Goal: Task Accomplishment & Management: Manage account settings

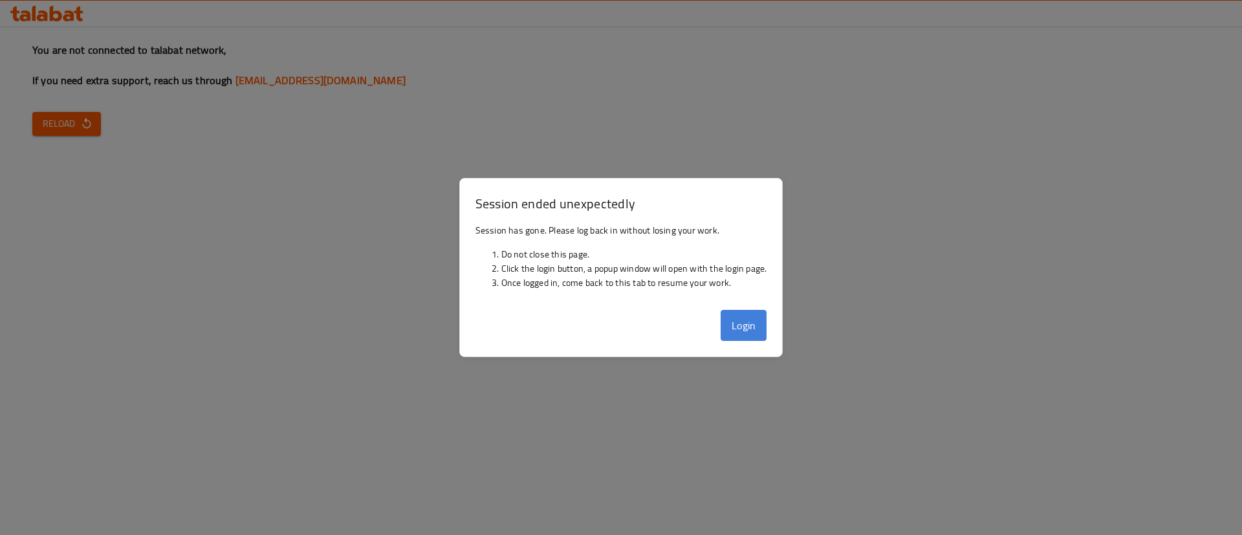
click at [755, 323] on button "Login" at bounding box center [744, 325] width 47 height 31
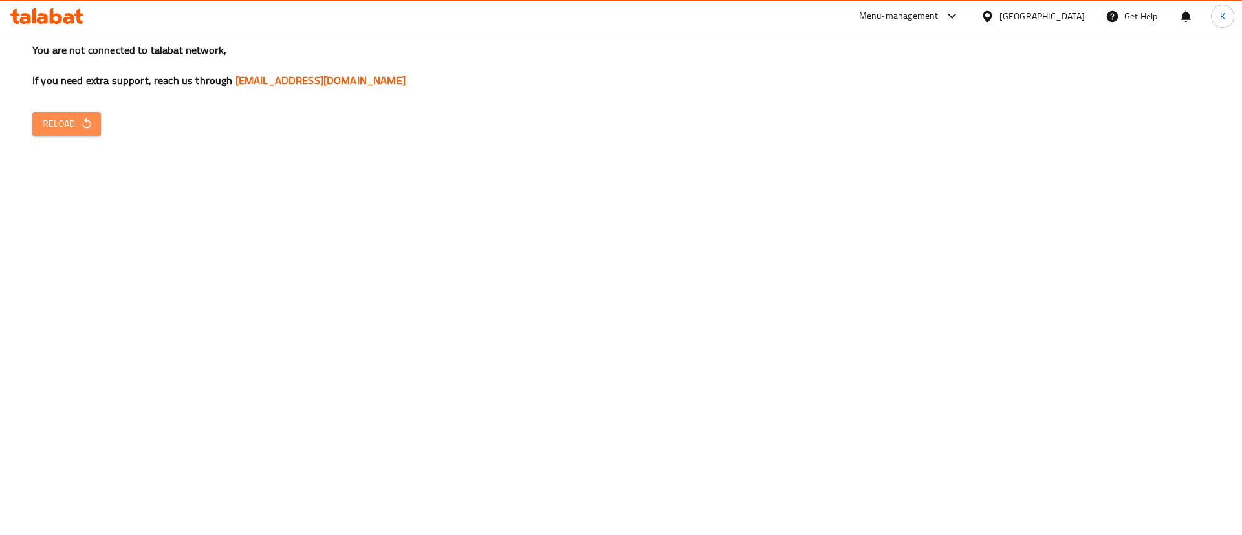
click at [82, 129] on icon "button" at bounding box center [86, 123] width 13 height 13
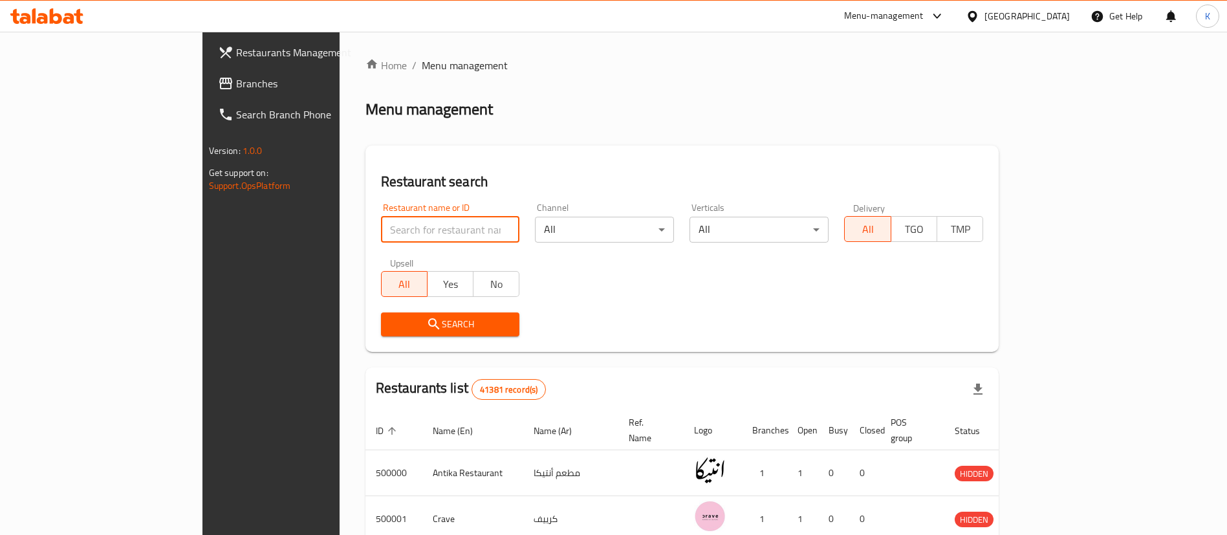
click at [420, 226] on input "search" at bounding box center [450, 230] width 139 height 26
type input "Cilantro"
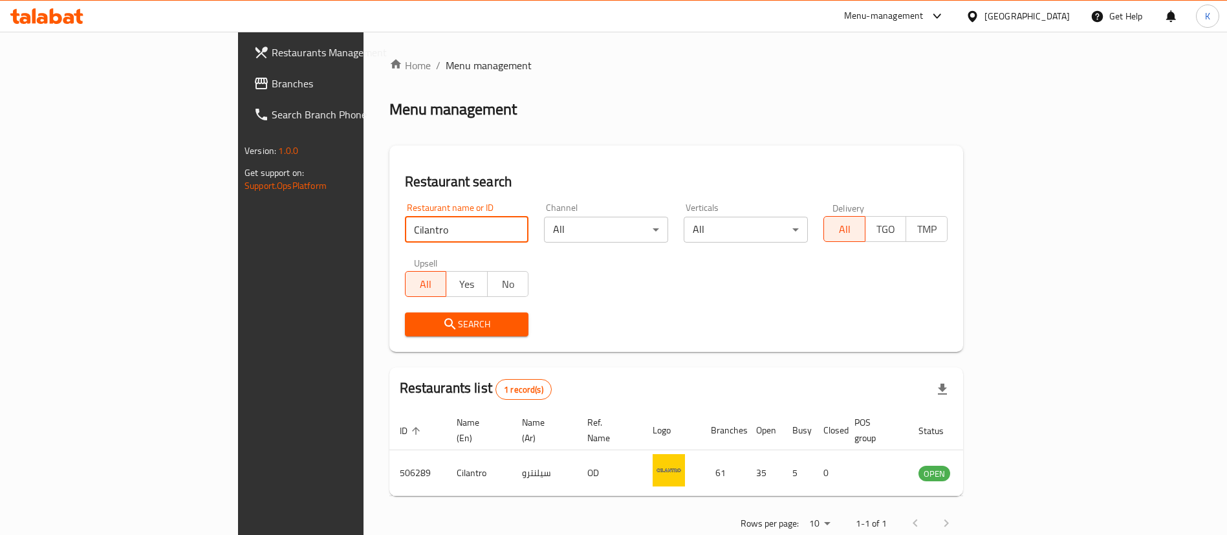
scroll to position [17, 0]
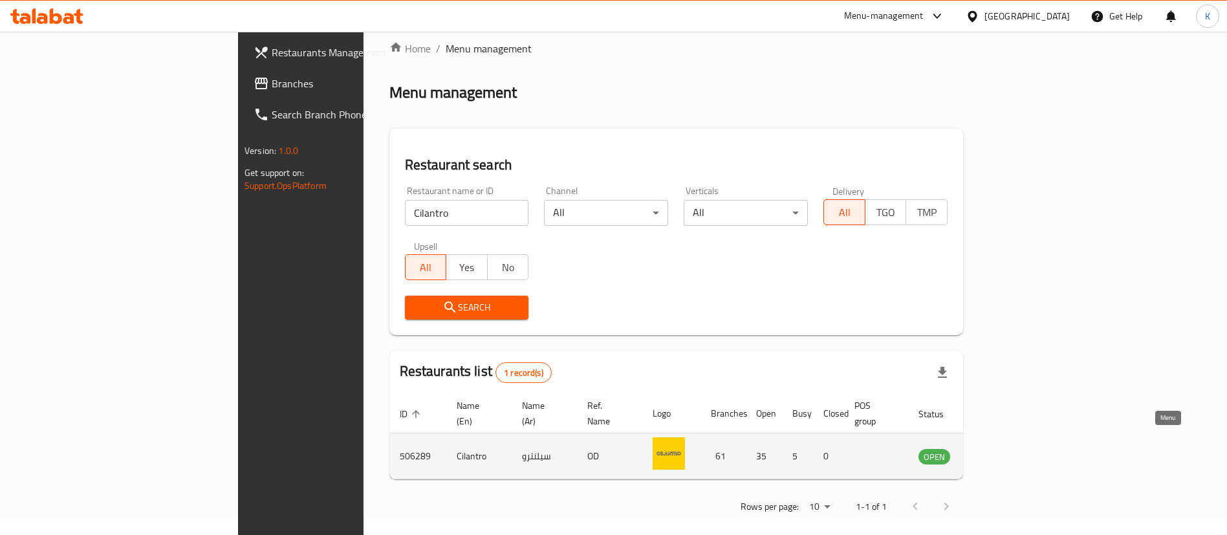
click at [1002, 448] on icon "enhanced table" at bounding box center [994, 456] width 16 height 16
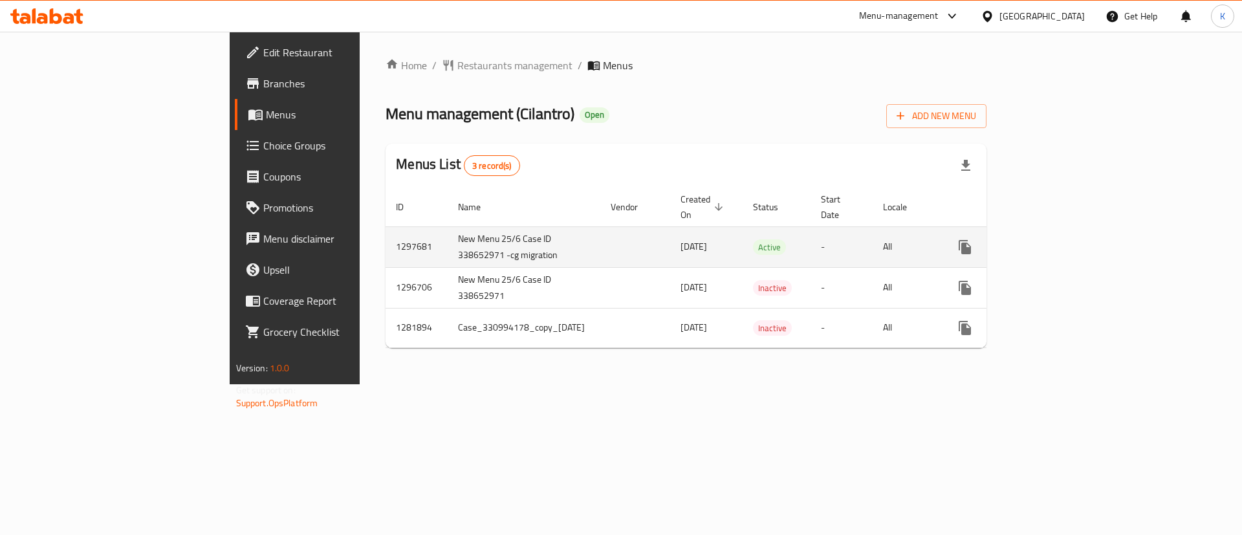
click at [1074, 232] on div "enhanced table" at bounding box center [1012, 247] width 124 height 31
click at [1074, 232] on link "enhanced table" at bounding box center [1058, 247] width 31 height 31
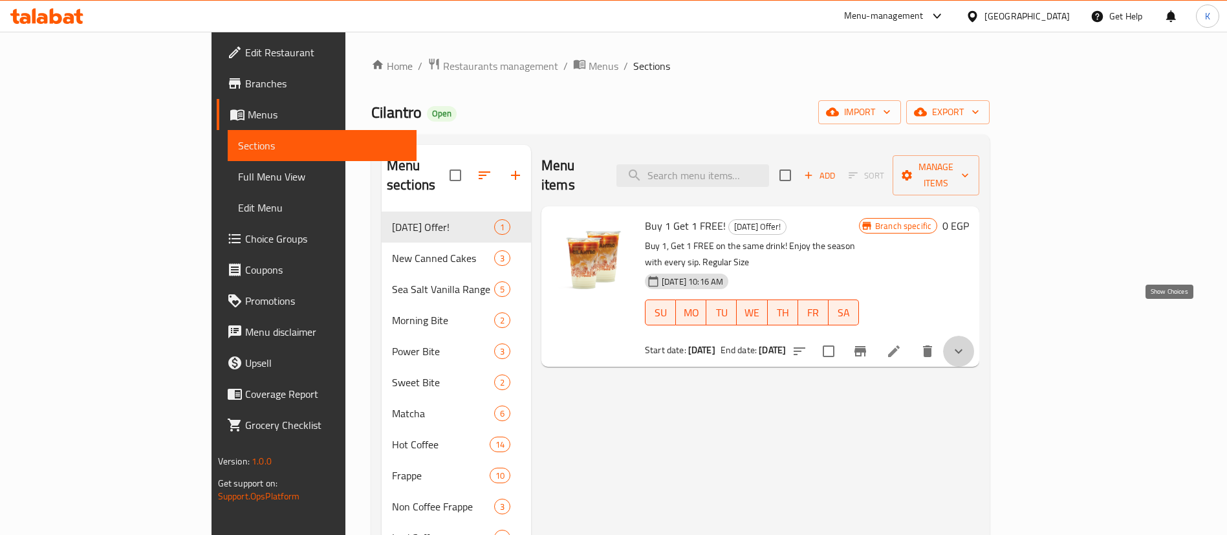
click at [966, 343] on icon "show more" at bounding box center [959, 351] width 16 height 16
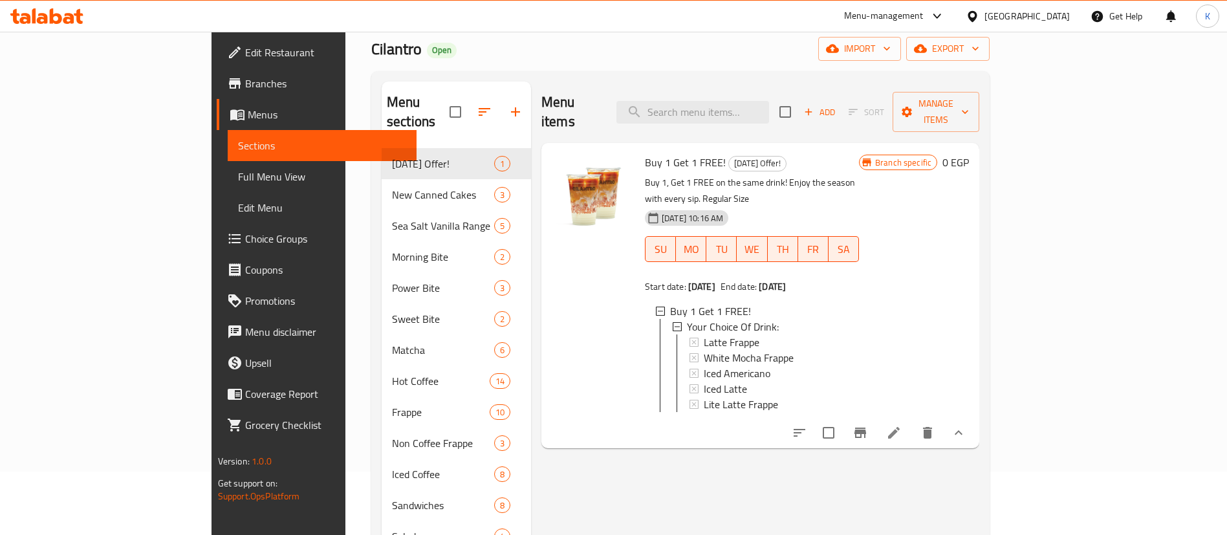
scroll to position [69, 0]
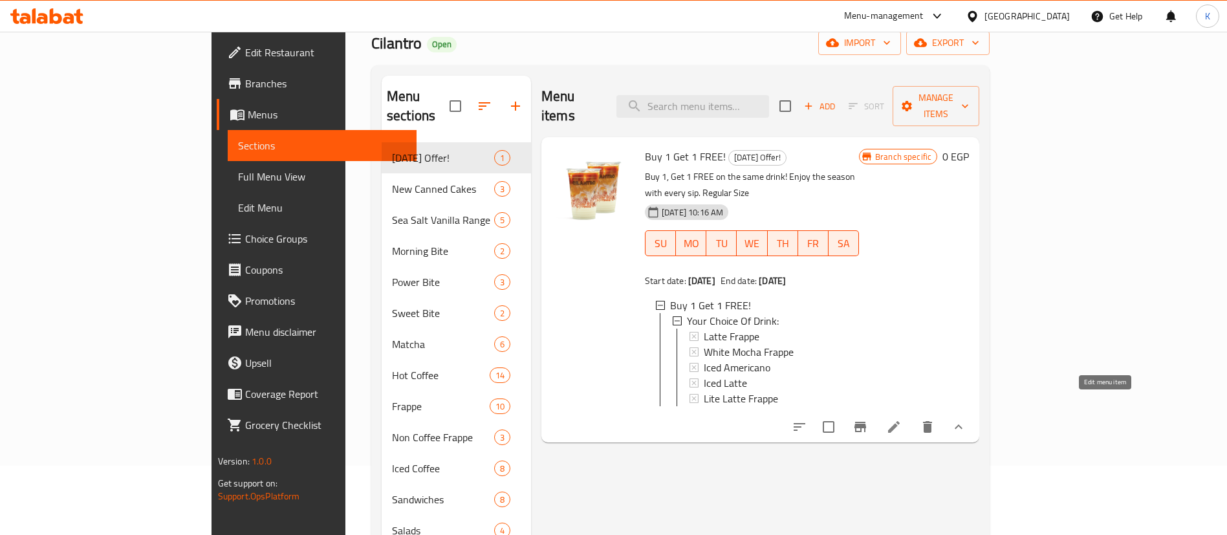
click at [902, 419] on icon at bounding box center [894, 427] width 16 height 16
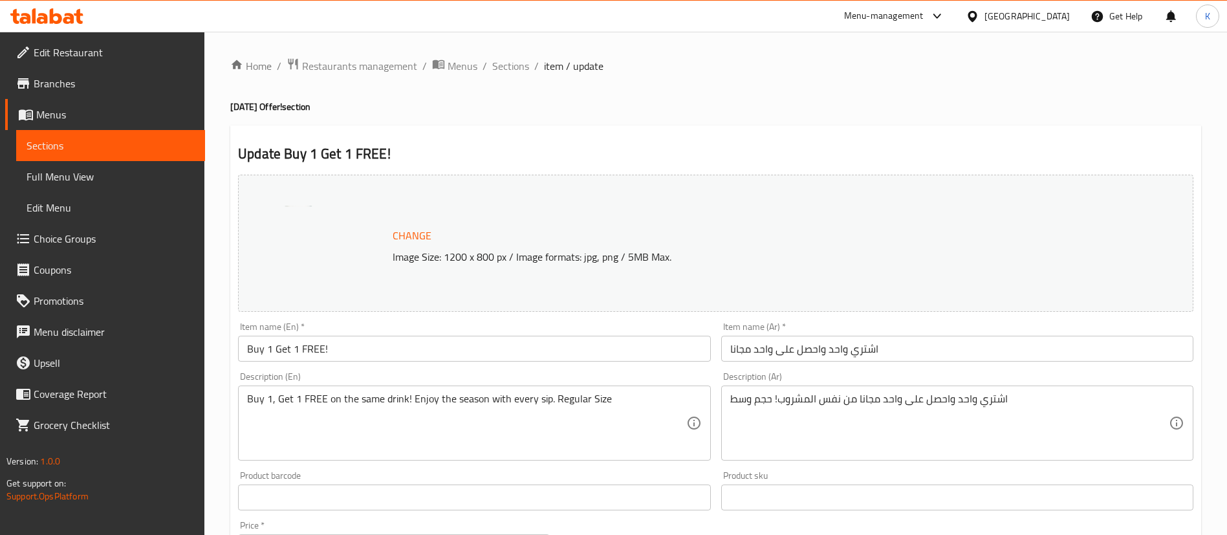
type input "أختيارك من المشروب:"
type input "1"
click at [508, 68] on span "Sections" at bounding box center [510, 66] width 37 height 16
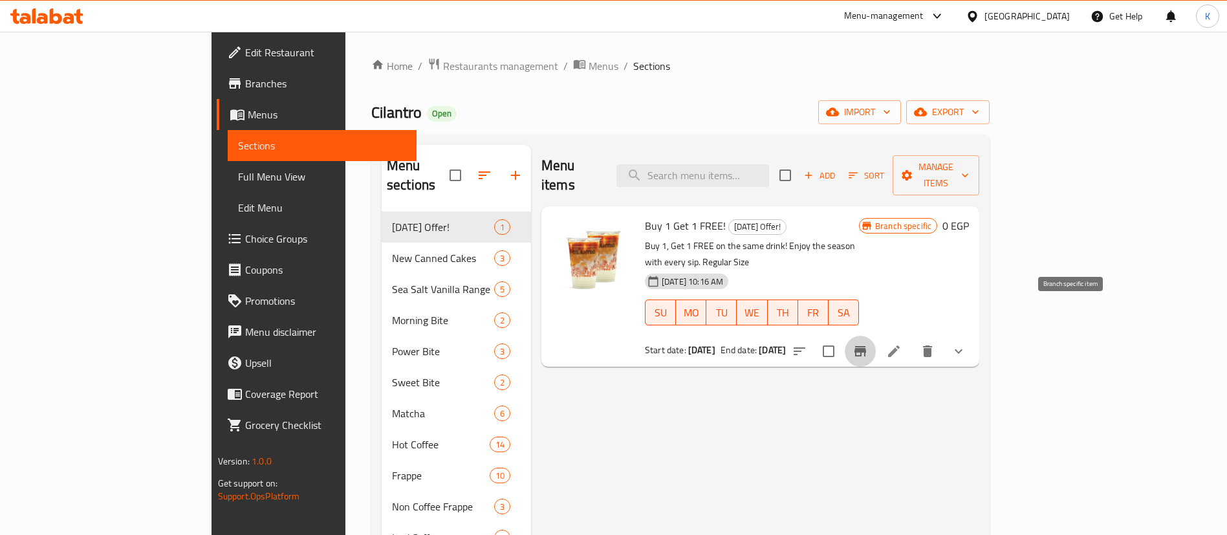
click at [868, 343] on icon "Branch-specific-item" at bounding box center [861, 351] width 16 height 16
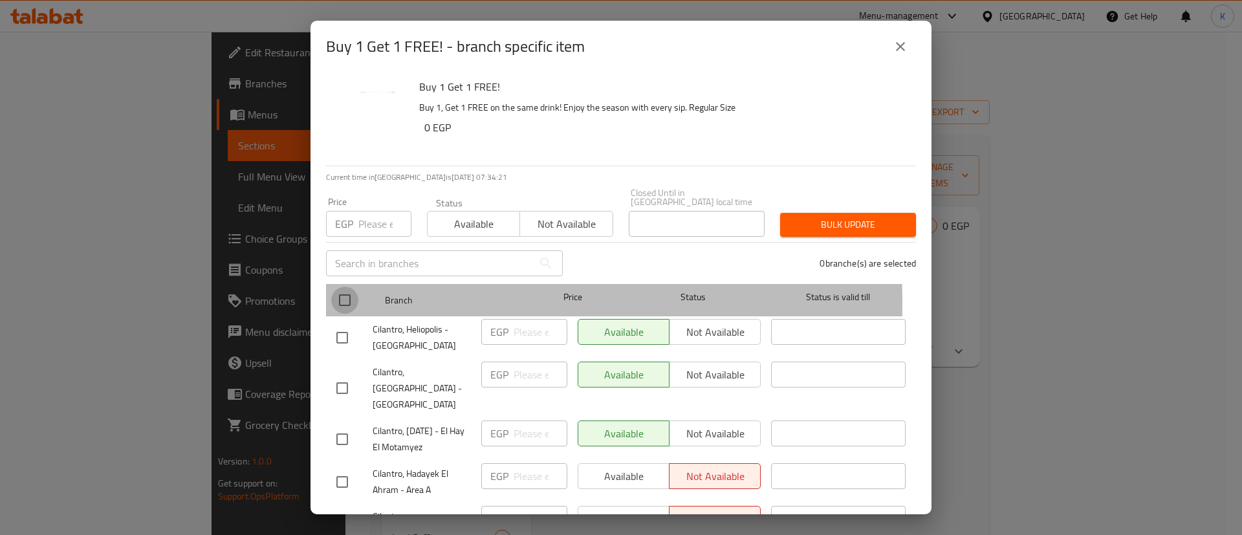
click at [340, 293] on input "checkbox" at bounding box center [344, 300] width 27 height 27
checkbox input "true"
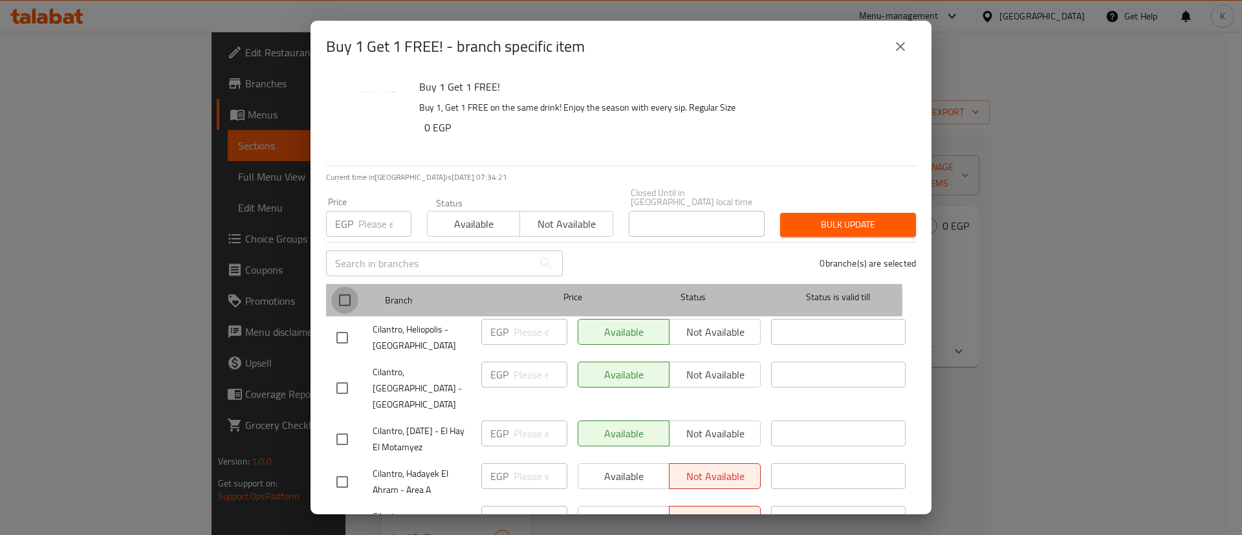
checkbox input "true"
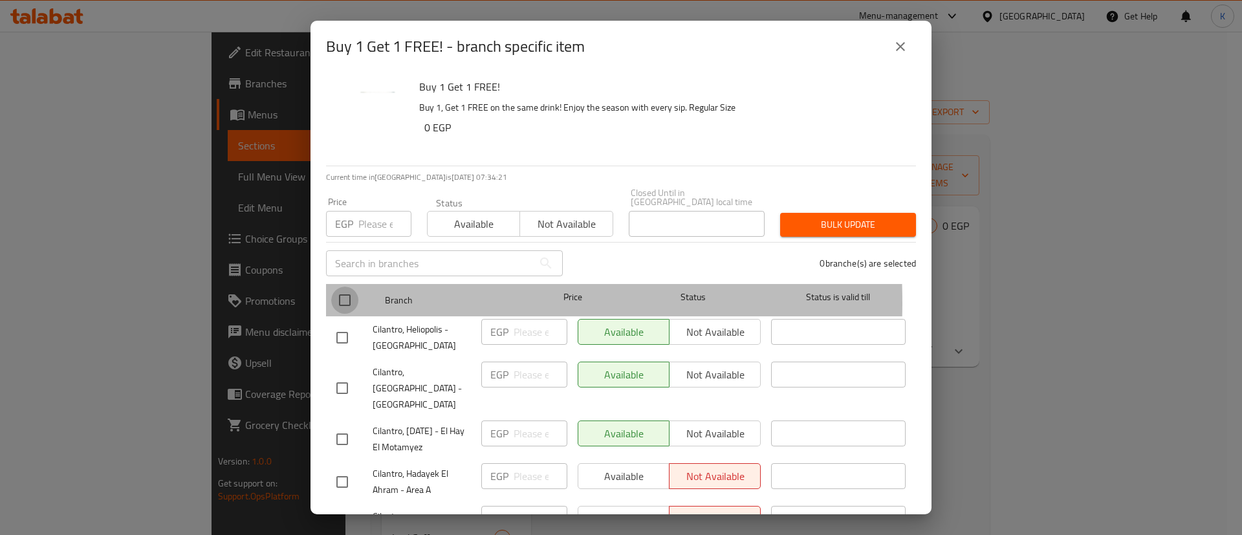
checkbox input "true"
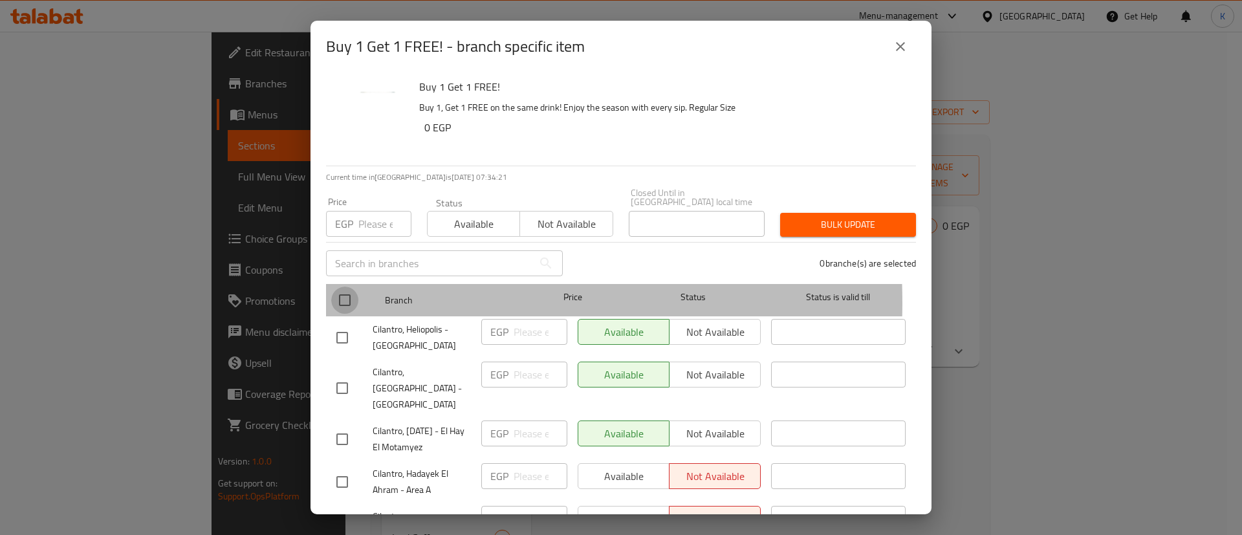
checkbox input "true"
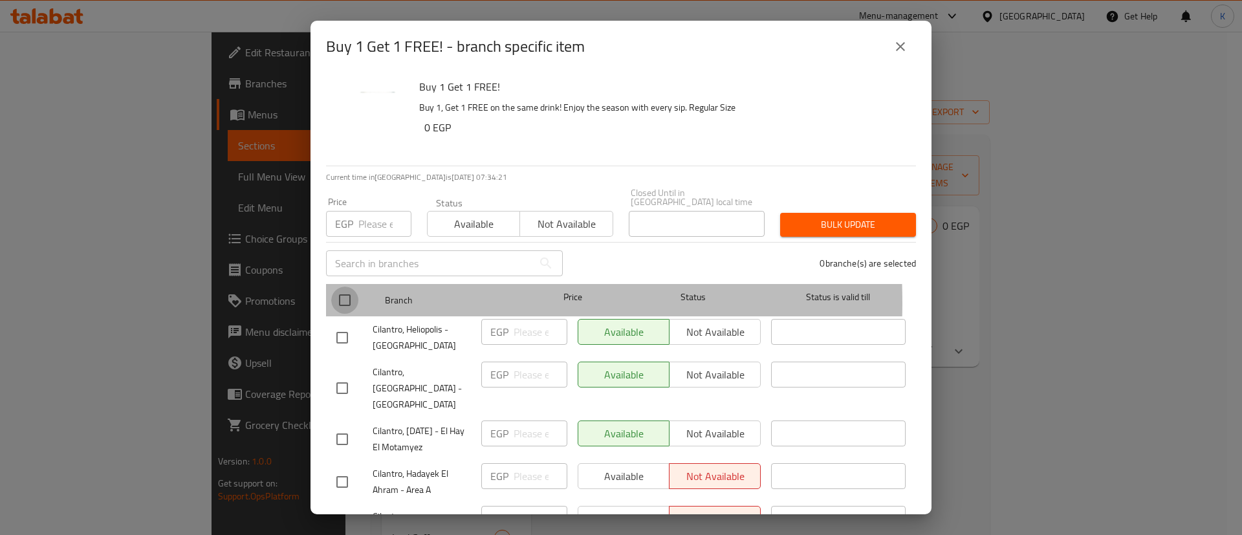
checkbox input "true"
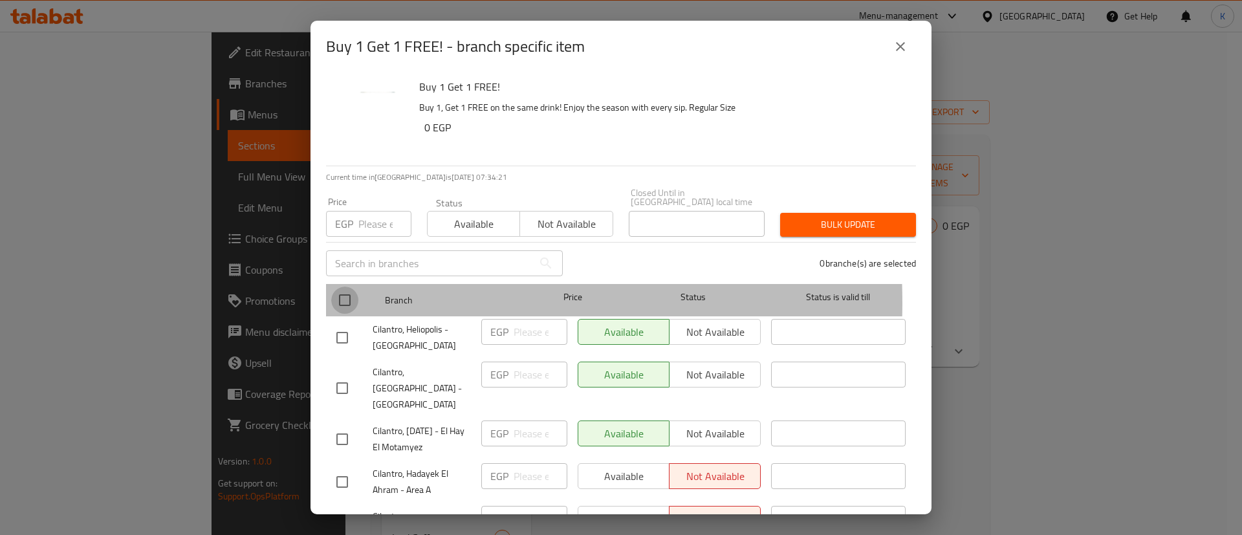
checkbox input "true"
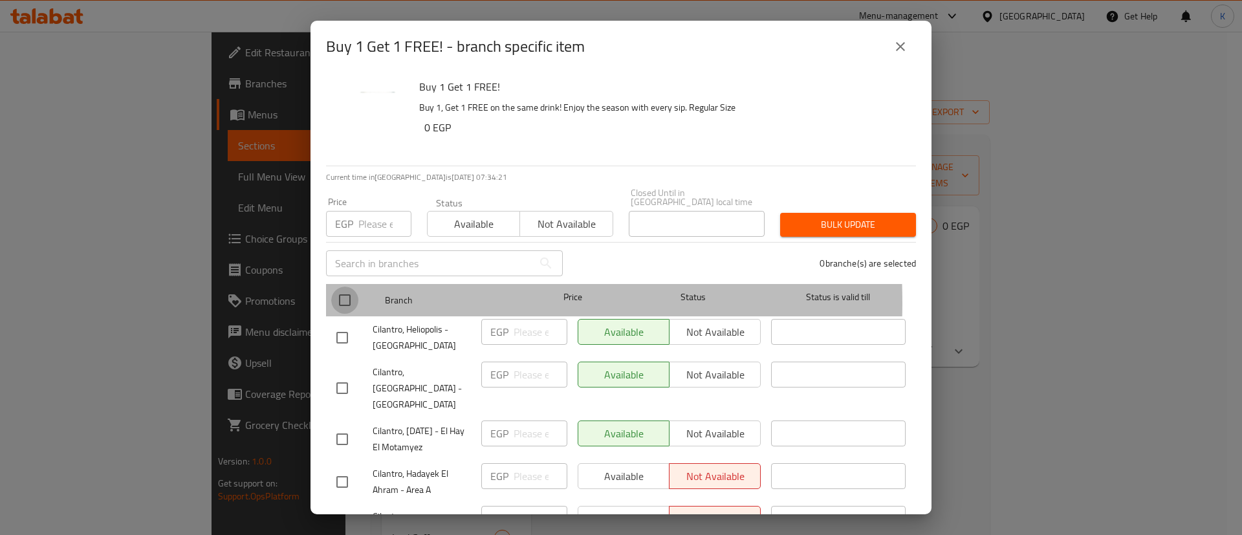
checkbox input "true"
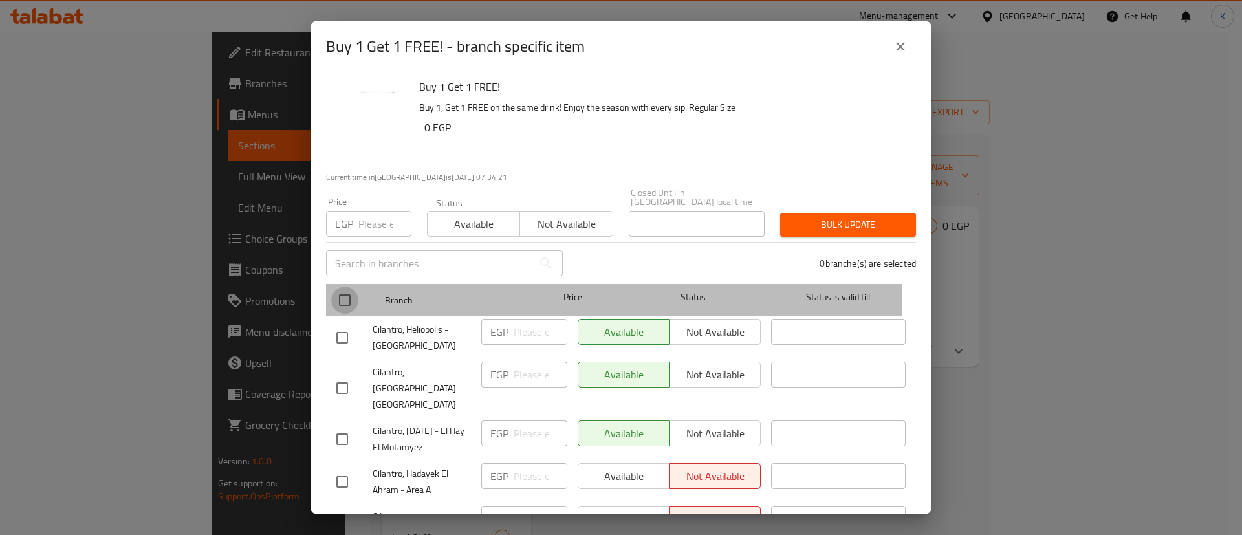
checkbox input "true"
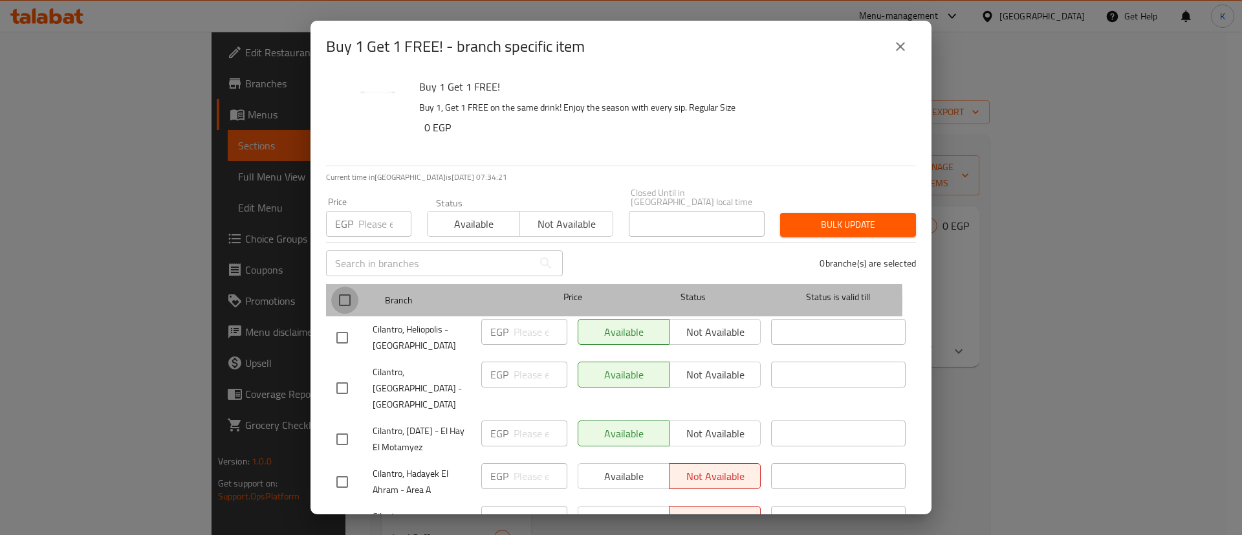
checkbox input "true"
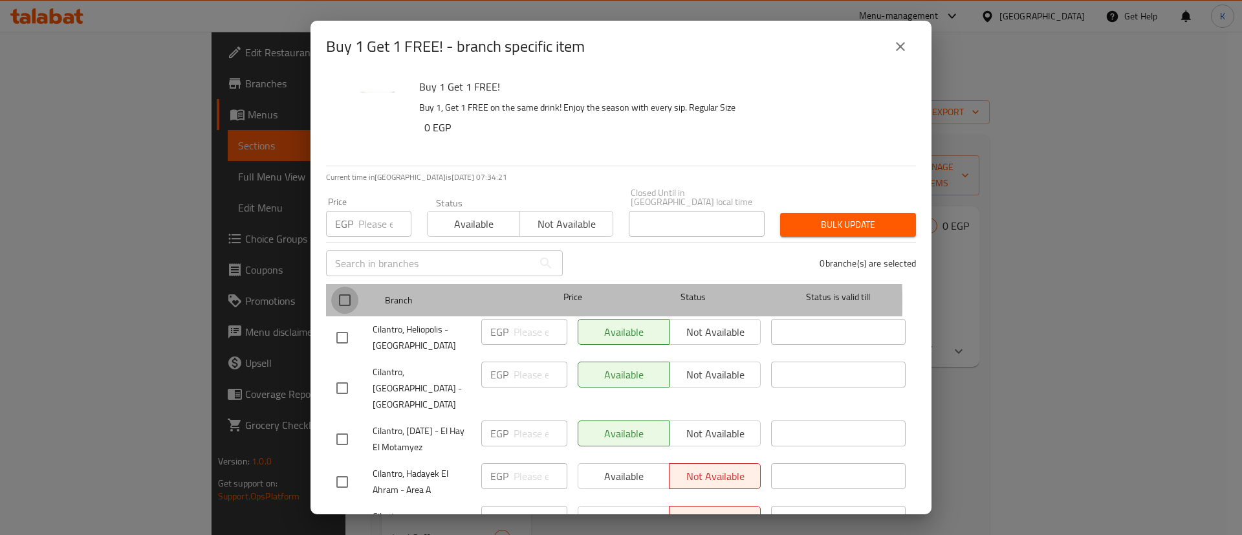
checkbox input "true"
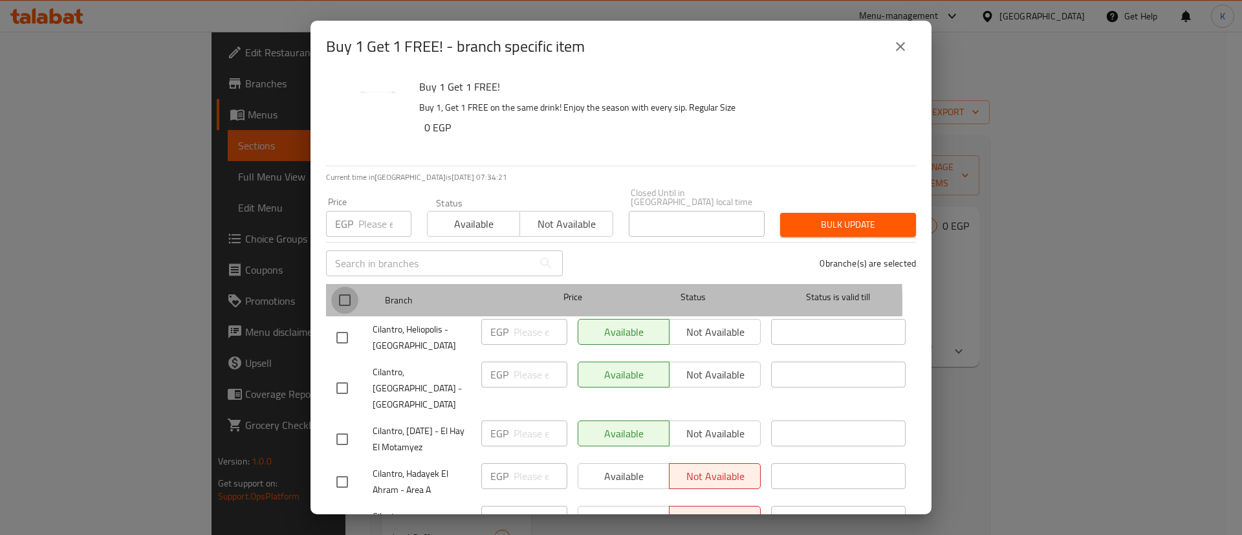
checkbox input "true"
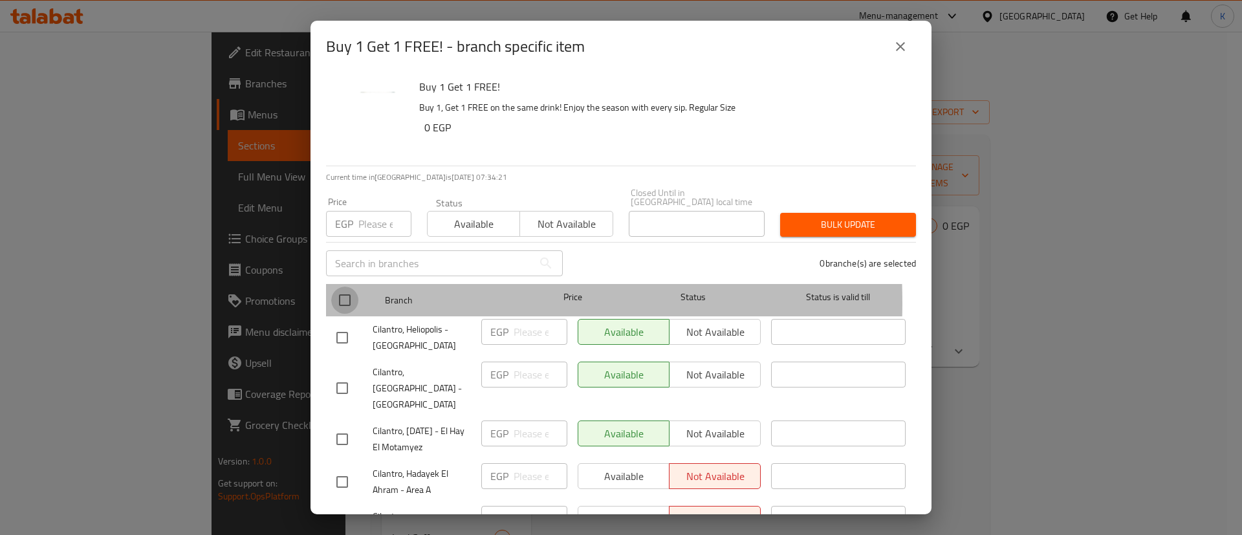
checkbox input "true"
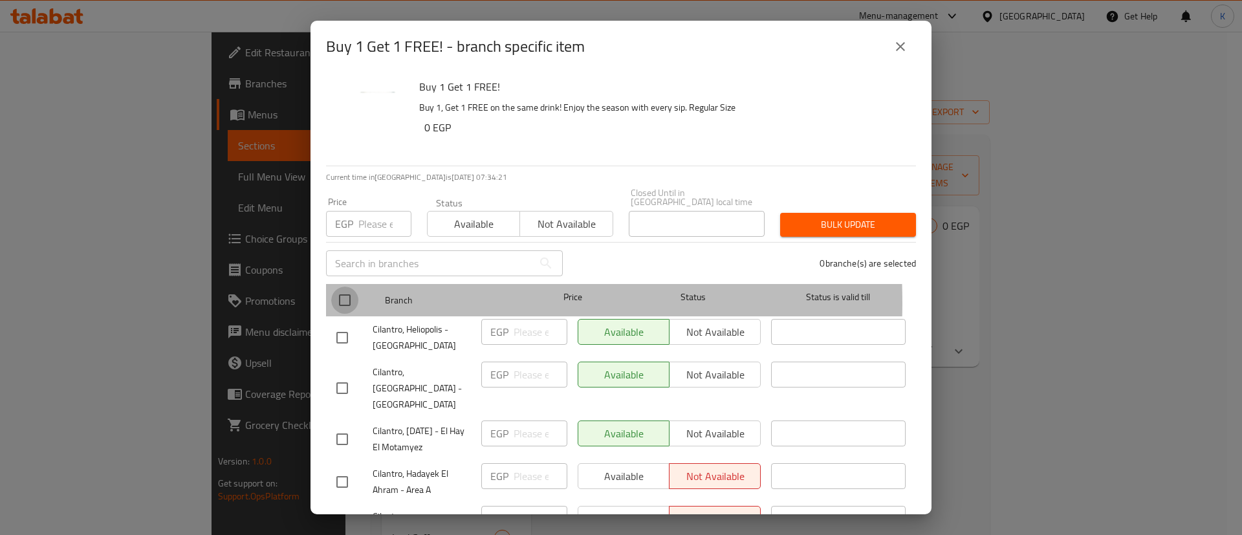
checkbox input "true"
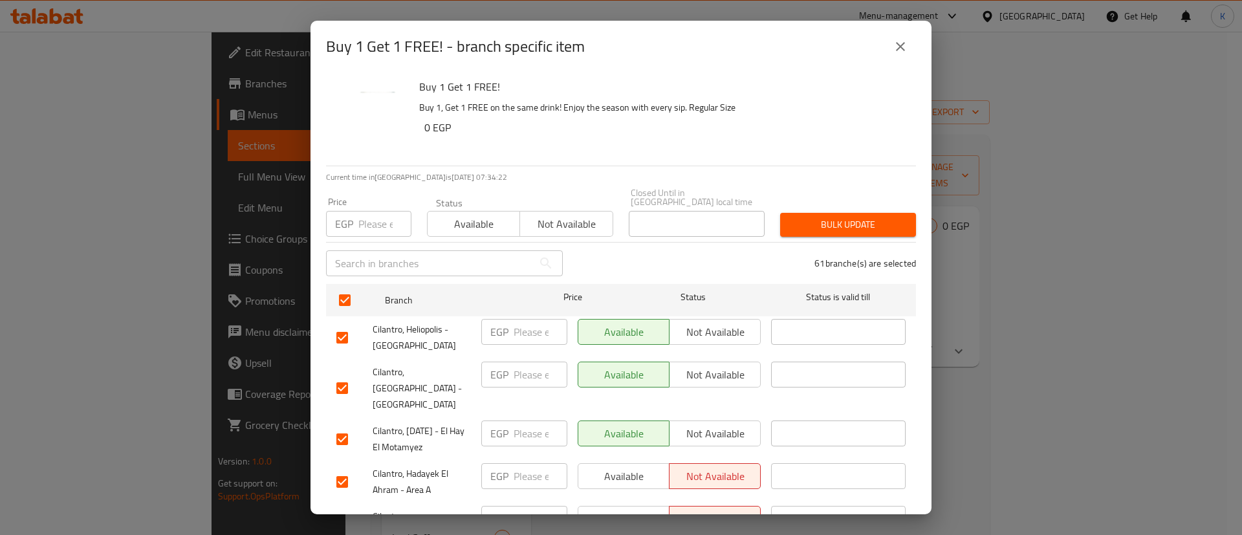
click at [490, 216] on span "Available" at bounding box center [474, 224] width 82 height 19
click at [839, 217] on span "Bulk update" at bounding box center [847, 225] width 115 height 16
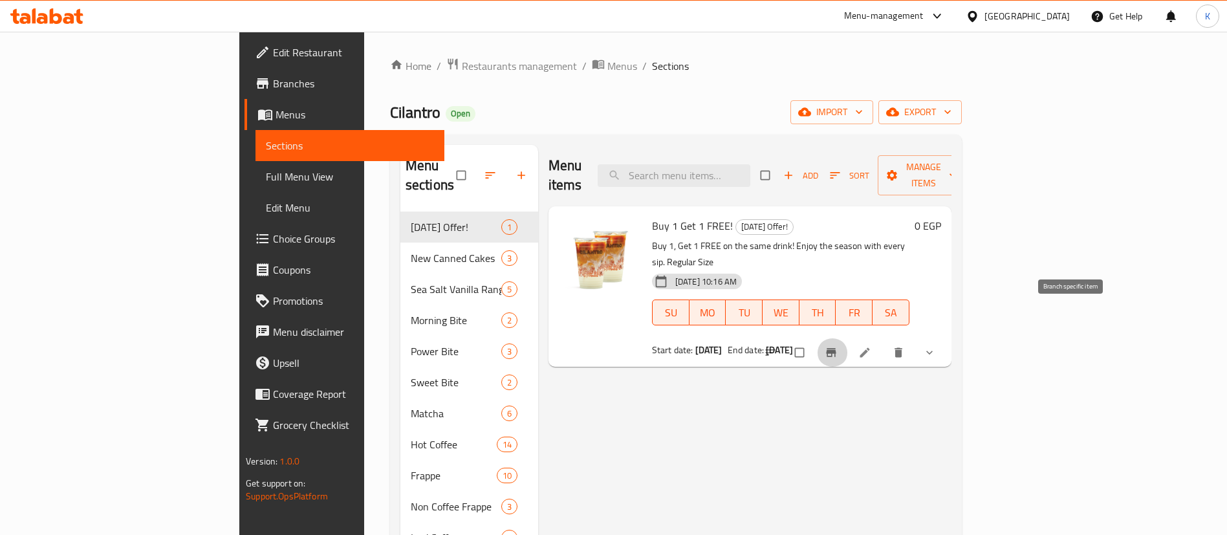
click at [840, 346] on span "Branch-specific-item" at bounding box center [833, 352] width 16 height 13
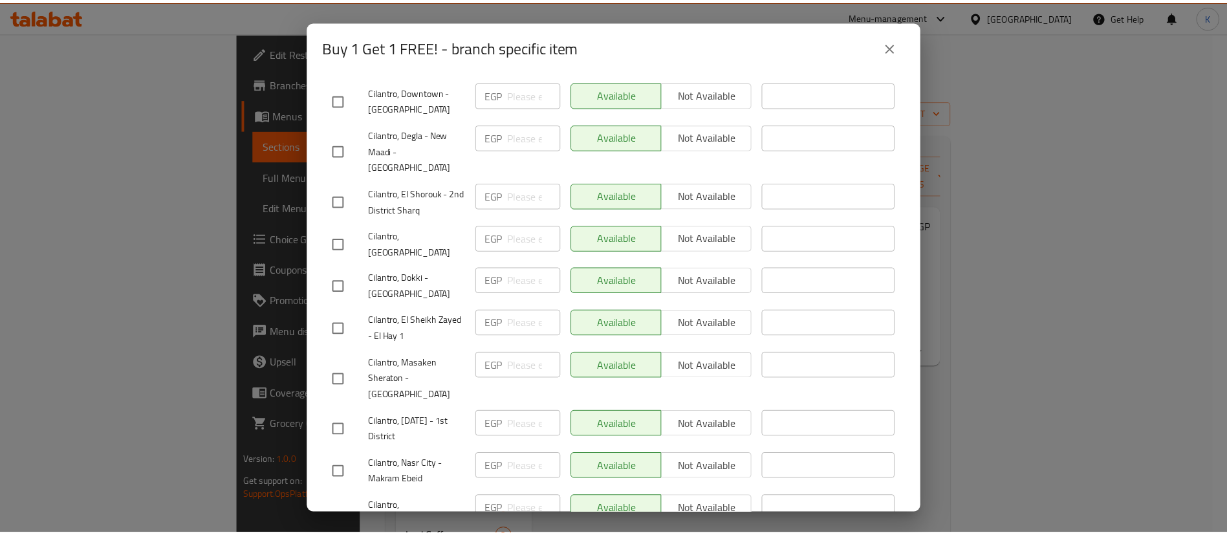
scroll to position [2340, 0]
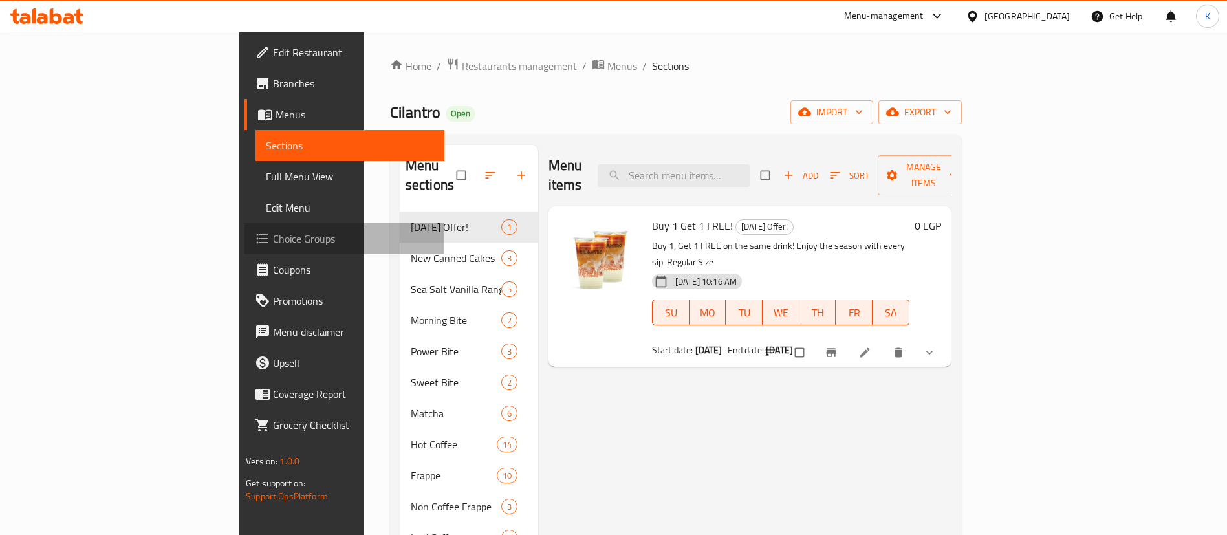
click at [273, 232] on span "Choice Groups" at bounding box center [353, 239] width 161 height 16
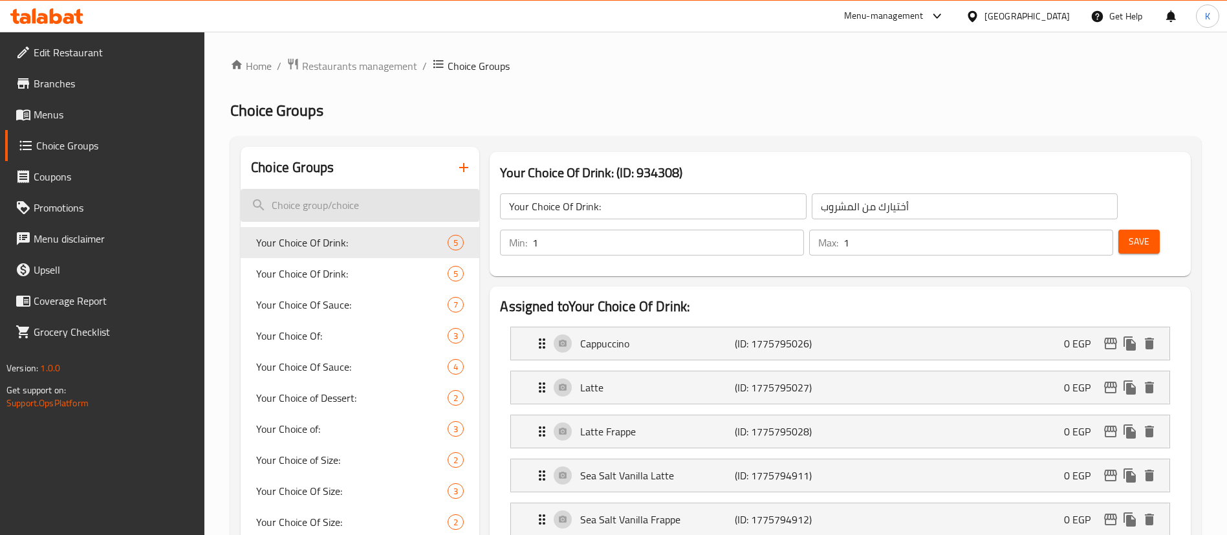
click at [407, 208] on input "search" at bounding box center [360, 205] width 239 height 33
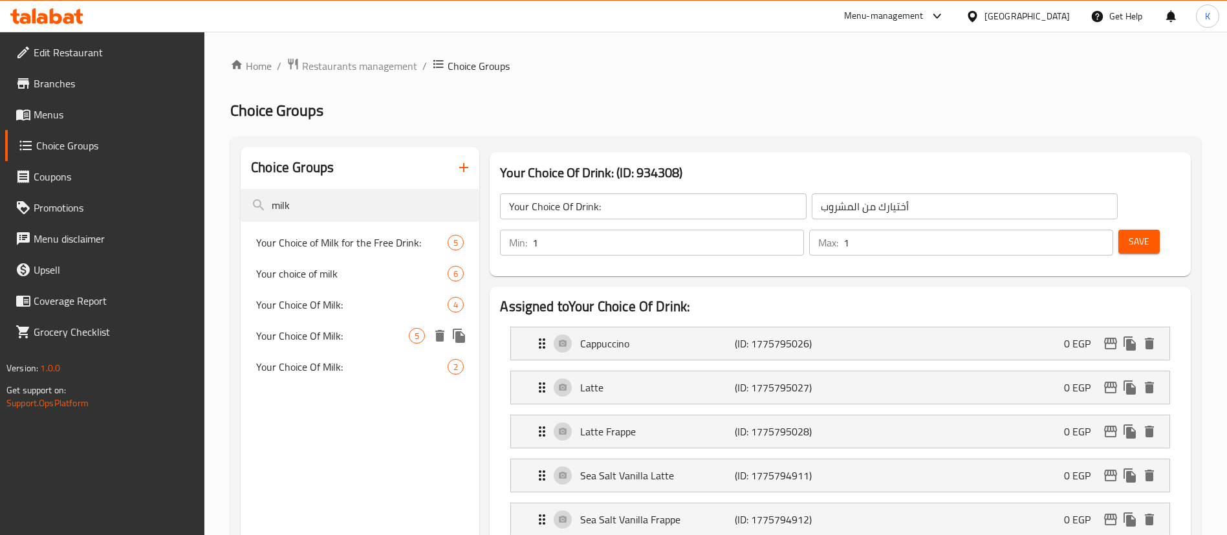
type input "milk"
click at [339, 331] on span "Your Choice Of Milk:" at bounding box center [332, 336] width 153 height 16
type input "Your Choice Of Milk:"
type input "إختيارك من الحليب:"
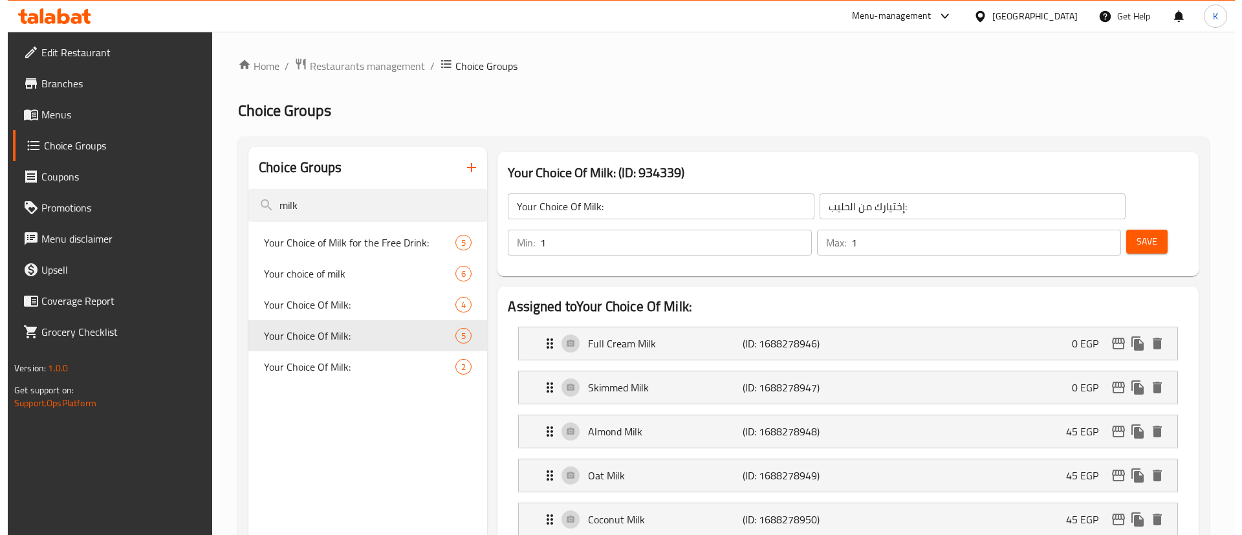
scroll to position [537, 0]
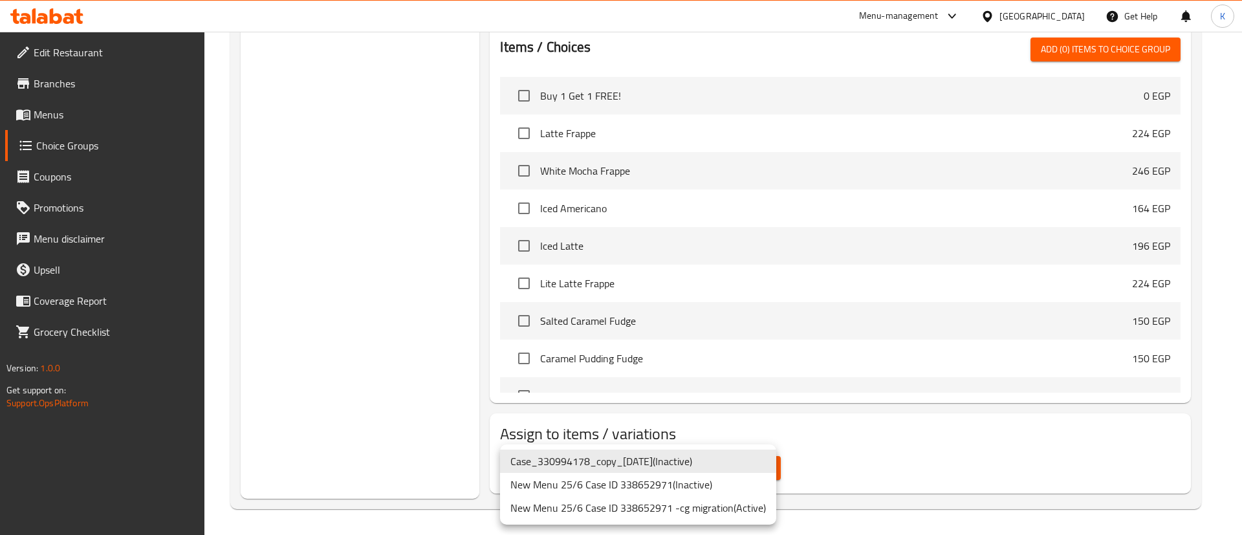
click at [693, 521] on ul "Case_330994178_copy_28/03/2025 ( Inactive ) New Menu 25/6 Case ID 338652971 ( I…" at bounding box center [638, 484] width 276 height 80
click at [728, 514] on li "New Menu 25/6 Case ID 338652971 -cg migration ( Active )" at bounding box center [638, 507] width 276 height 23
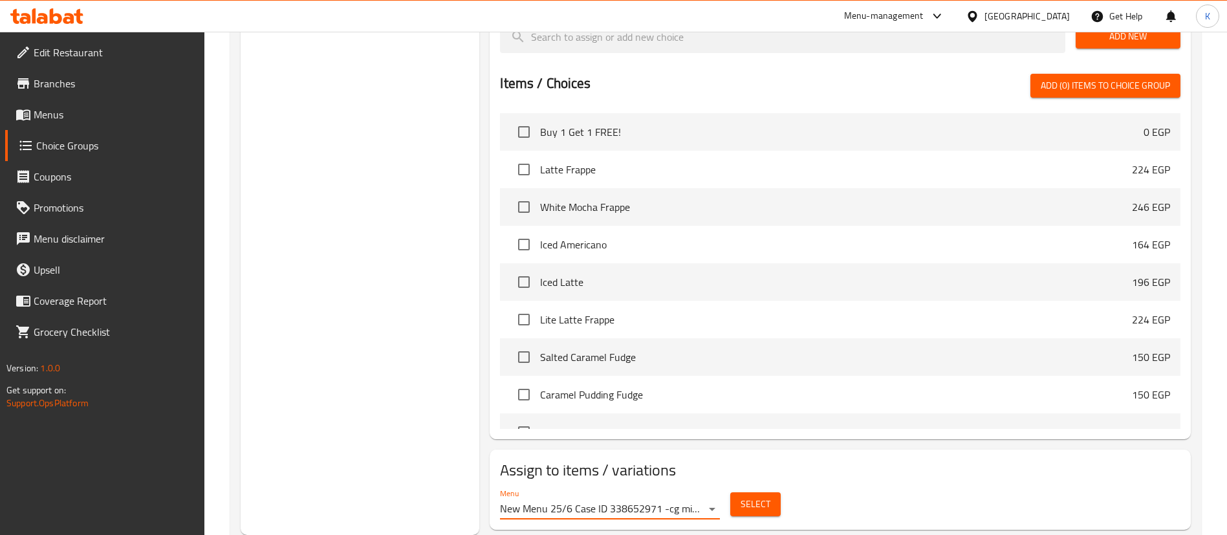
click at [743, 496] on span "Select" at bounding box center [756, 504] width 30 height 16
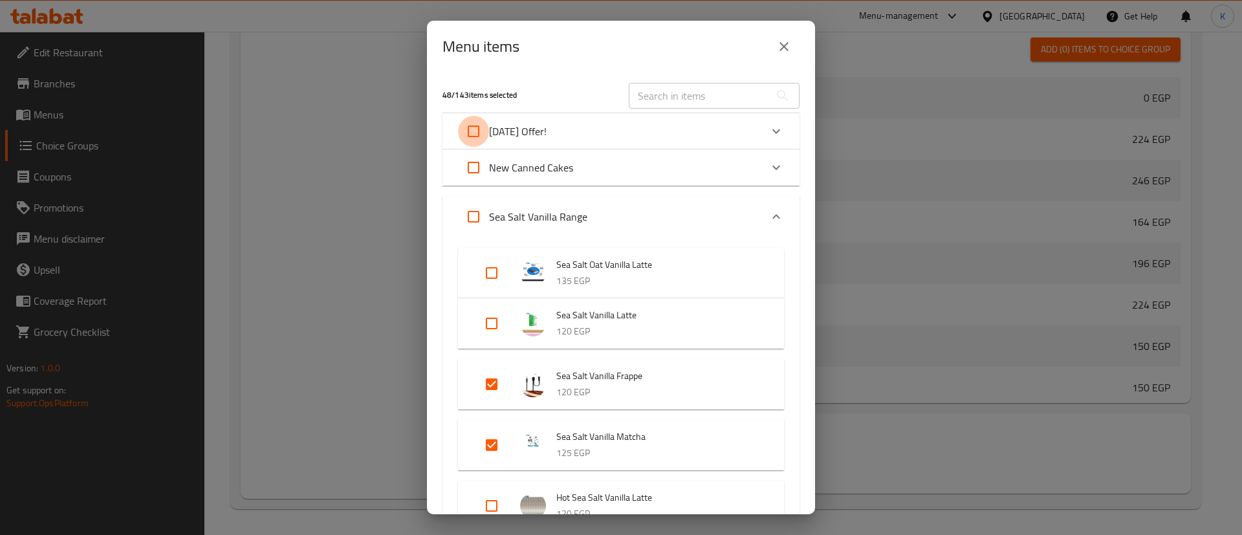
click at [480, 131] on input "Expand" at bounding box center [473, 131] width 31 height 31
checkbox input "true"
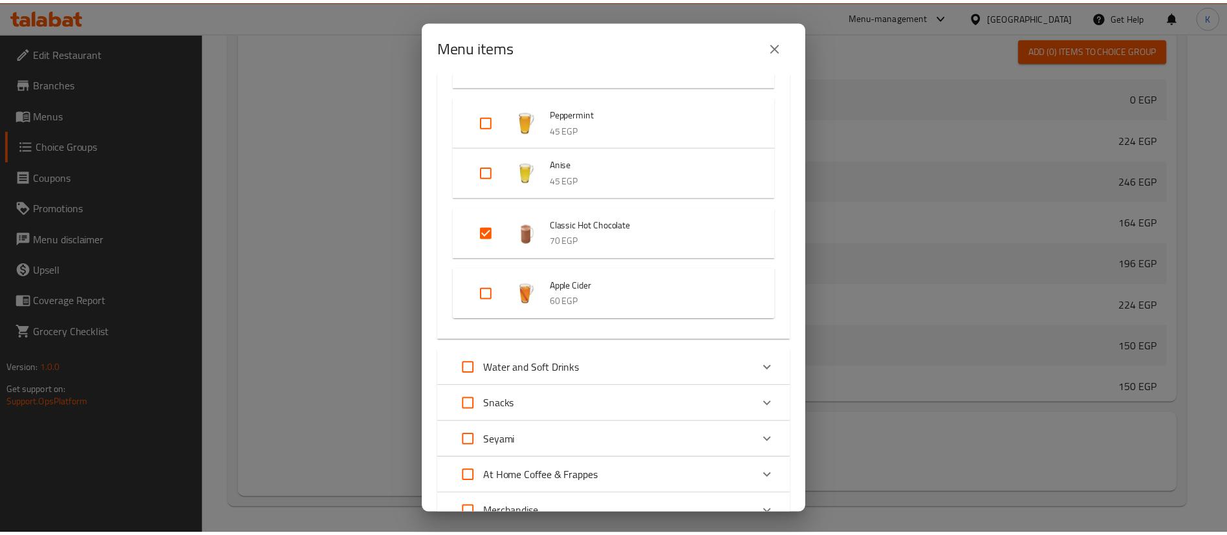
scroll to position [4919, 0]
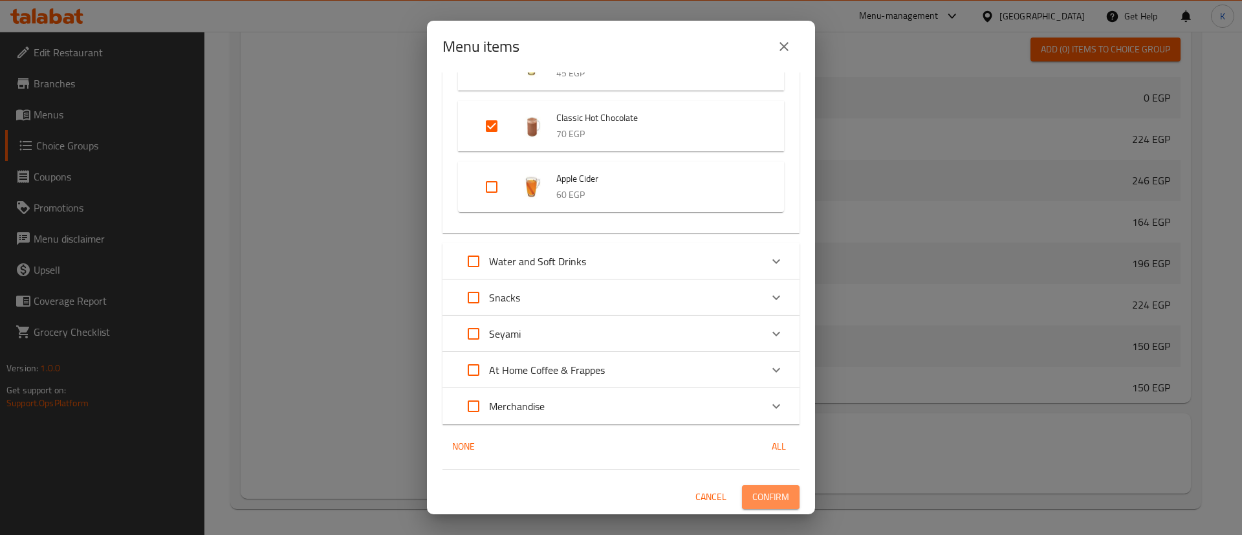
click at [752, 492] on span "Confirm" at bounding box center [770, 497] width 37 height 16
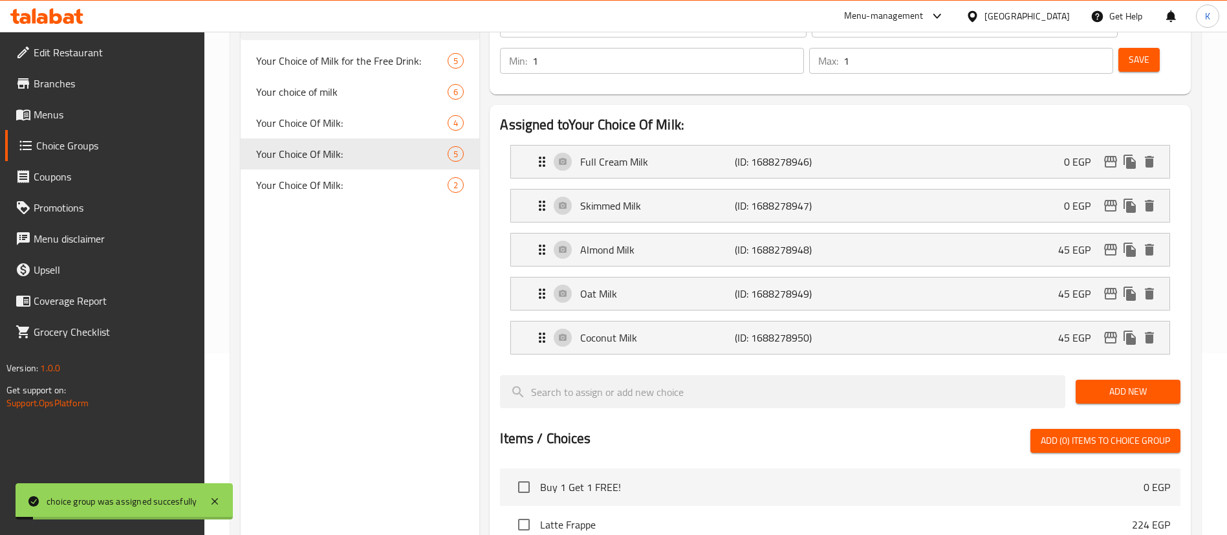
scroll to position [0, 0]
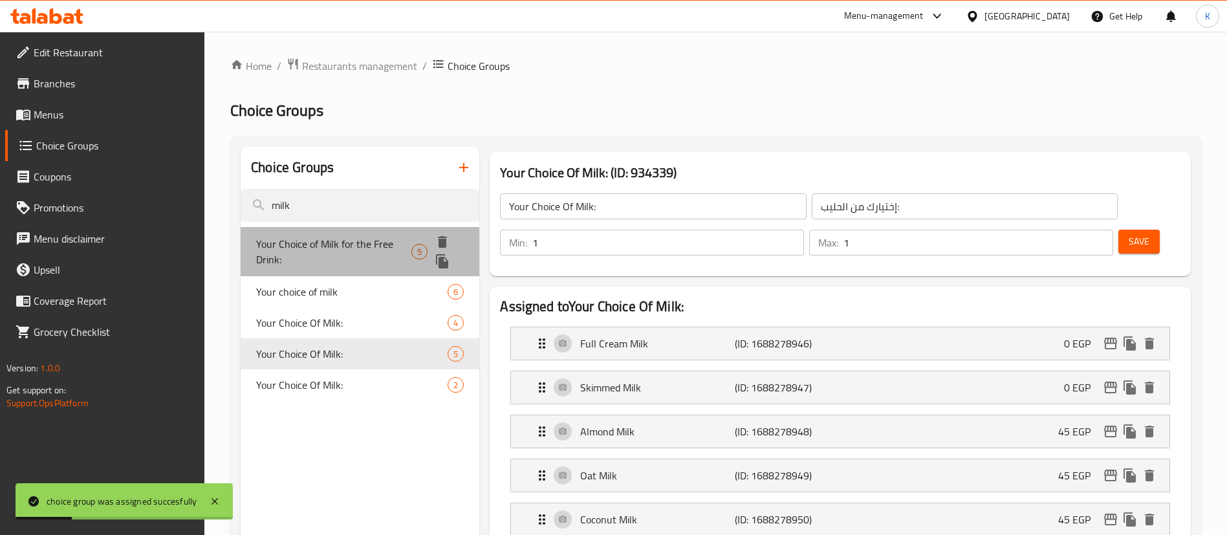
click at [348, 243] on span "Your Choice of Milk for the Free Drink:" at bounding box center [333, 251] width 155 height 31
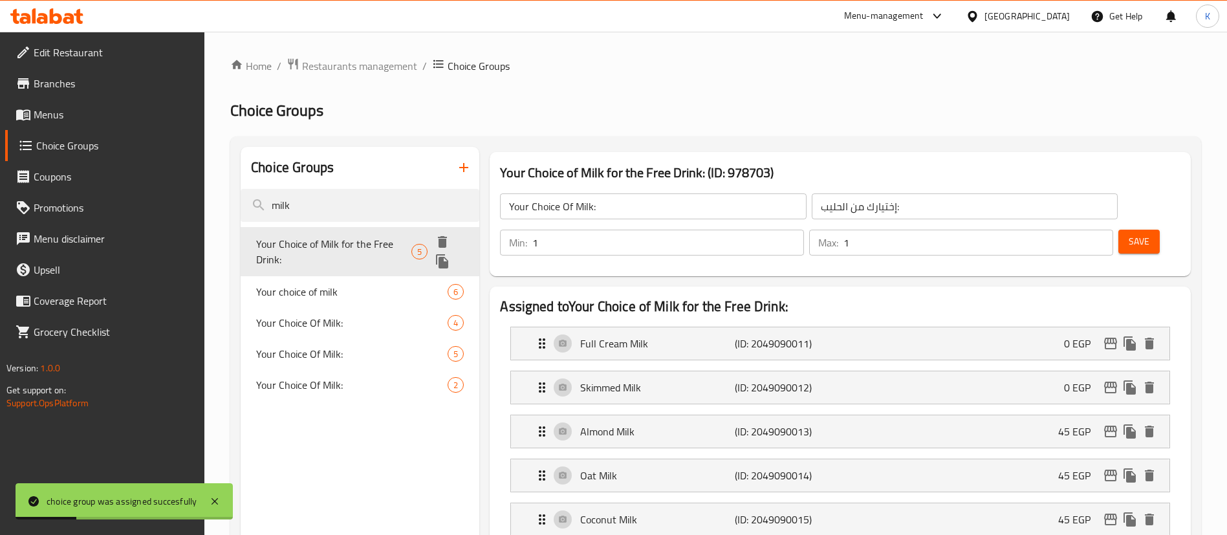
type input "Your Choice of Milk for the Free Drink:"
type input "إختيارك من الحليب للمشروب المجاني:"
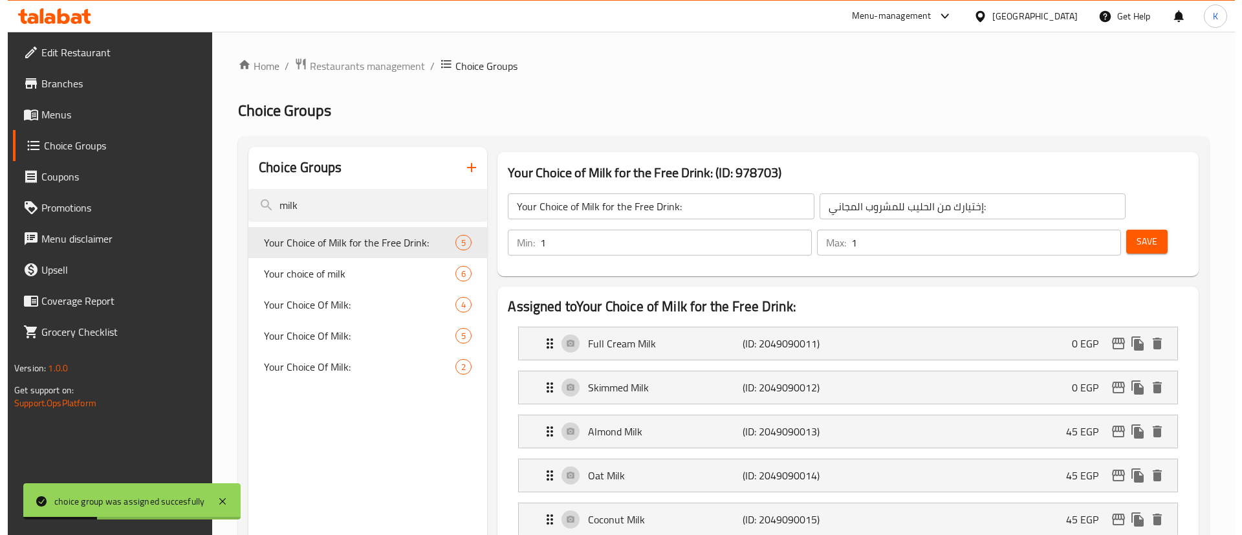
scroll to position [537, 0]
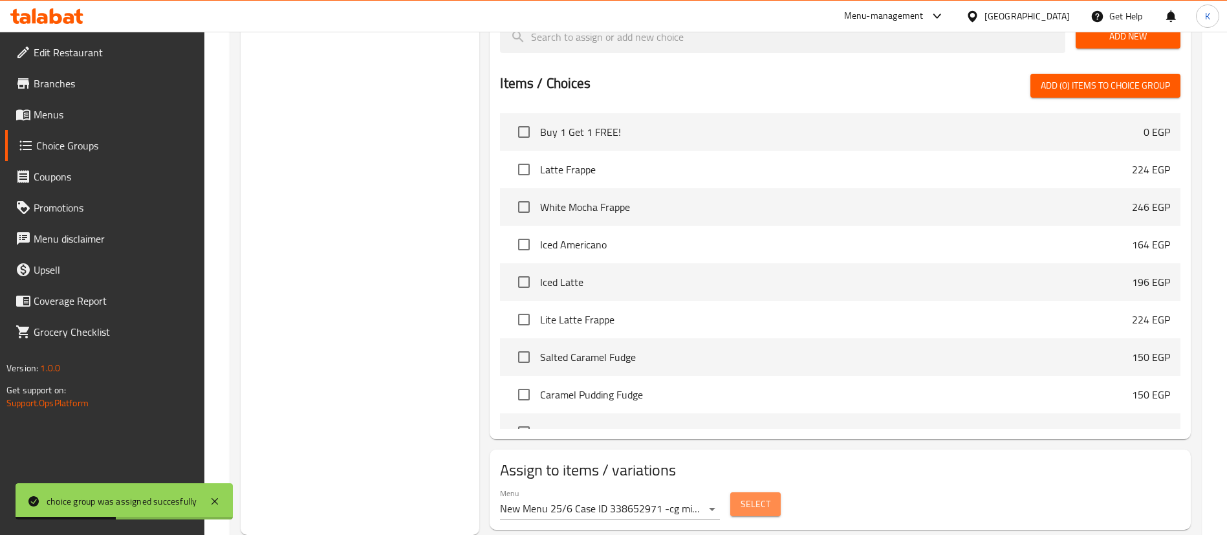
click at [768, 496] on span "Select" at bounding box center [756, 504] width 30 height 16
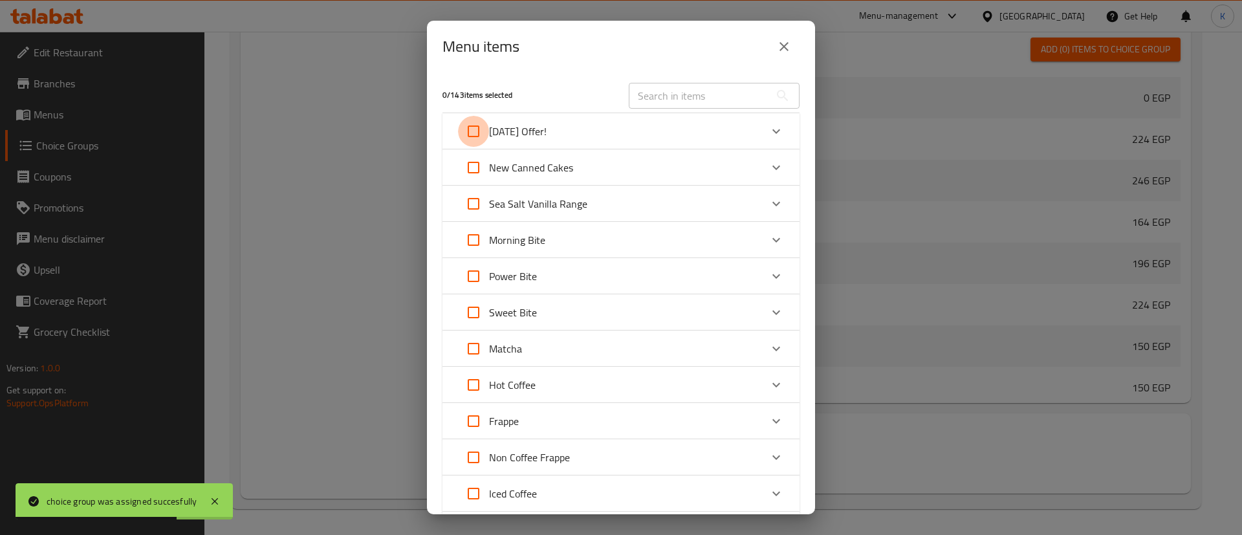
click at [480, 134] on input "Expand" at bounding box center [473, 131] width 31 height 31
checkbox input "true"
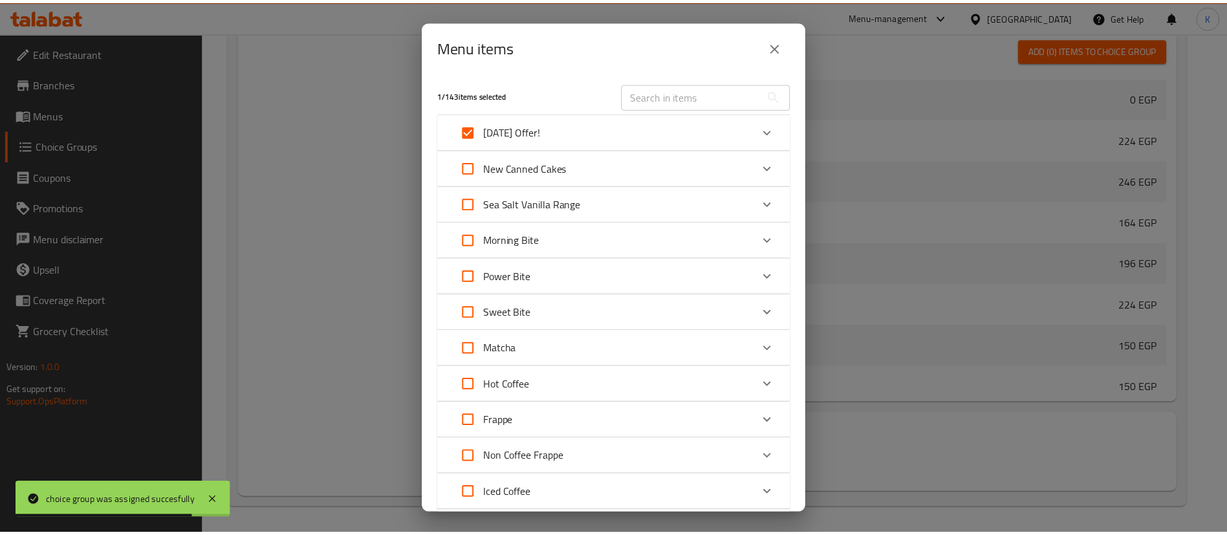
scroll to position [594, 0]
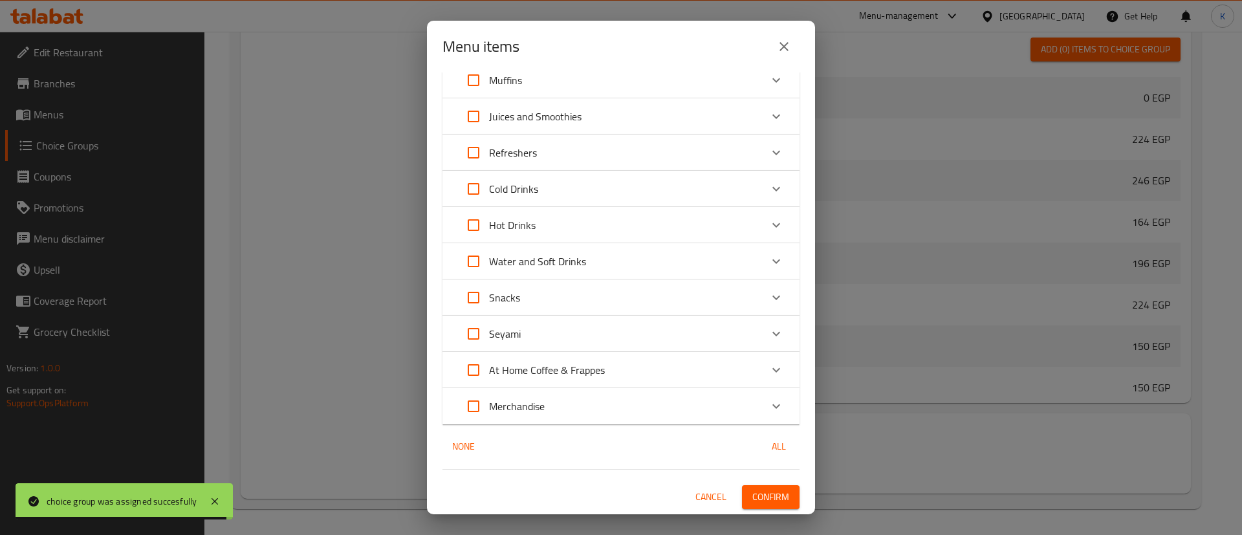
click at [752, 503] on span "Confirm" at bounding box center [770, 497] width 37 height 16
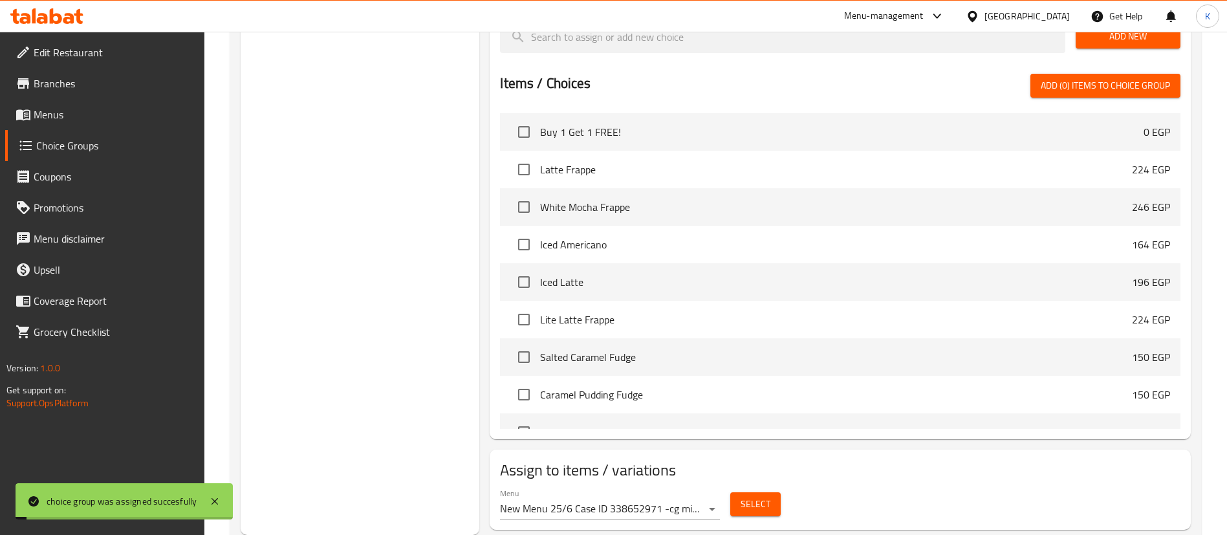
click at [352, 330] on div "Choice Groups milk Your Choice of Milk for the Free Drink: 5 Your choice of mil…" at bounding box center [360, 72] width 239 height 925
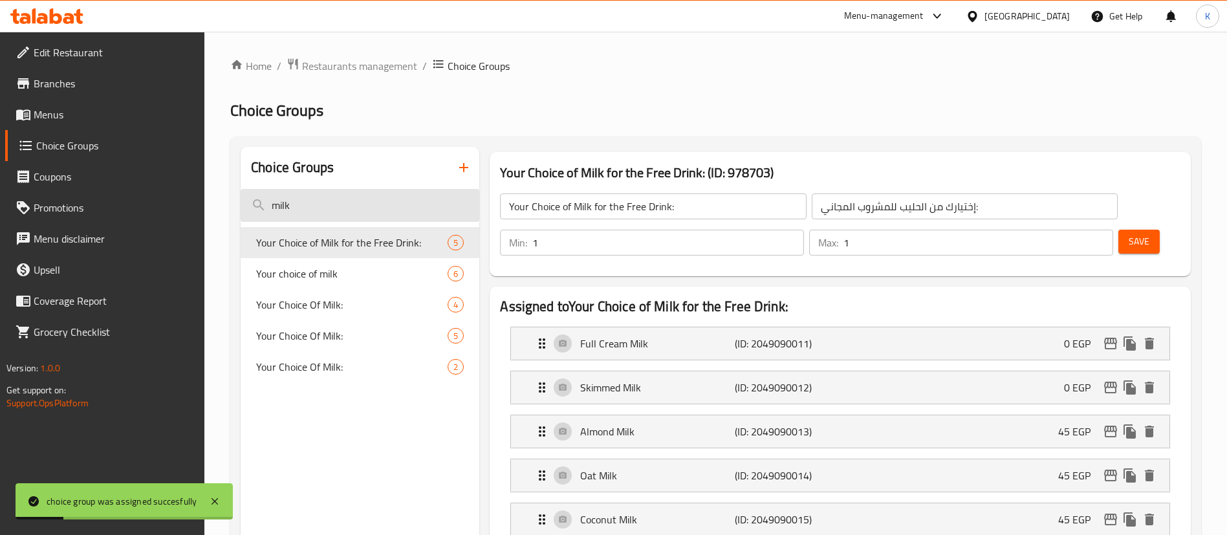
click at [342, 204] on input "milk" at bounding box center [360, 205] width 239 height 33
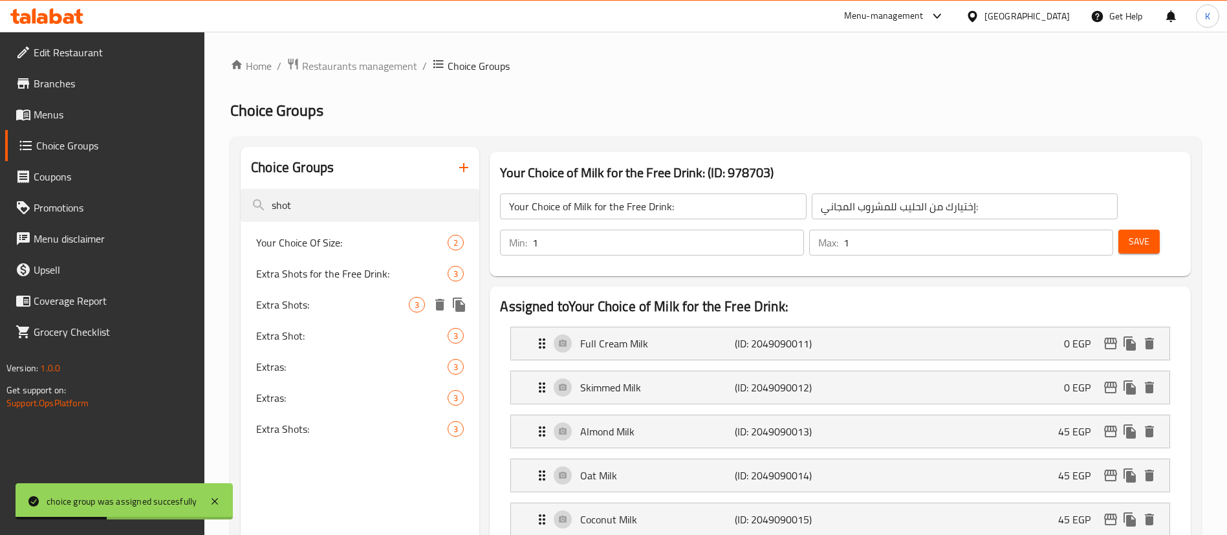
type input "shot"
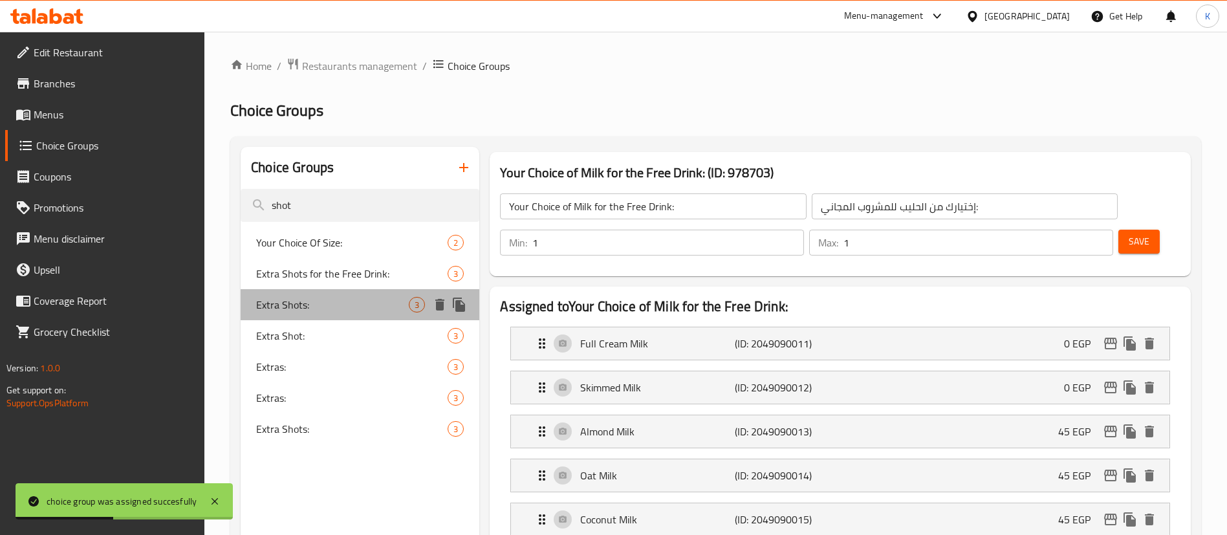
click at [351, 302] on span "Extra Shots:" at bounding box center [332, 305] width 153 height 16
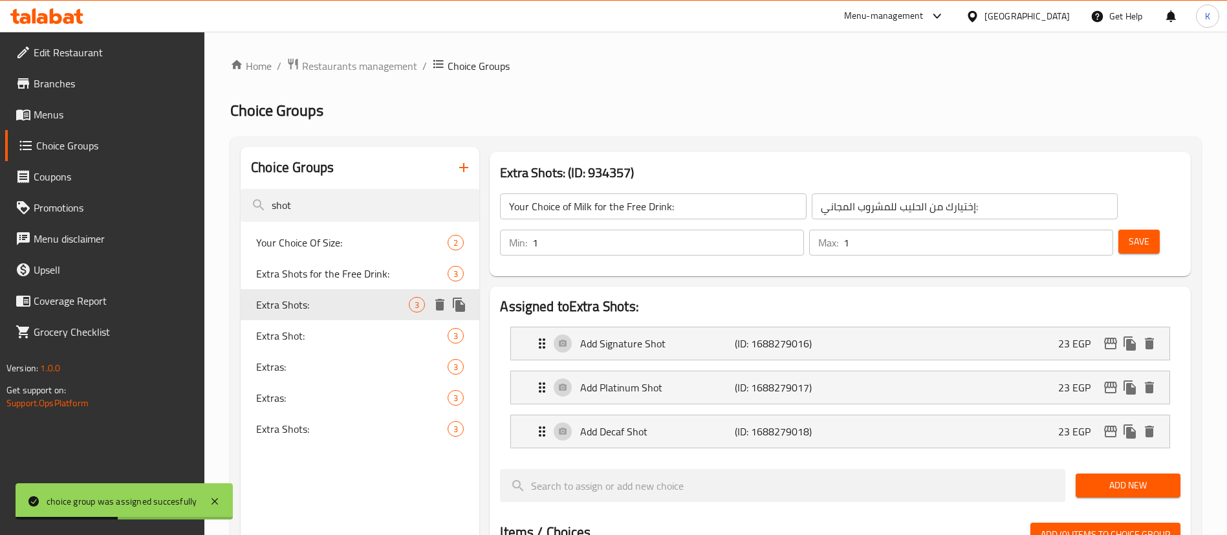
type input "Extra Shots:"
type input "شوت إضافية:"
type input "0"
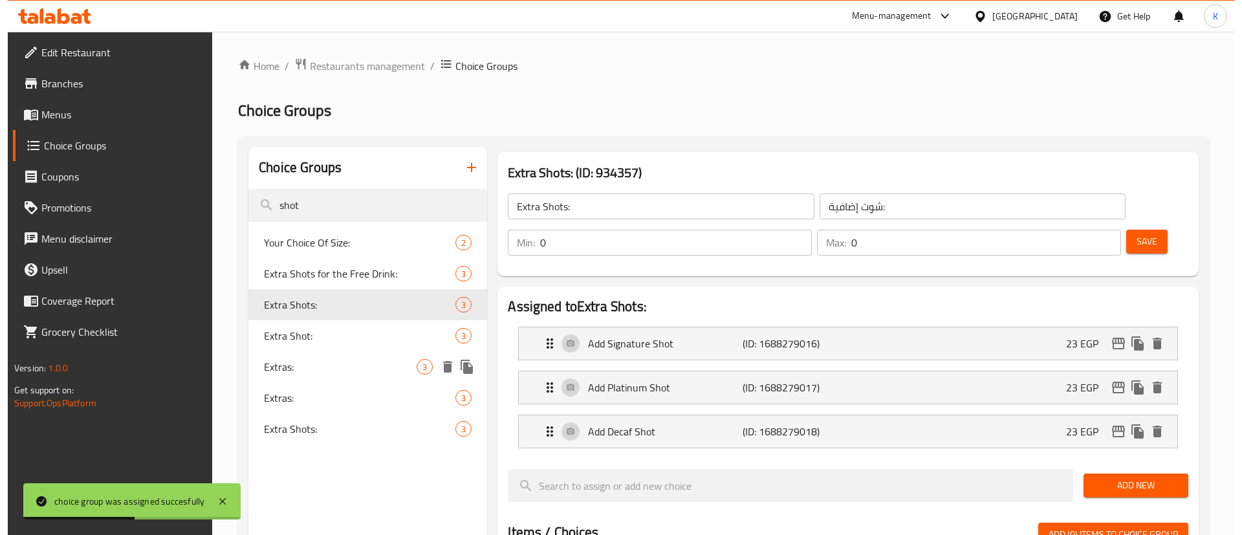
scroll to position [449, 0]
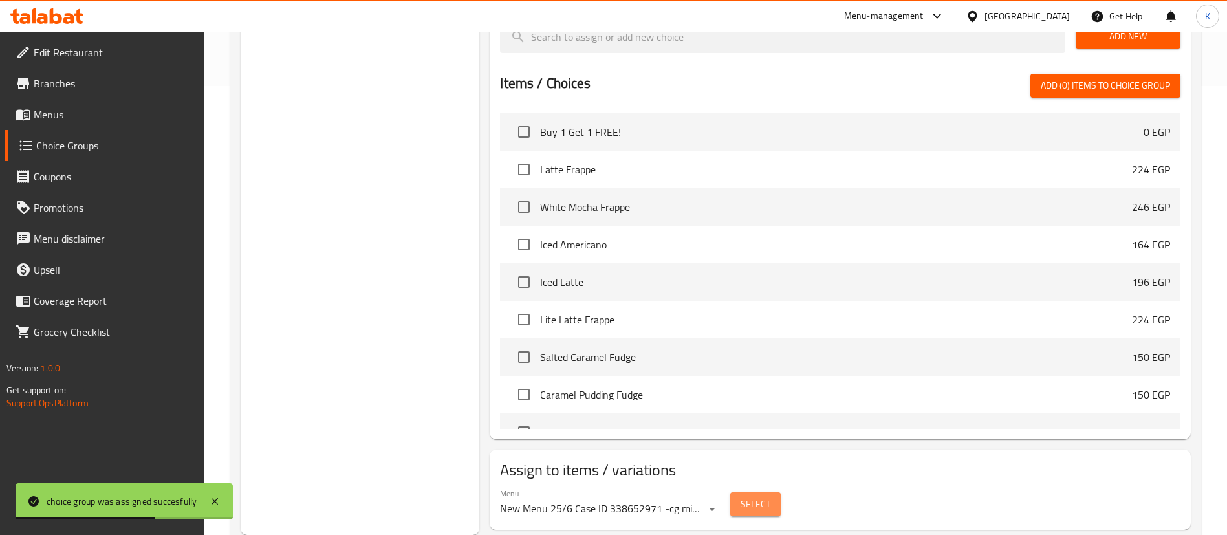
click at [761, 496] on span "Select" at bounding box center [756, 504] width 30 height 16
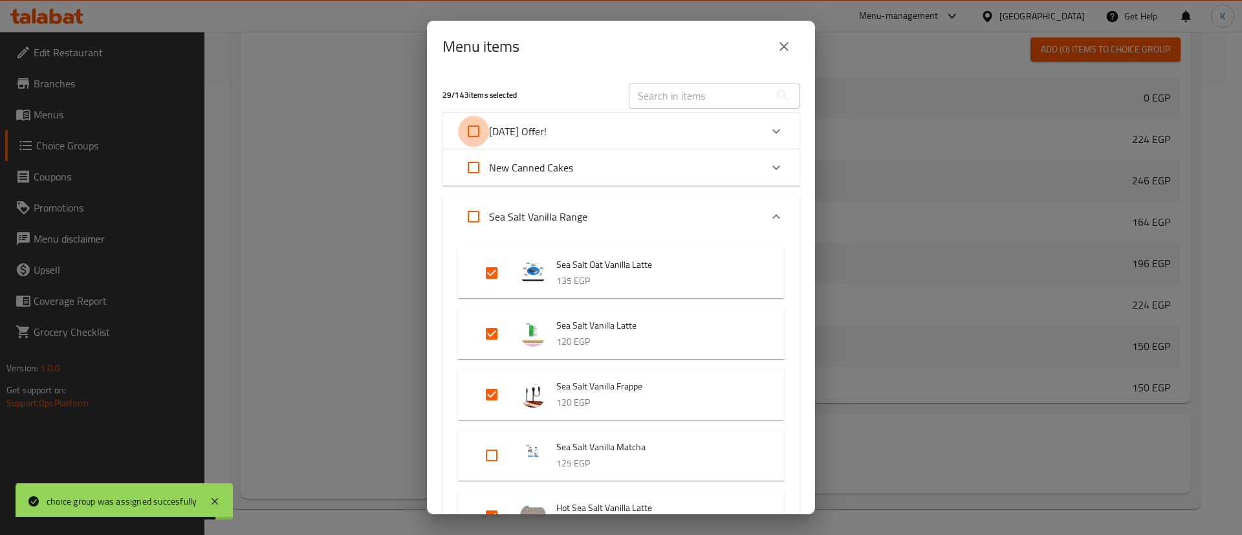
click at [477, 131] on input "Expand" at bounding box center [473, 131] width 31 height 31
checkbox input "true"
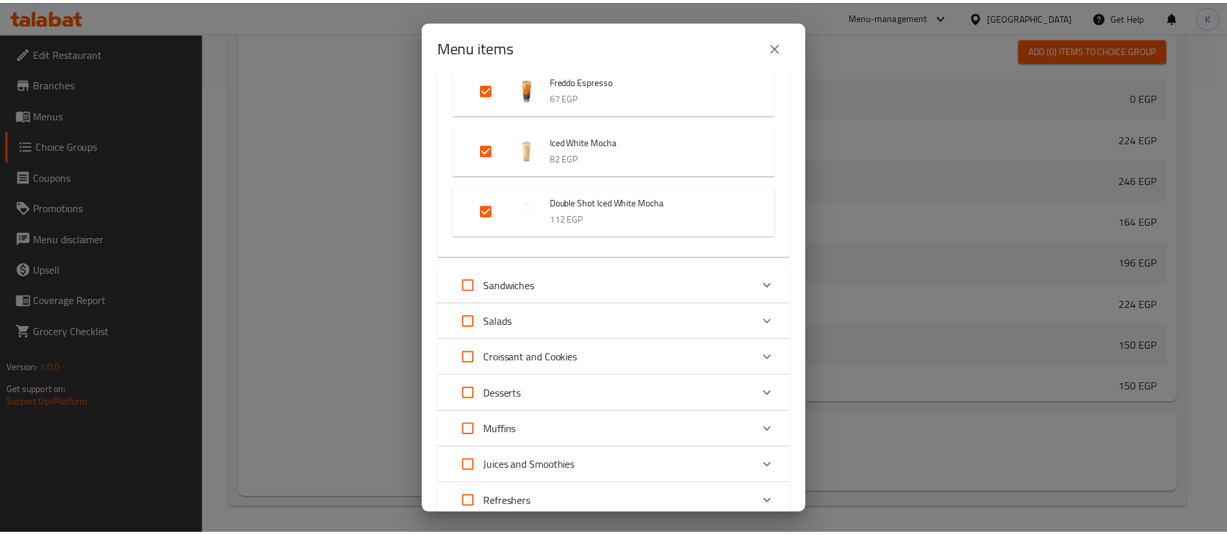
scroll to position [3527, 0]
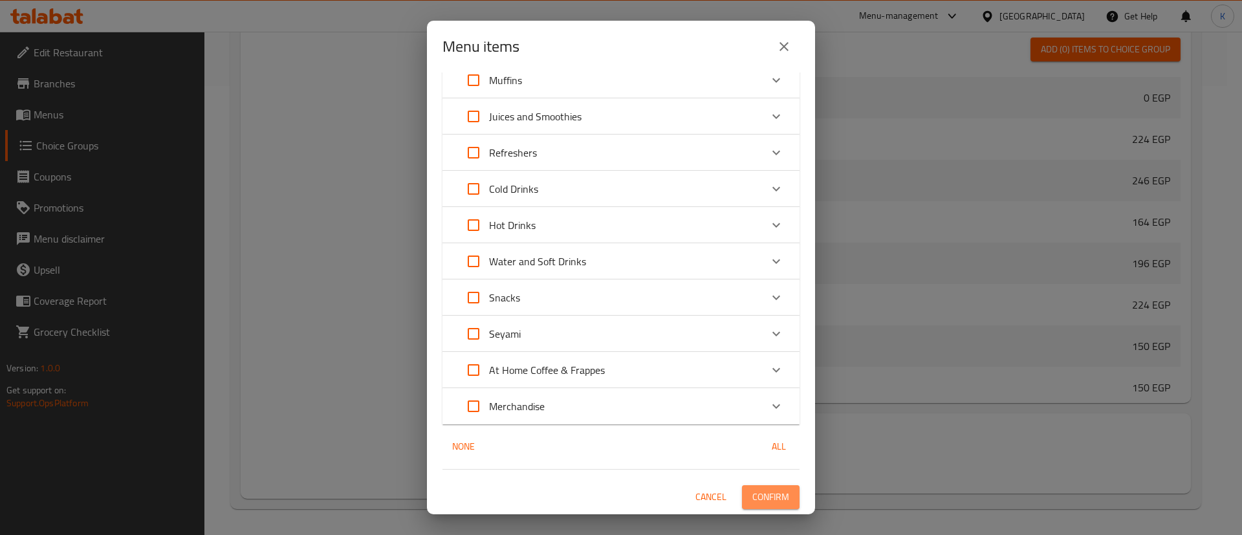
click at [761, 502] on span "Confirm" at bounding box center [770, 497] width 37 height 16
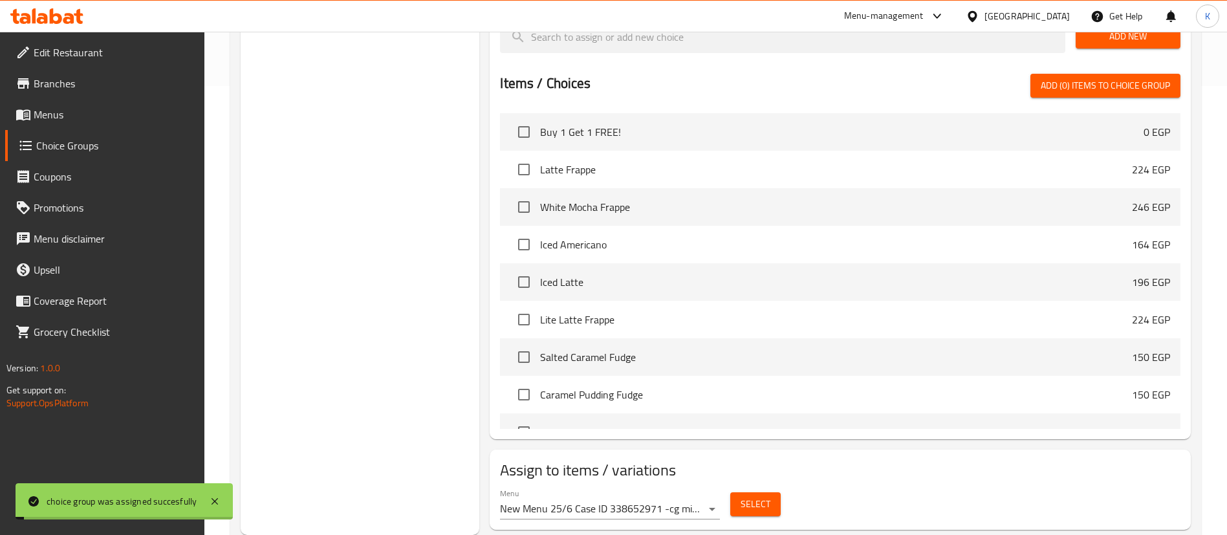
scroll to position [0, 0]
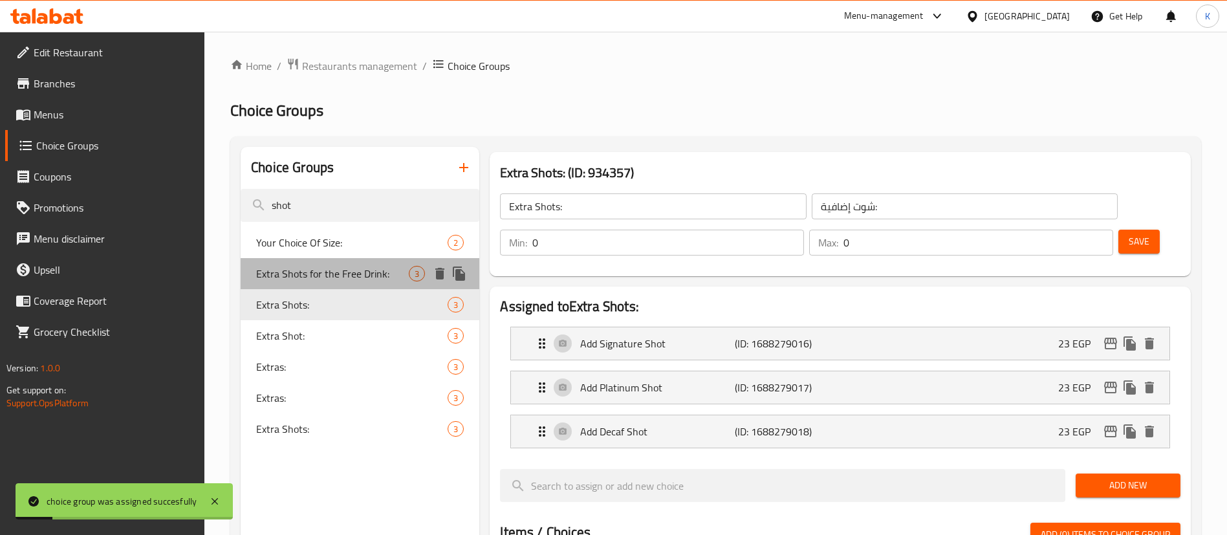
click at [317, 269] on span "Extra Shots for the Free Drink:" at bounding box center [332, 274] width 153 height 16
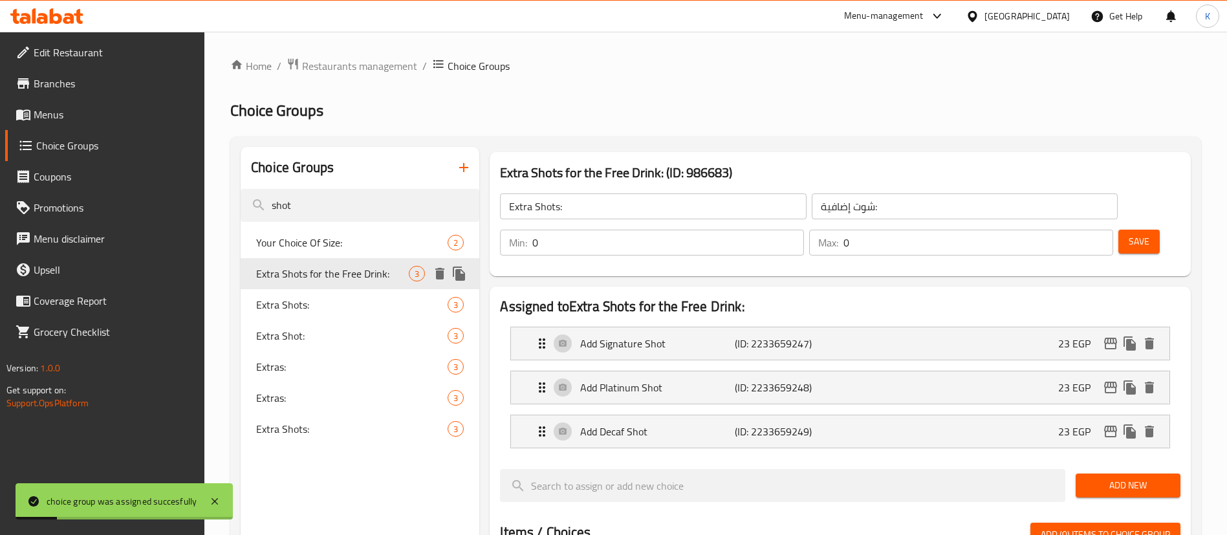
type input "Extra Shots for the Free Drink:"
type input "شوت إضافيةللمشروب المجاني:"
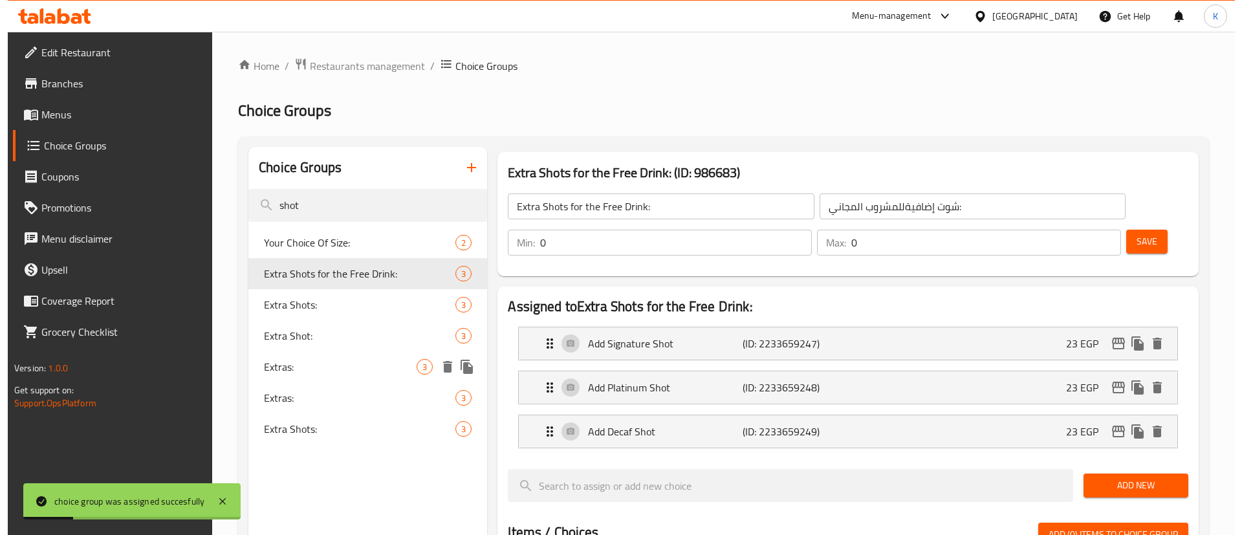
scroll to position [449, 0]
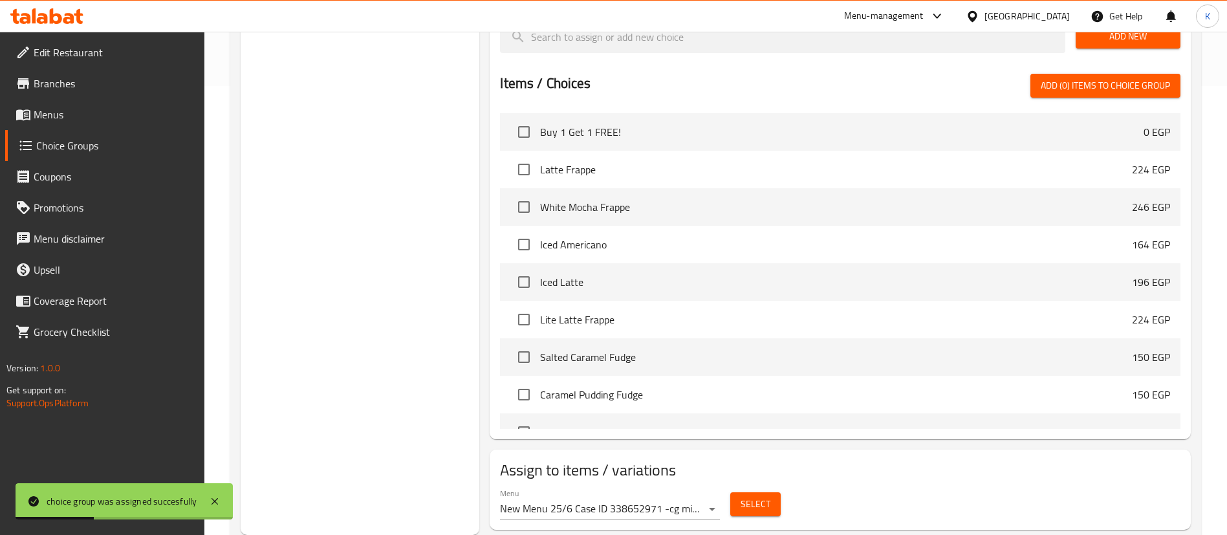
click at [765, 496] on span "Select" at bounding box center [756, 504] width 30 height 16
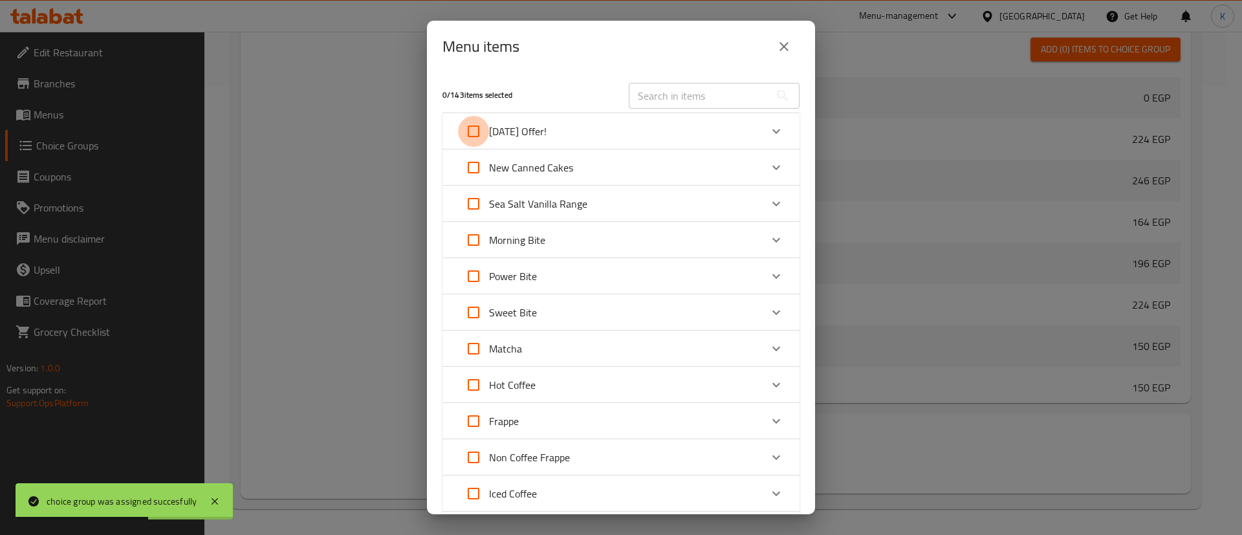
click at [468, 133] on input "Expand" at bounding box center [473, 131] width 31 height 31
checkbox input "true"
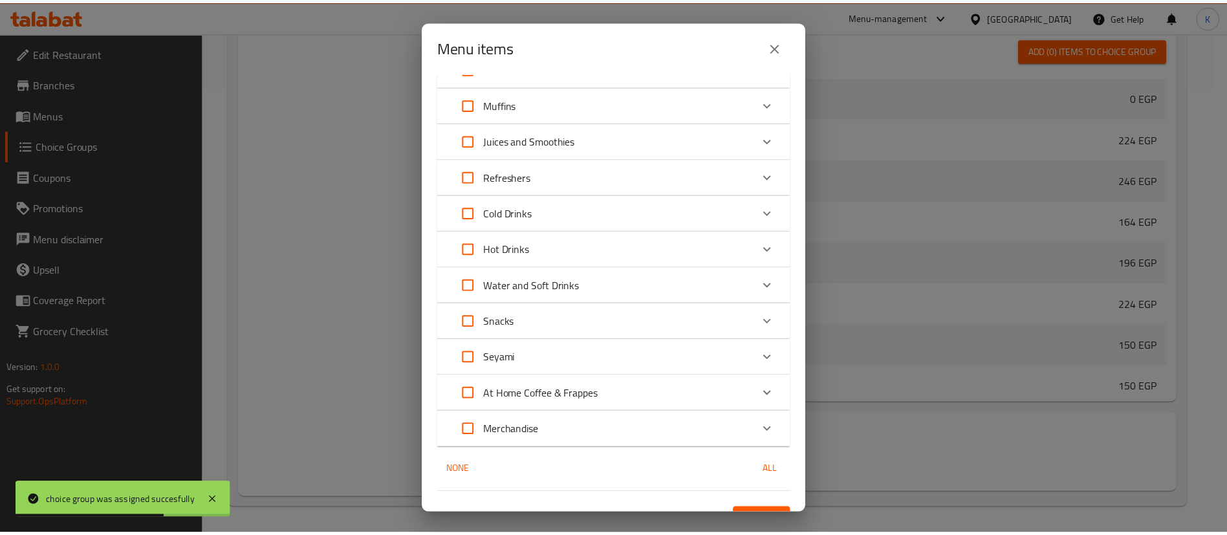
scroll to position [594, 0]
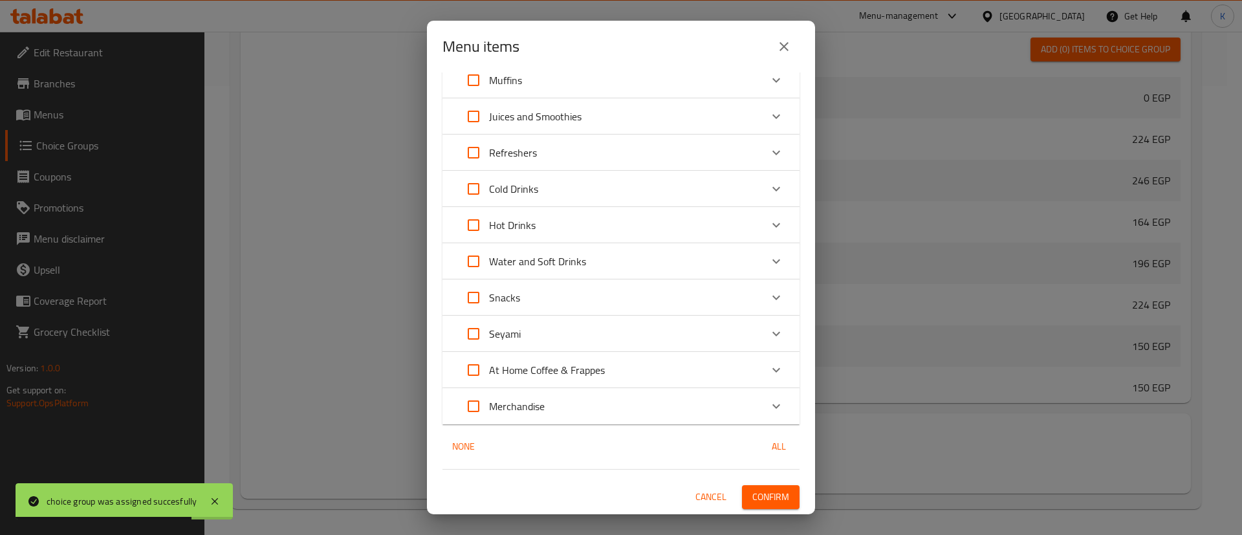
click at [752, 502] on span "Confirm" at bounding box center [770, 497] width 37 height 16
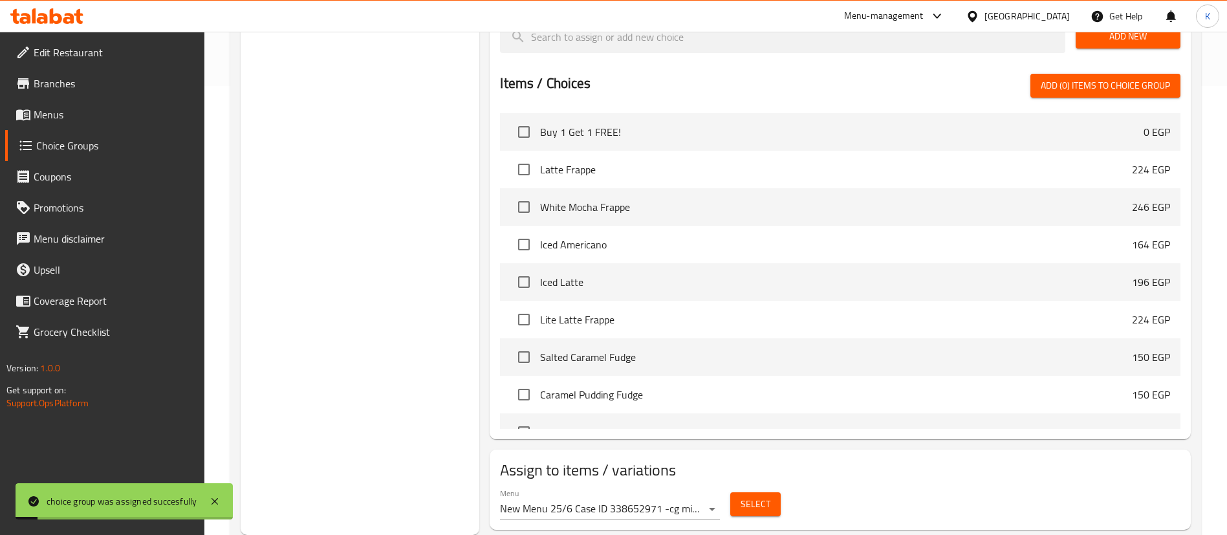
scroll to position [0, 0]
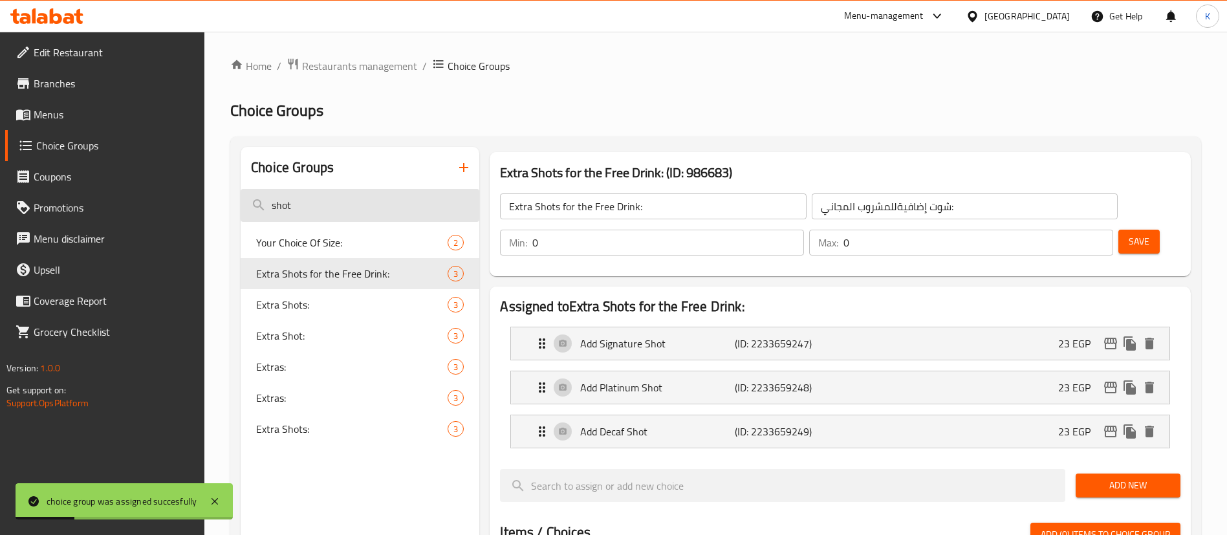
click at [402, 204] on input "shot" at bounding box center [360, 205] width 239 height 33
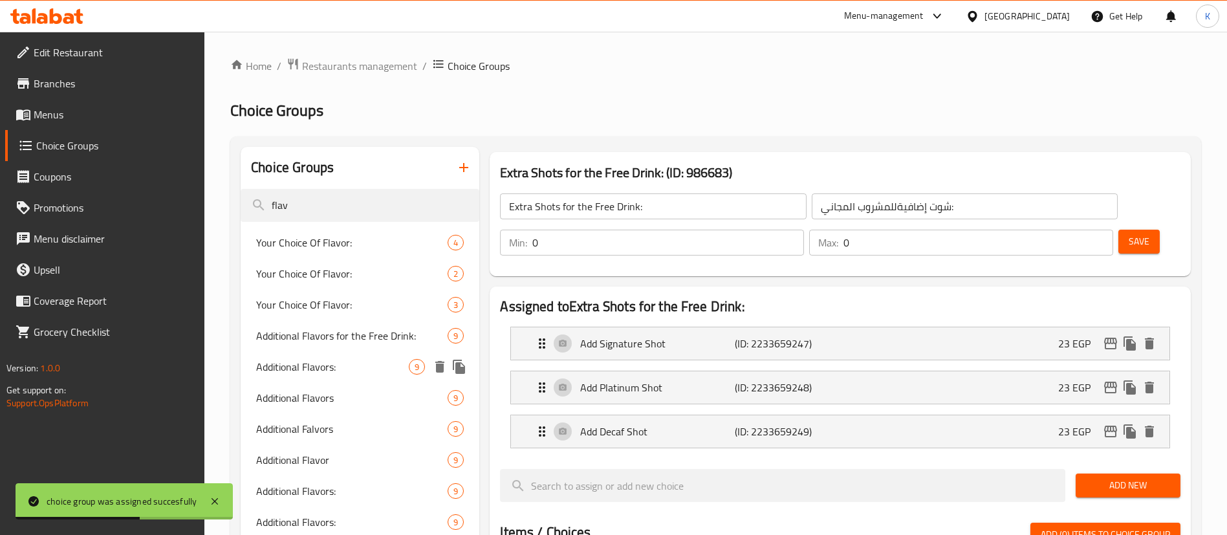
type input "flav"
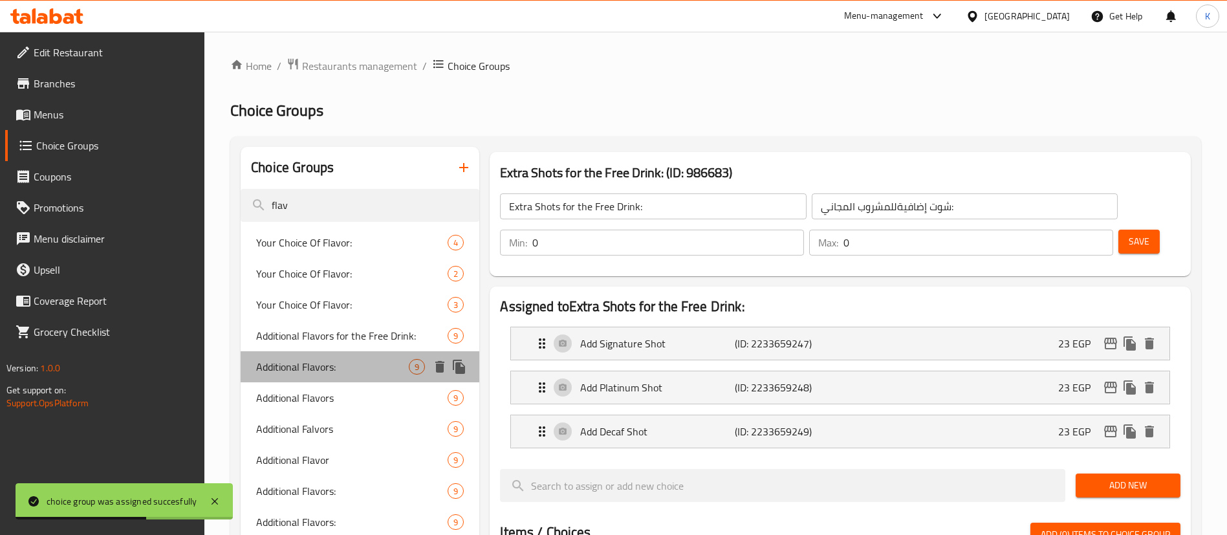
click at [347, 380] on div "Additional Flavors: 9" at bounding box center [360, 366] width 239 height 31
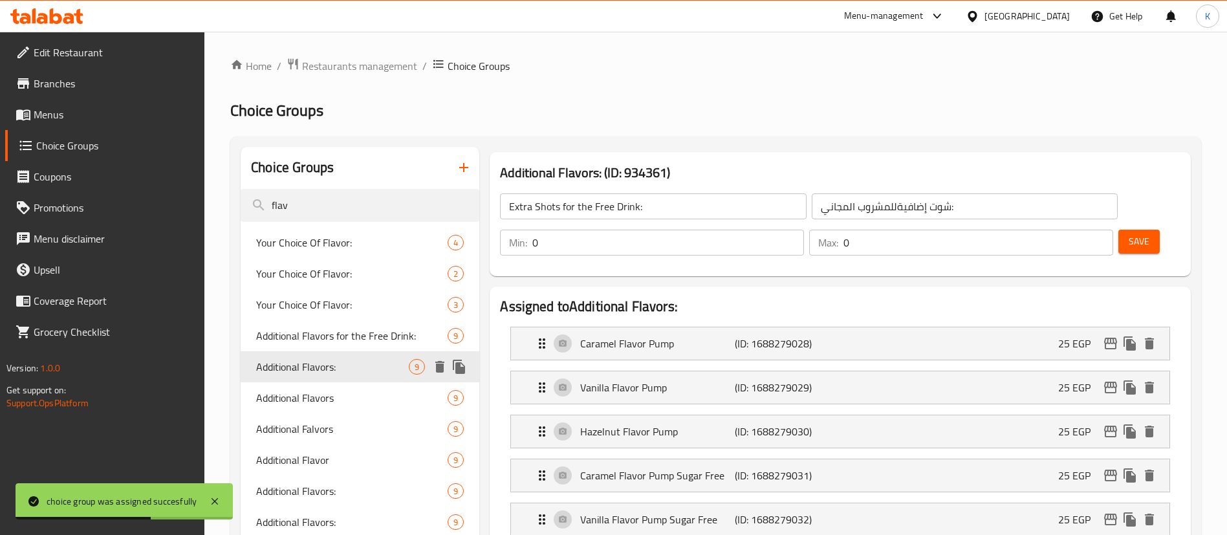
type input "Additional Flavors:"
type input "نكهات إضافية:"
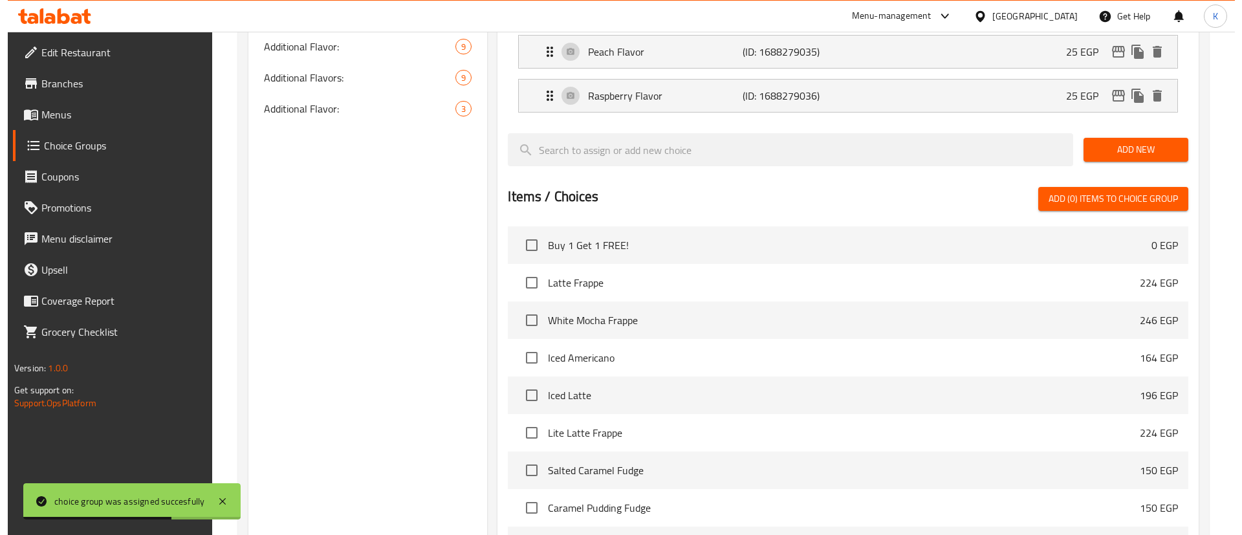
scroll to position [713, 0]
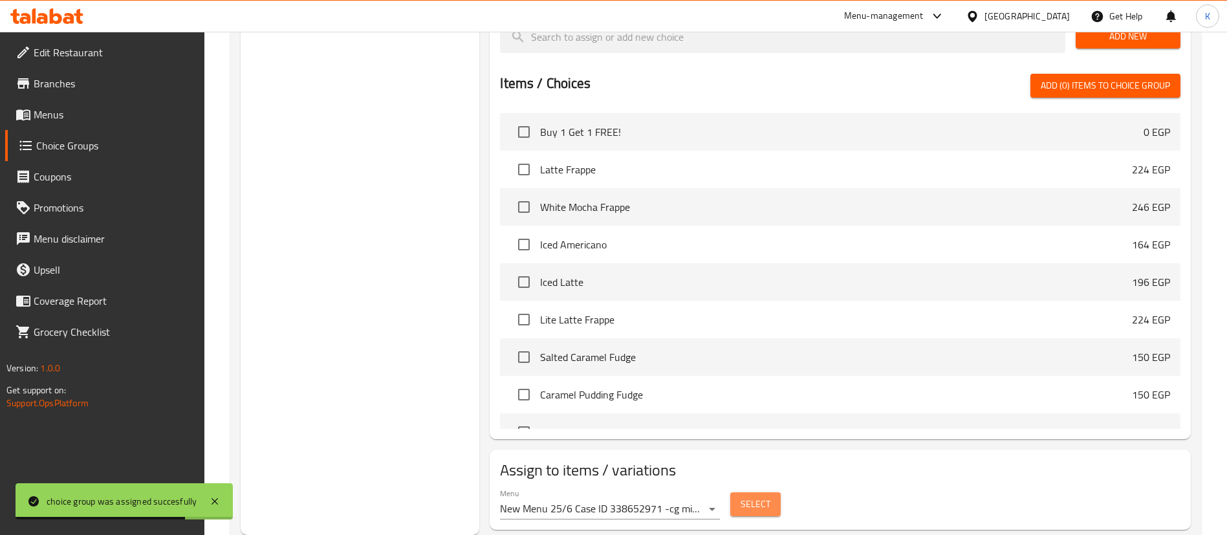
click at [754, 496] on span "Select" at bounding box center [756, 504] width 30 height 16
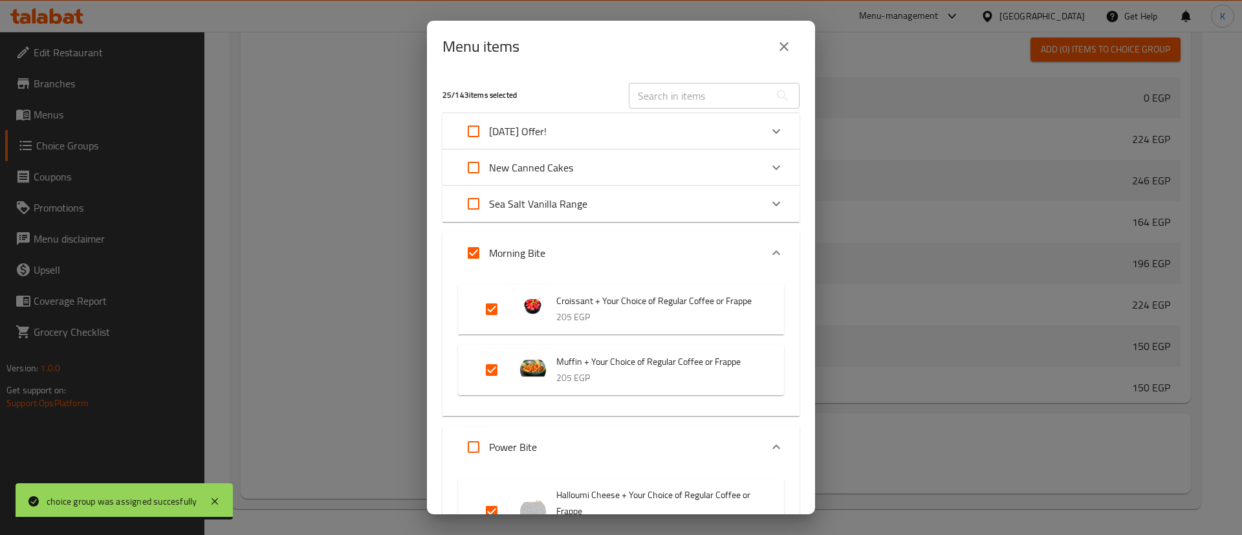
drag, startPoint x: 699, startPoint y: 113, endPoint x: 470, endPoint y: 133, distance: 230.6
click at [470, 133] on div "[DATE] Offer!" at bounding box center [620, 131] width 357 height 36
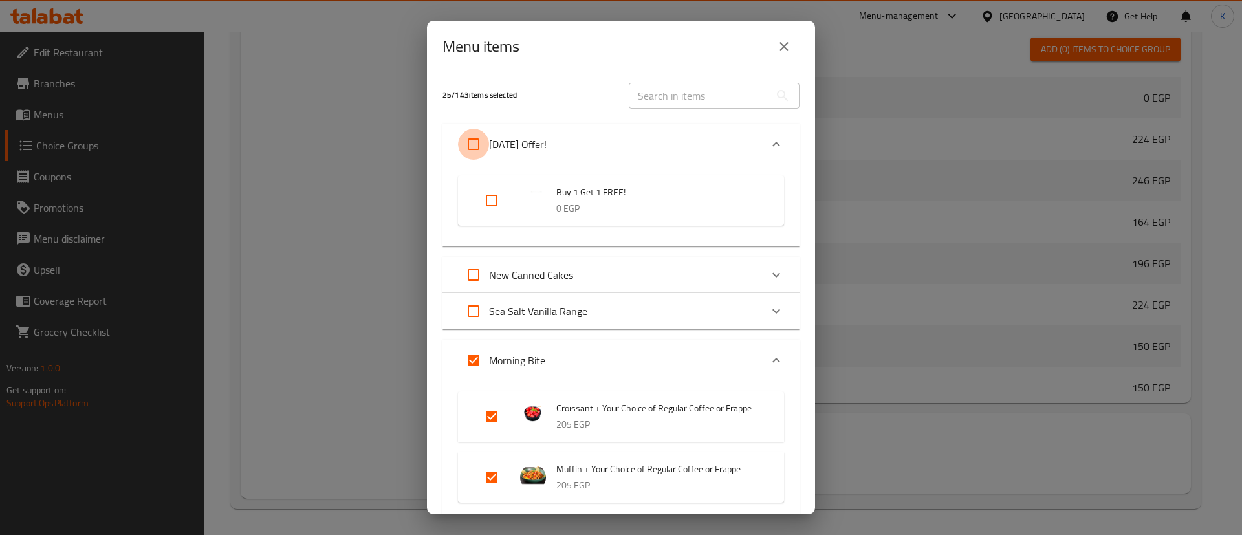
click at [470, 133] on input "Expand" at bounding box center [473, 144] width 31 height 31
checkbox input "true"
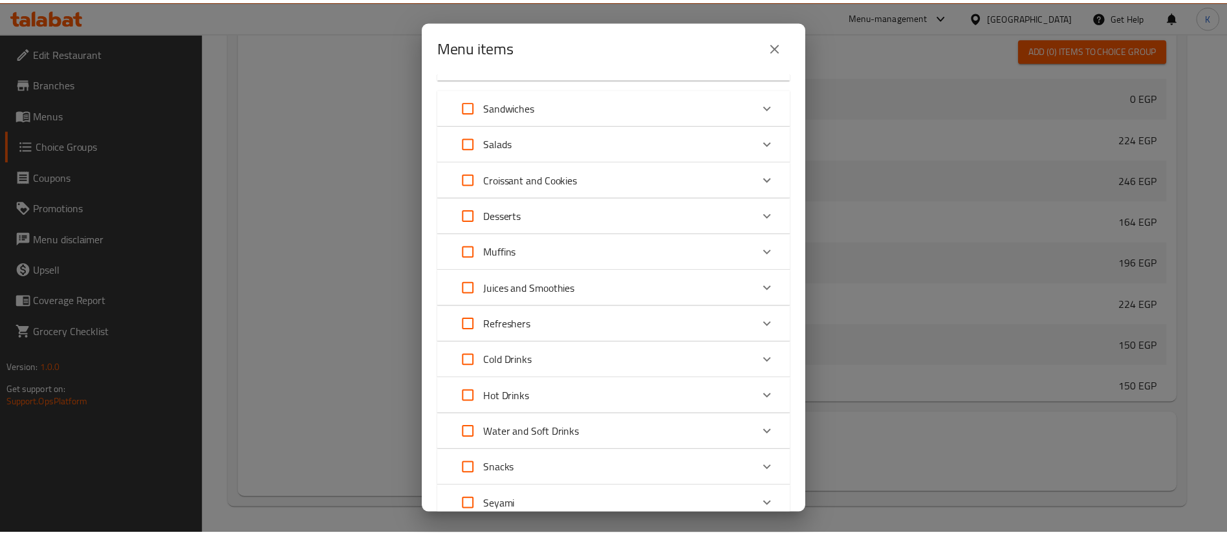
scroll to position [3653, 0]
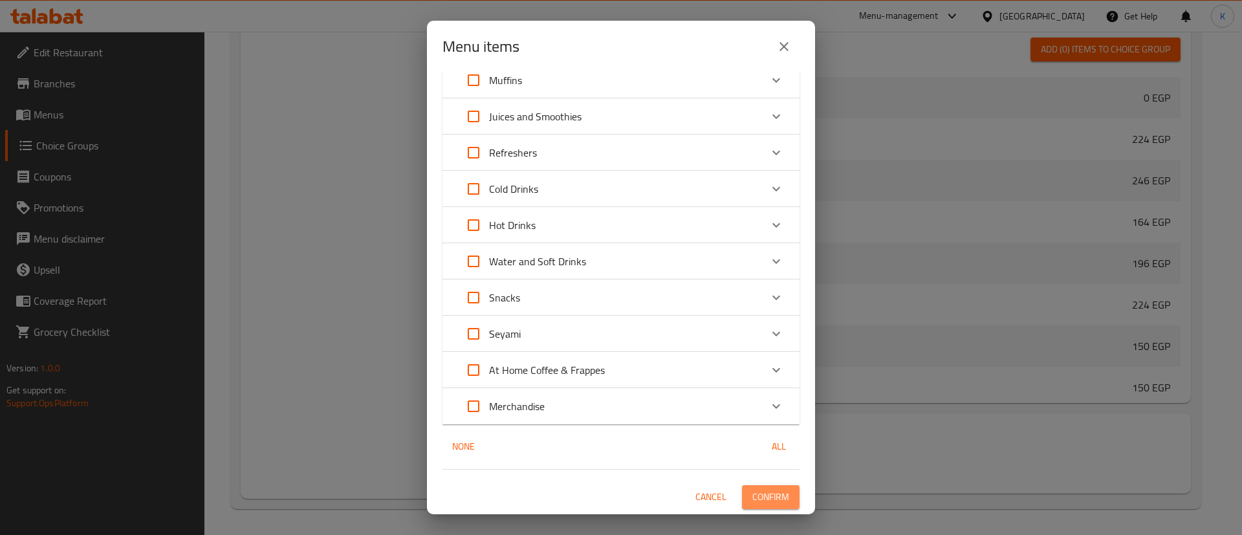
click at [771, 485] on button "Confirm" at bounding box center [771, 497] width 58 height 24
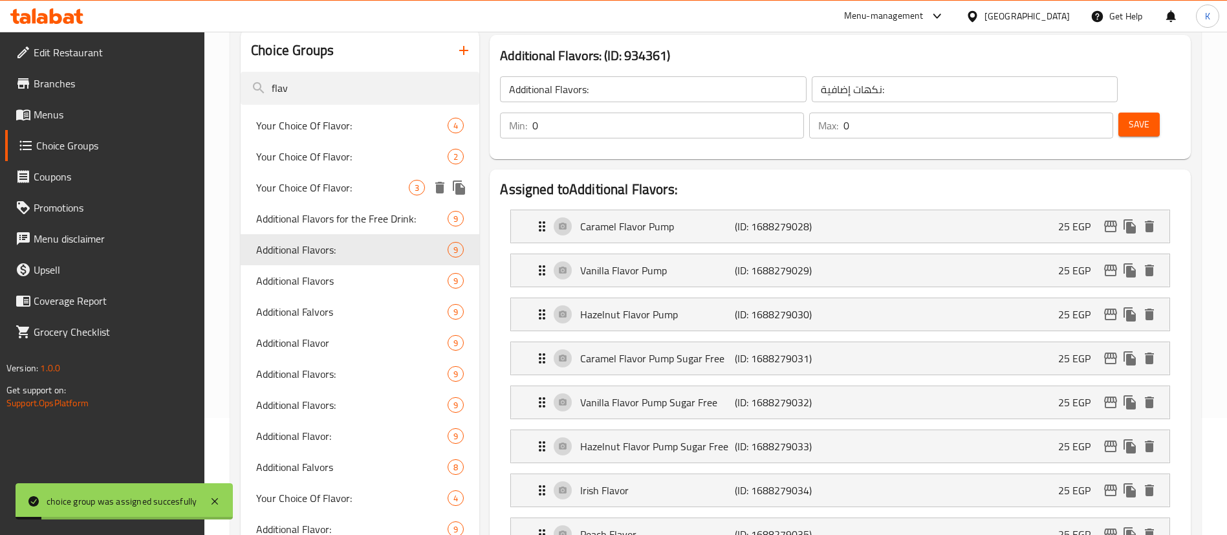
scroll to position [0, 0]
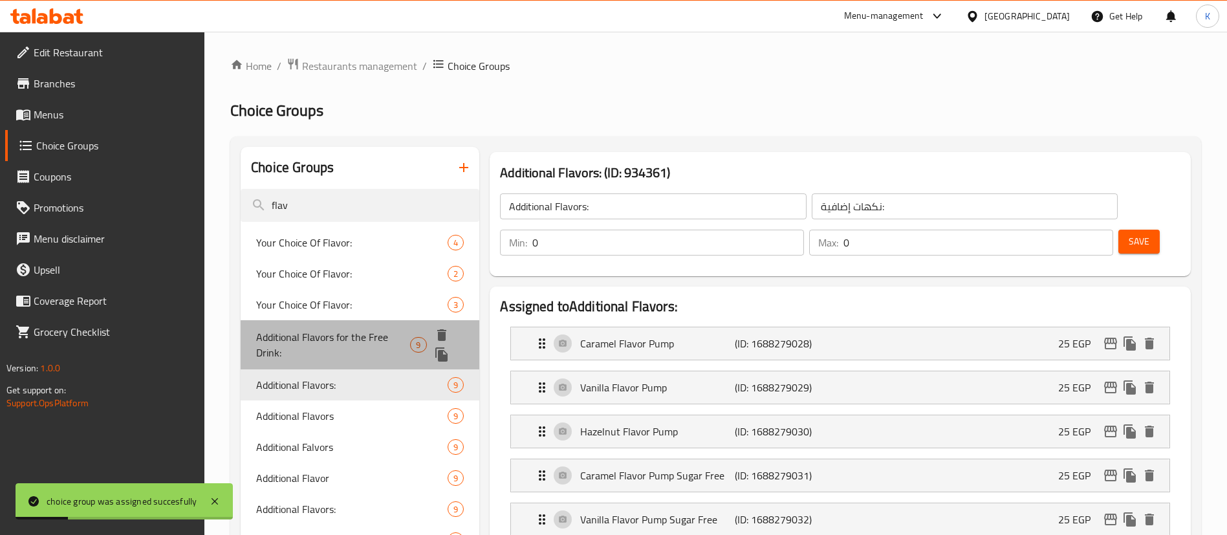
click at [328, 338] on span "Additional Flavors for the Free Drink:" at bounding box center [333, 344] width 154 height 31
type input "Additional Flavors for the Free Drink:"
type input "نكهات إضافية للمشروب المجاني:"
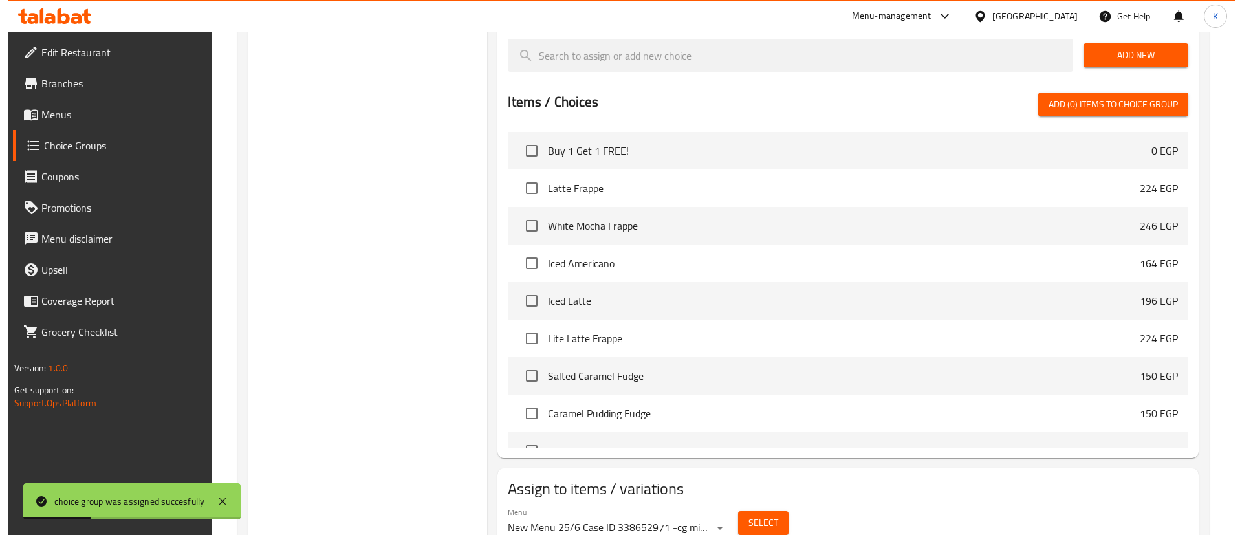
scroll to position [713, 0]
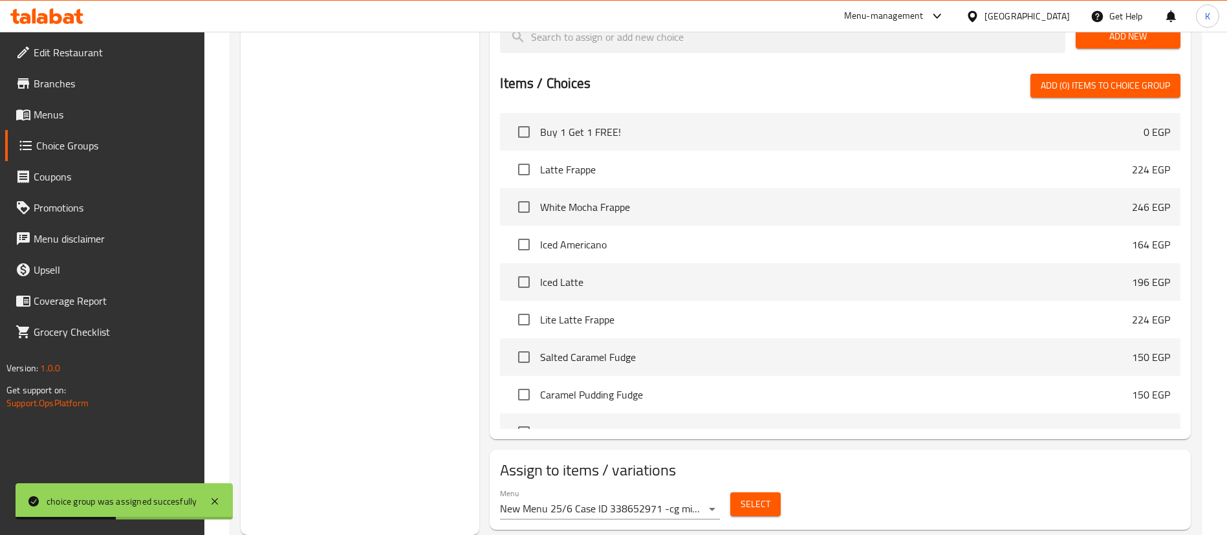
click at [760, 487] on div "Select" at bounding box center [755, 504] width 61 height 34
click at [764, 492] on button "Select" at bounding box center [755, 504] width 50 height 24
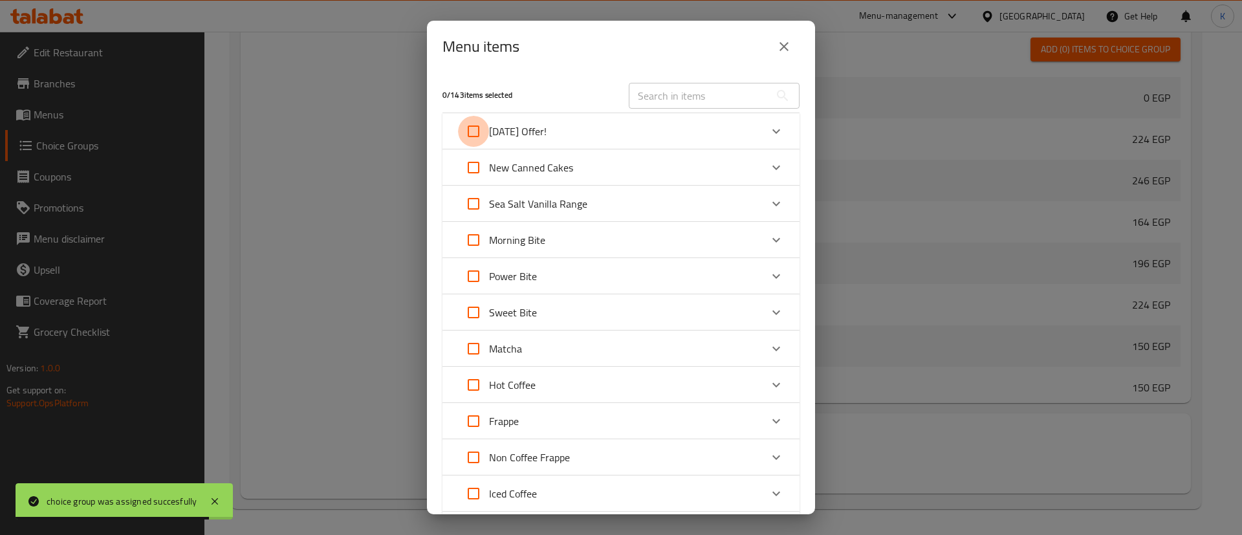
click at [468, 132] on input "Expand" at bounding box center [473, 131] width 31 height 31
checkbox input "true"
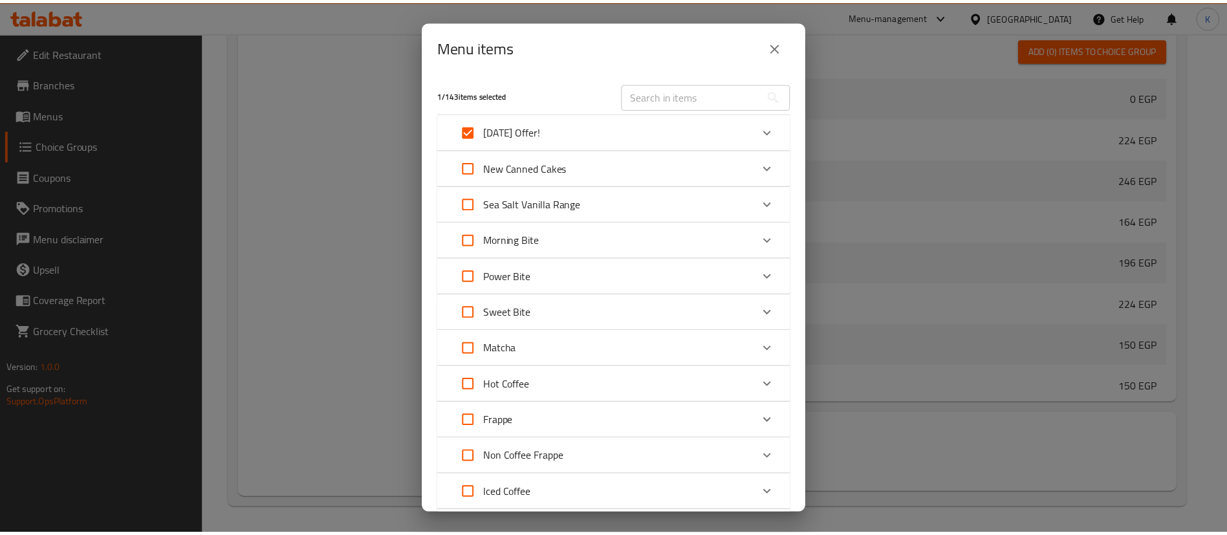
scroll to position [594, 0]
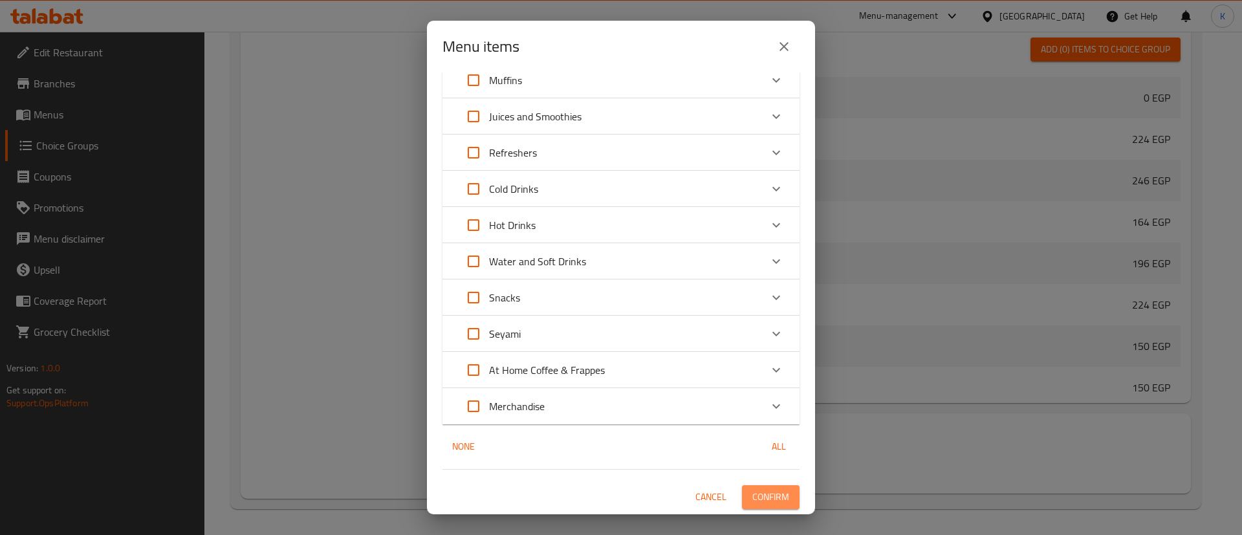
click at [754, 495] on span "Confirm" at bounding box center [770, 497] width 37 height 16
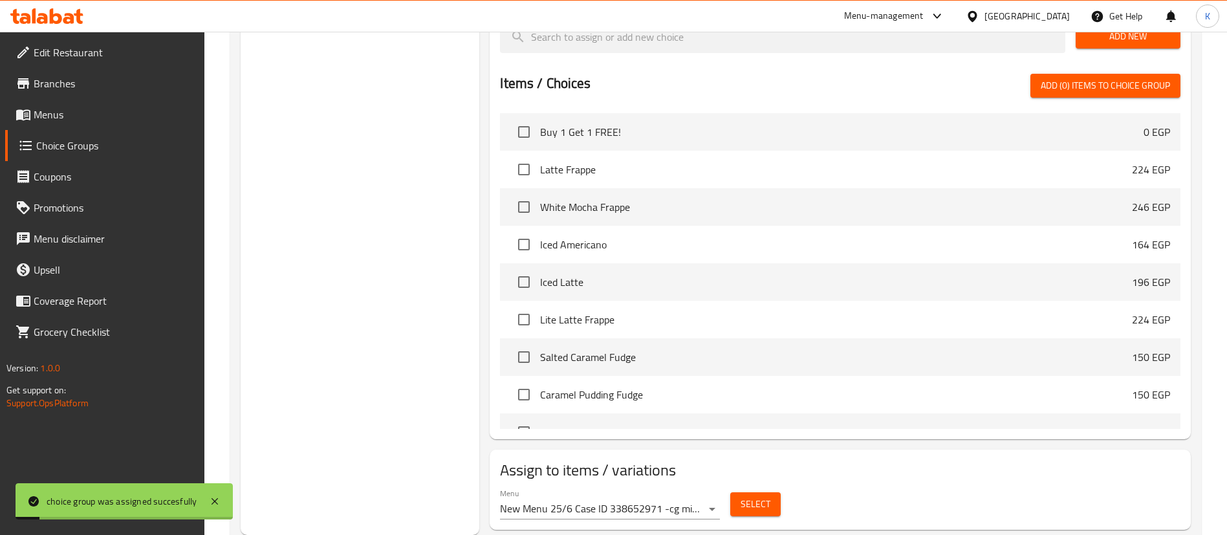
scroll to position [0, 0]
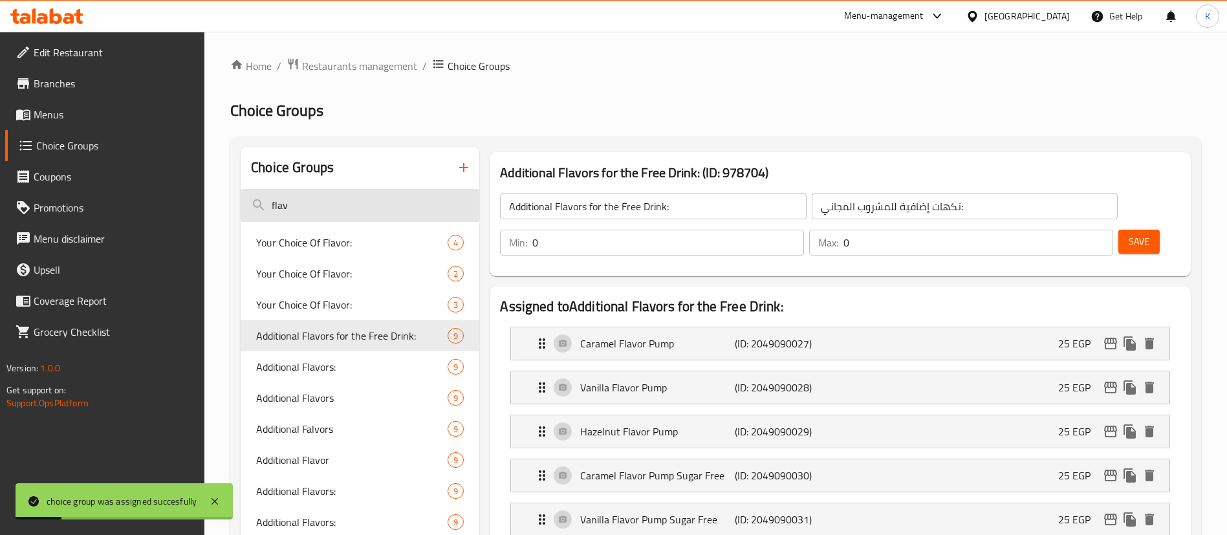
click at [329, 201] on input "flav" at bounding box center [360, 205] width 239 height 33
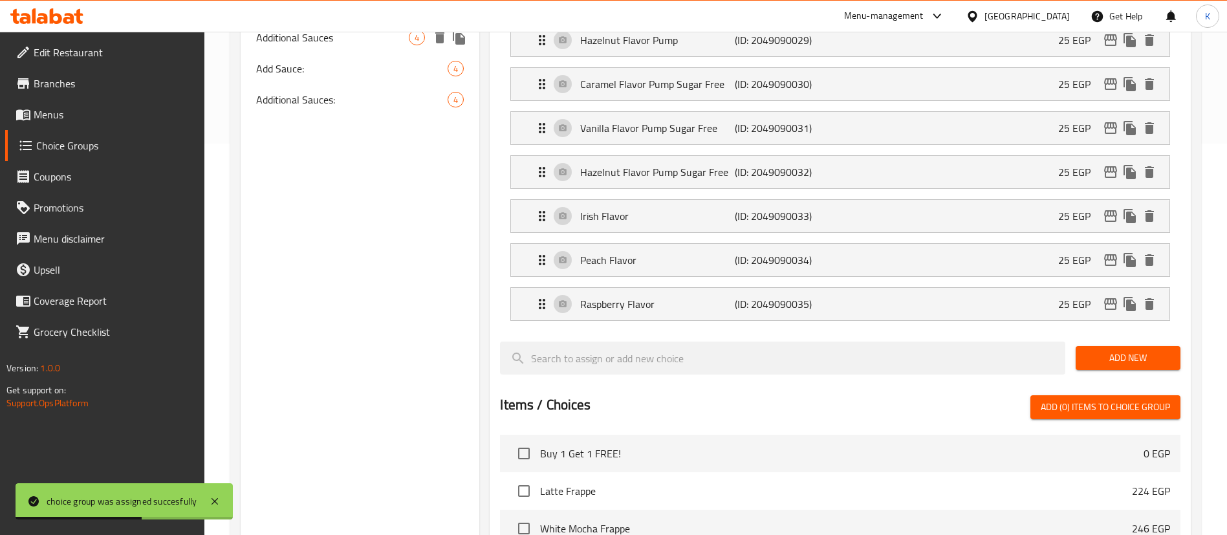
scroll to position [390, 0]
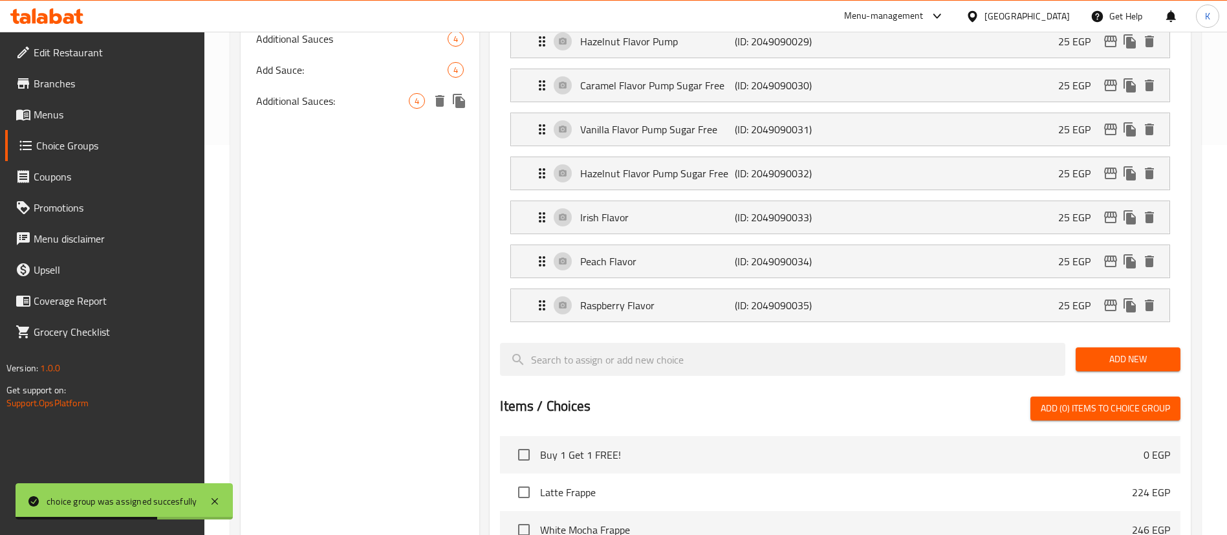
type input "lotu"
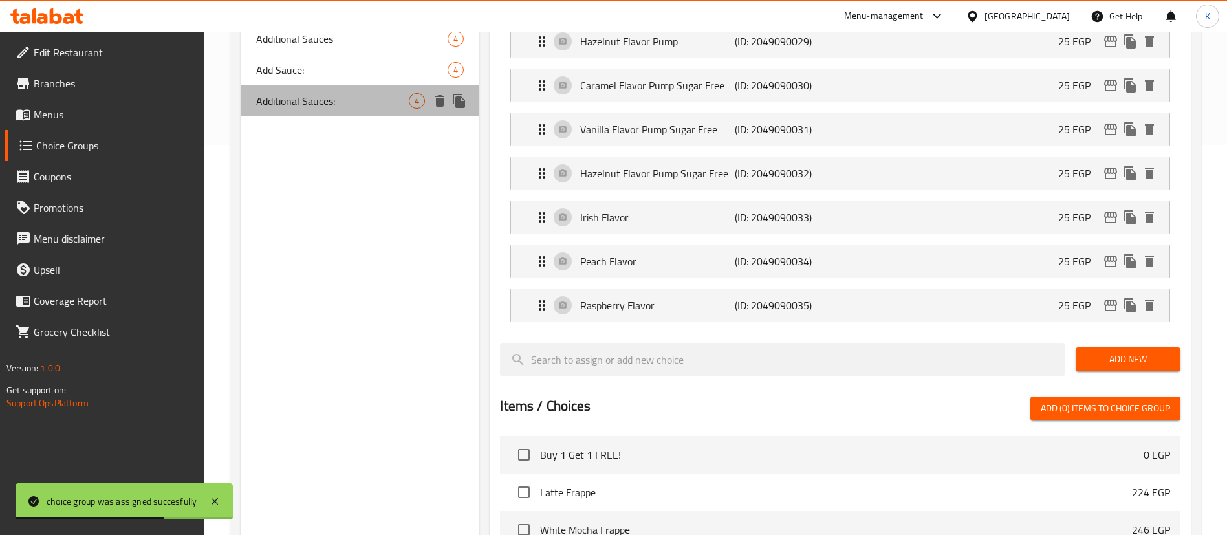
click at [338, 102] on span "Additional Sauces:" at bounding box center [332, 101] width 153 height 16
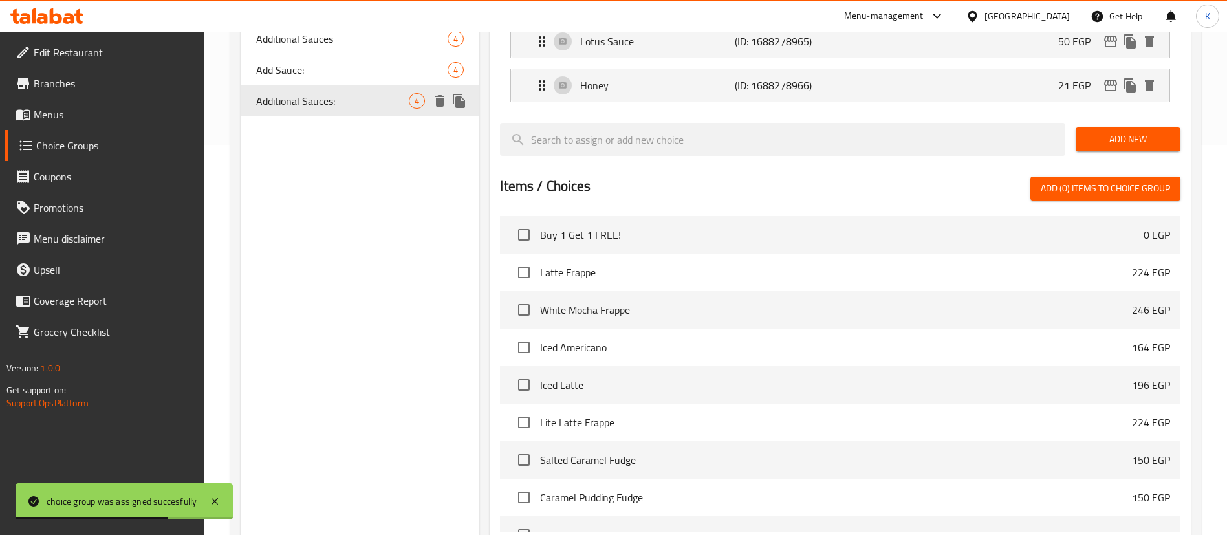
type input "Additional Sauces:"
type input "صوصات إضافية:"
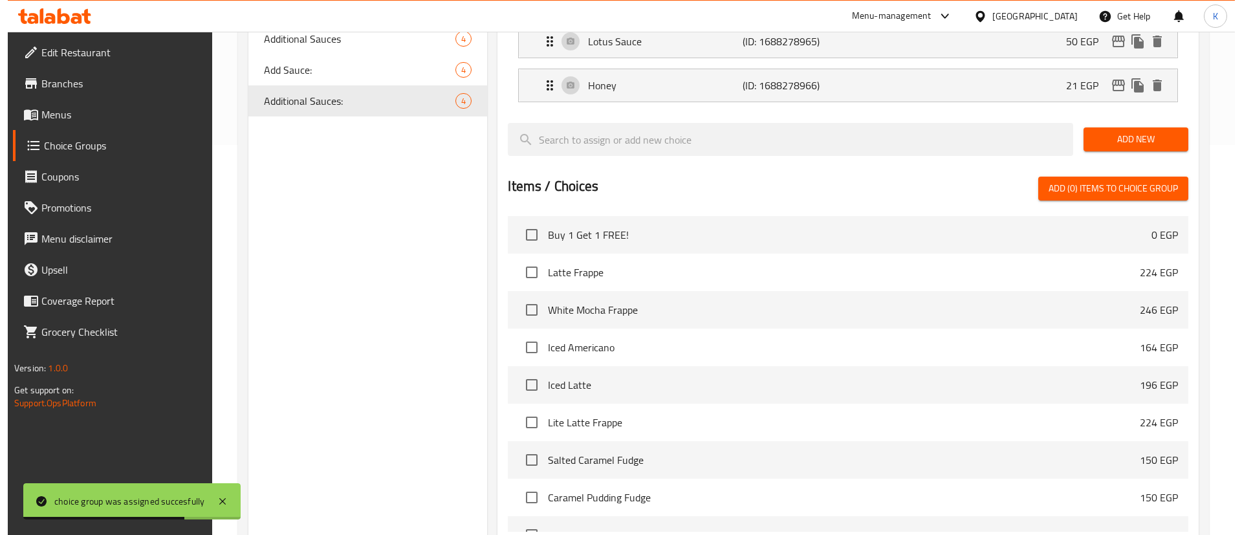
scroll to position [493, 0]
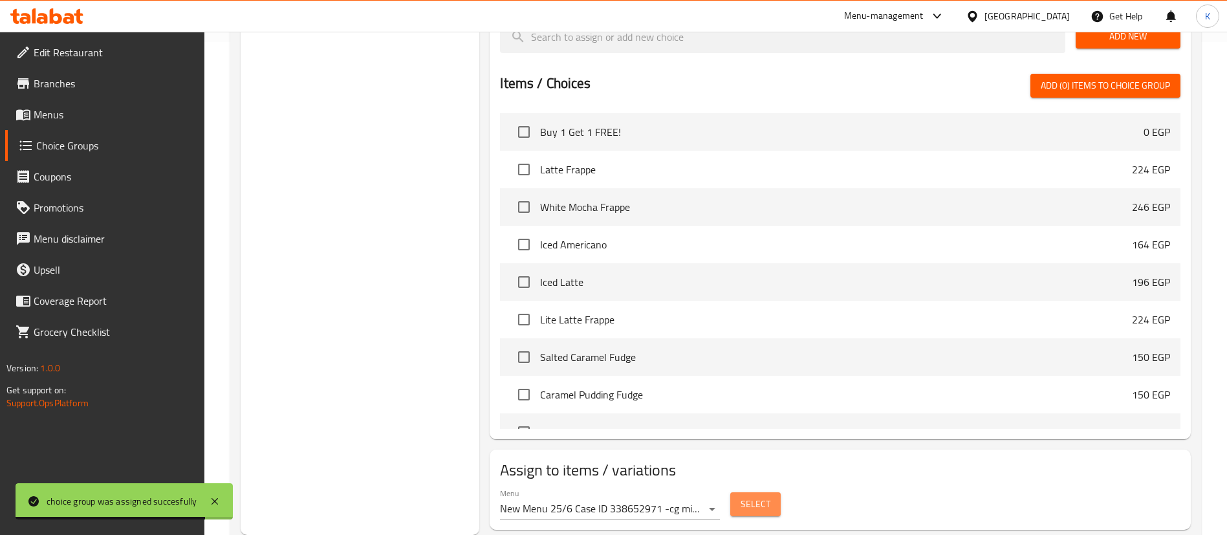
click at [751, 496] on span "Select" at bounding box center [756, 504] width 30 height 16
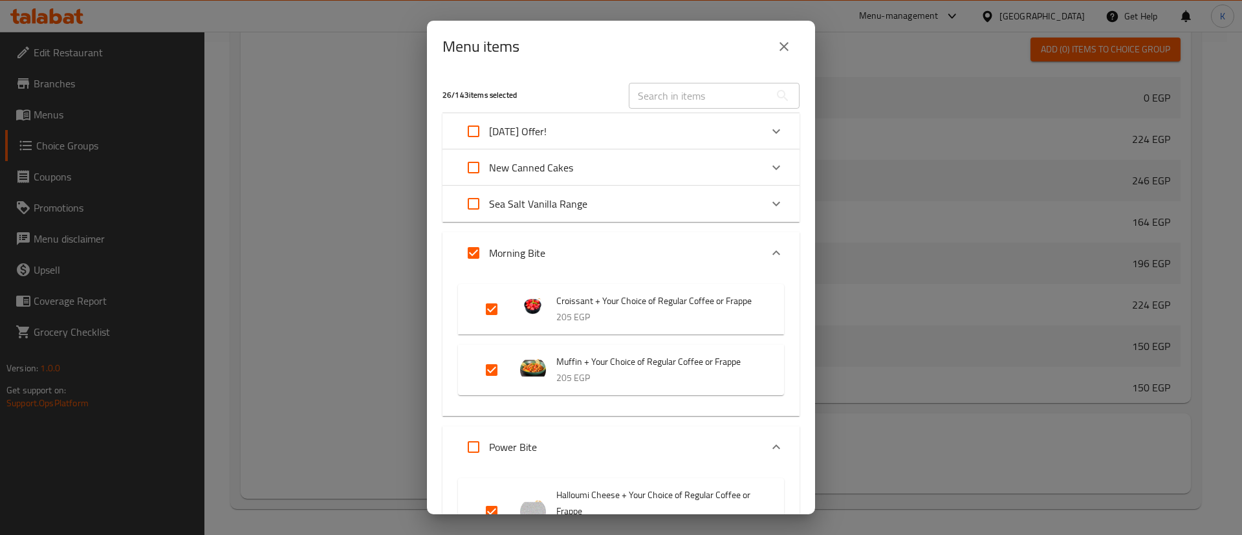
click at [470, 122] on input "Expand" at bounding box center [473, 131] width 31 height 31
checkbox input "true"
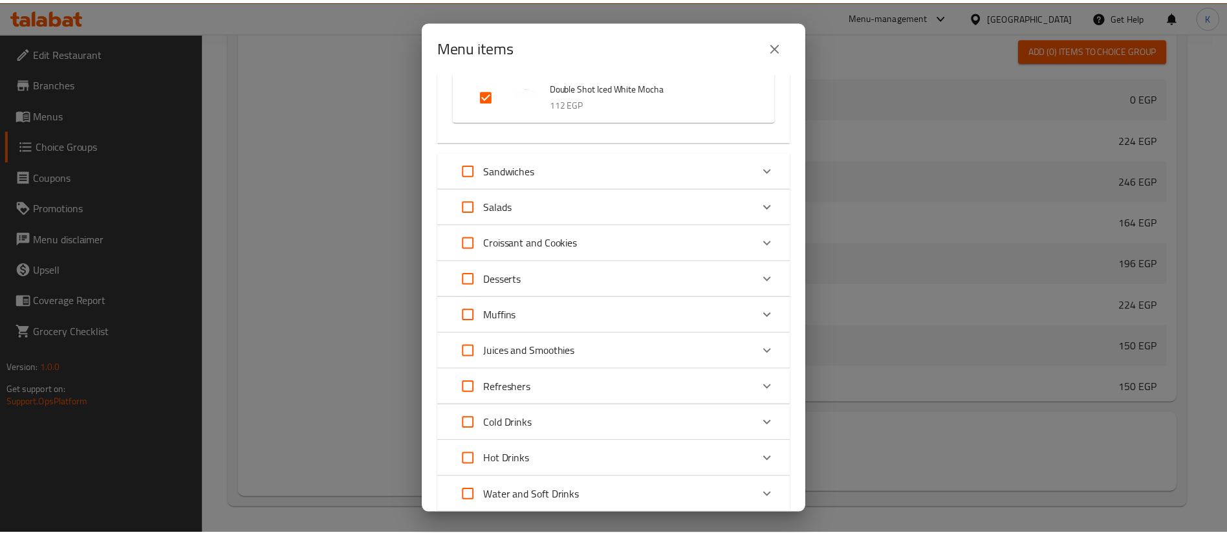
scroll to position [3546, 0]
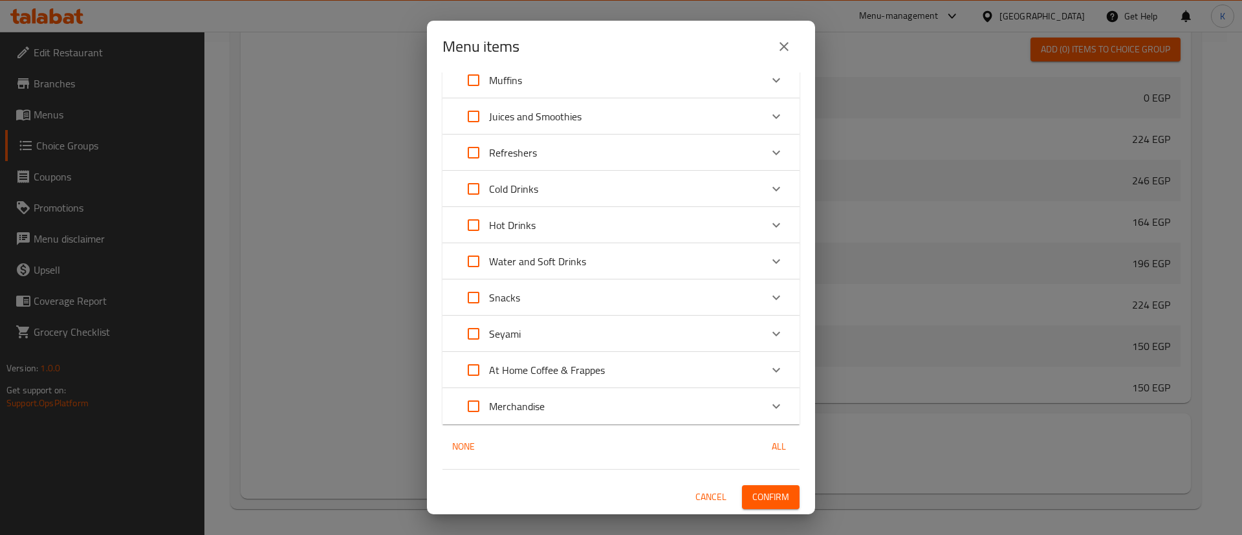
click at [757, 496] on span "Confirm" at bounding box center [770, 497] width 37 height 16
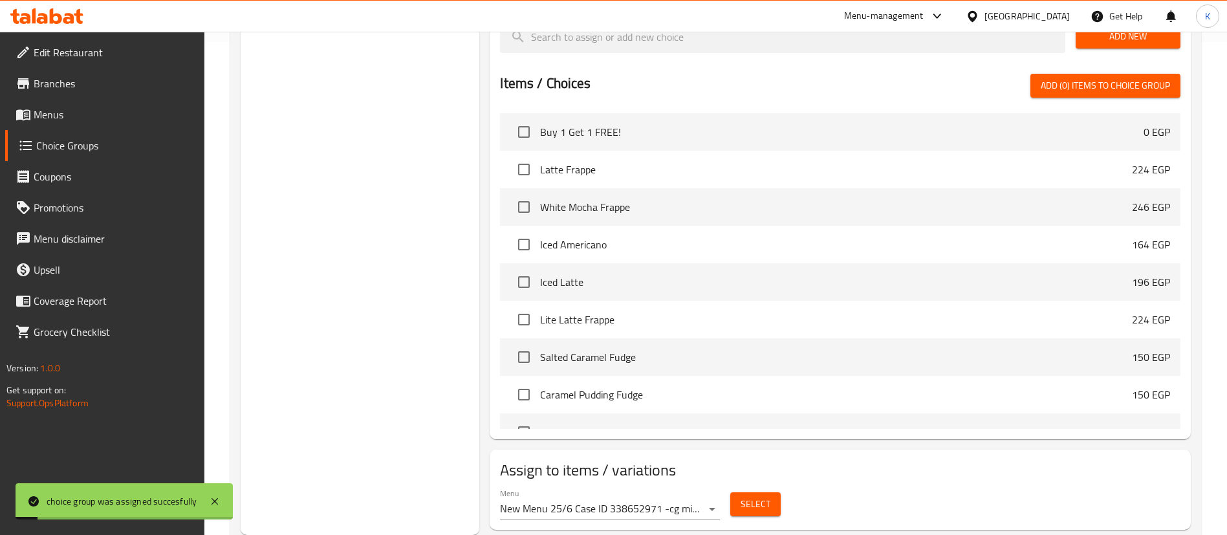
scroll to position [0, 0]
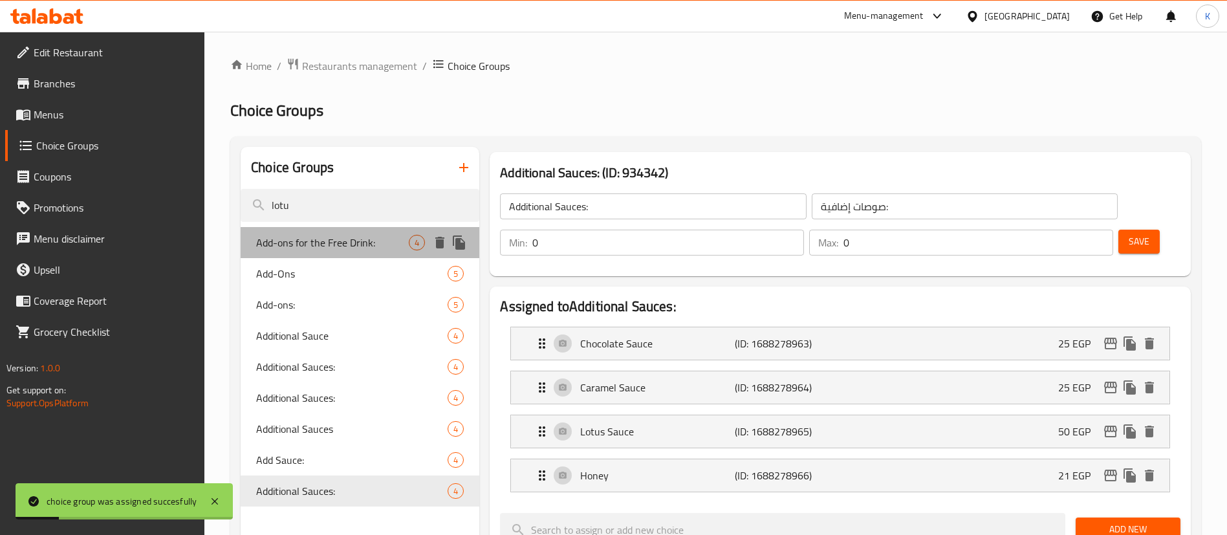
click at [303, 235] on span "Add-ons for the Free Drink:" at bounding box center [332, 243] width 153 height 16
type input "Add-ons for the Free Drink:"
type input "الإضافات للمشروب المجاني:"
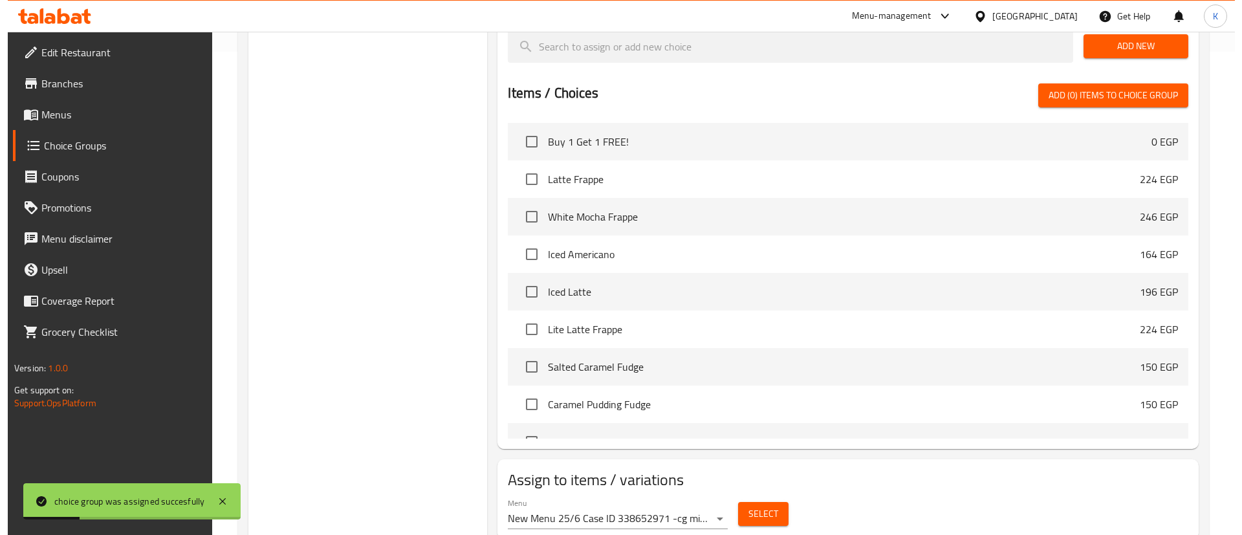
scroll to position [493, 0]
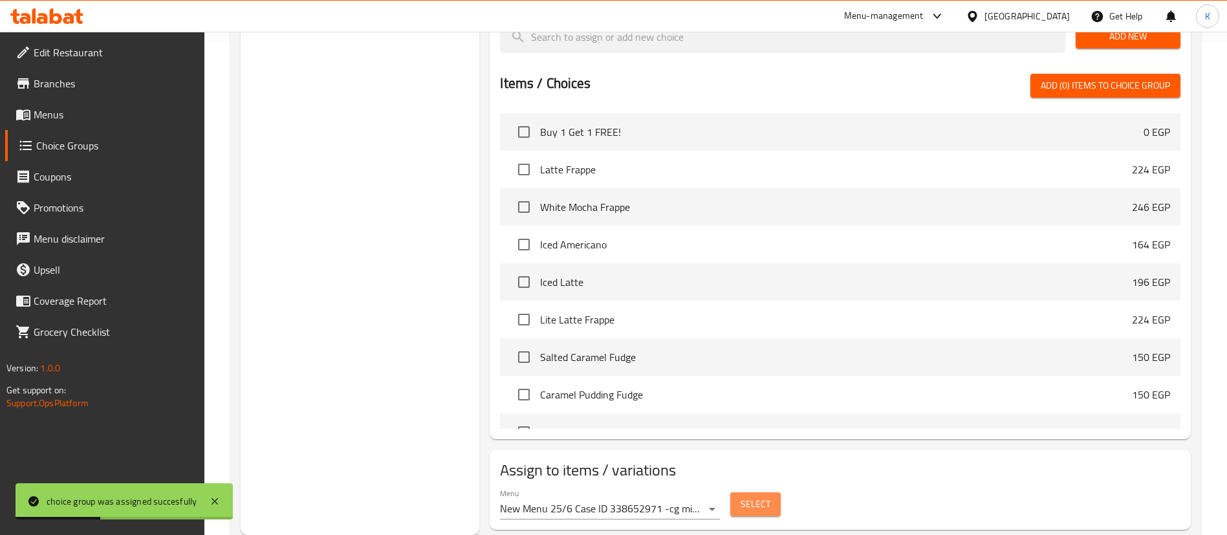
click at [752, 496] on span "Select" at bounding box center [756, 504] width 30 height 16
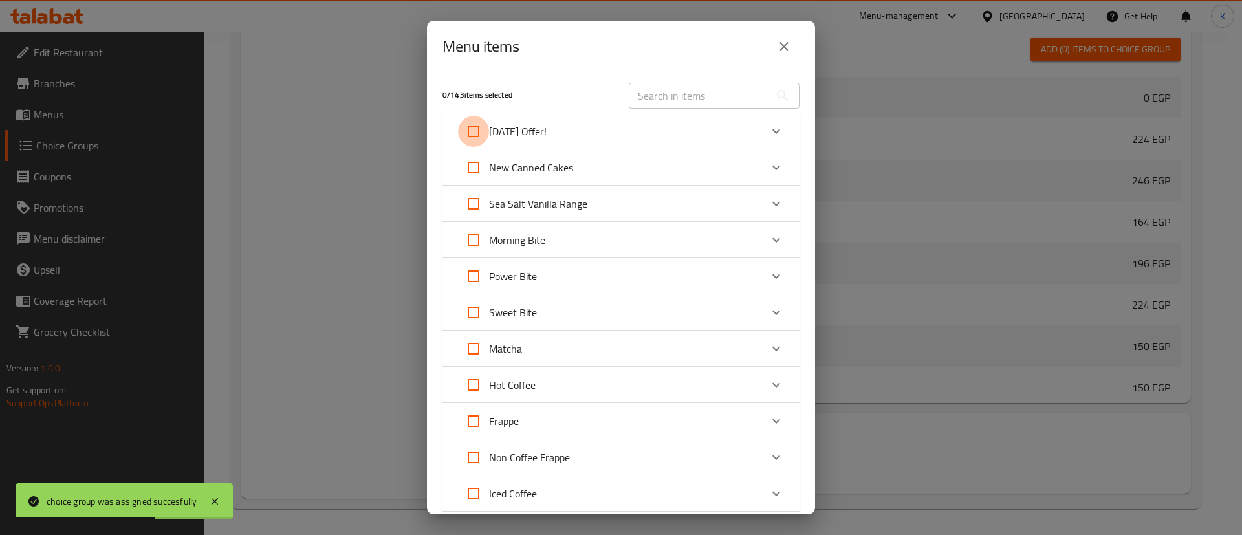
click at [470, 119] on input "Expand" at bounding box center [473, 131] width 31 height 31
checkbox input "true"
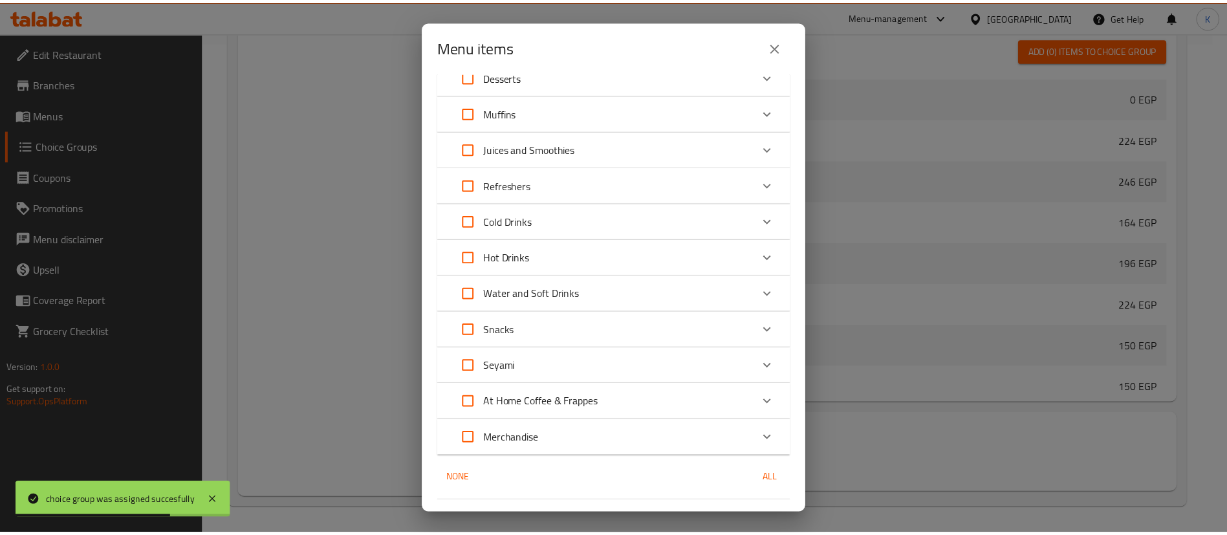
scroll to position [594, 0]
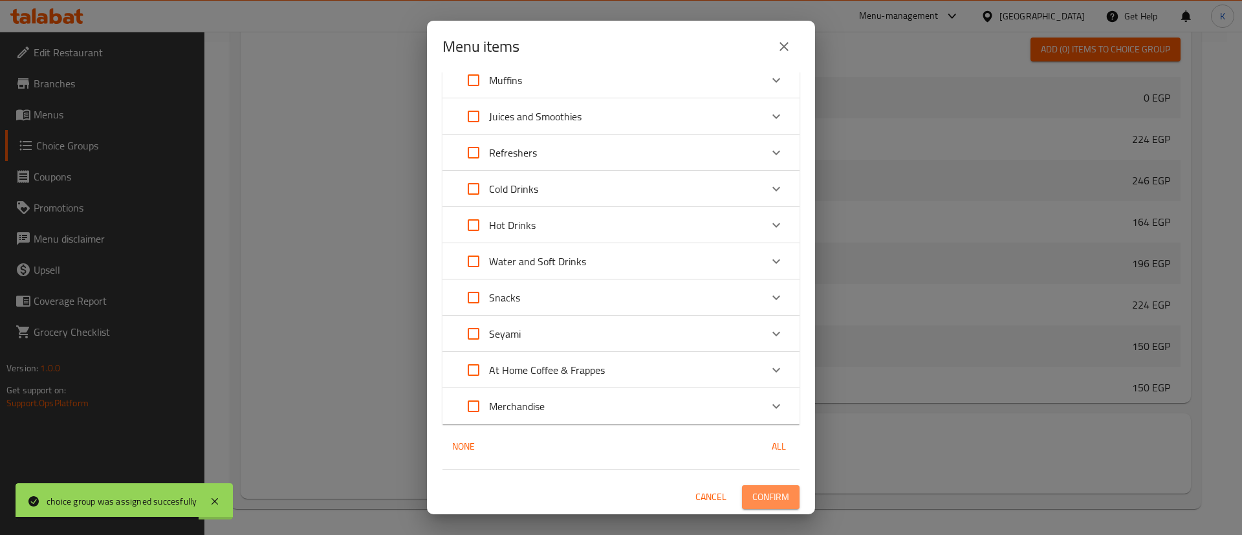
click at [756, 493] on span "Confirm" at bounding box center [770, 497] width 37 height 16
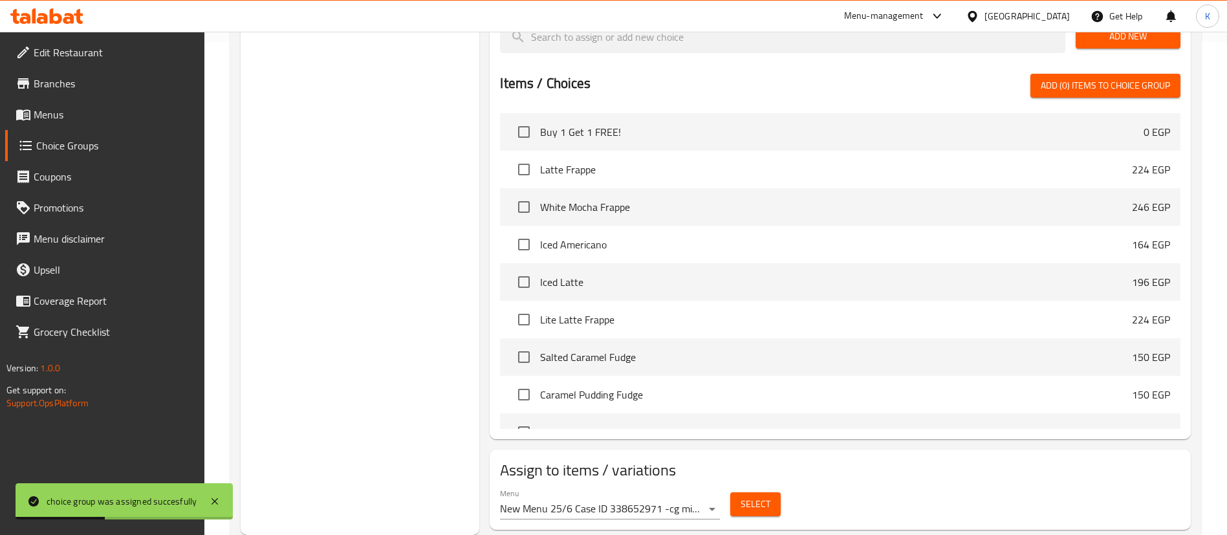
scroll to position [0, 0]
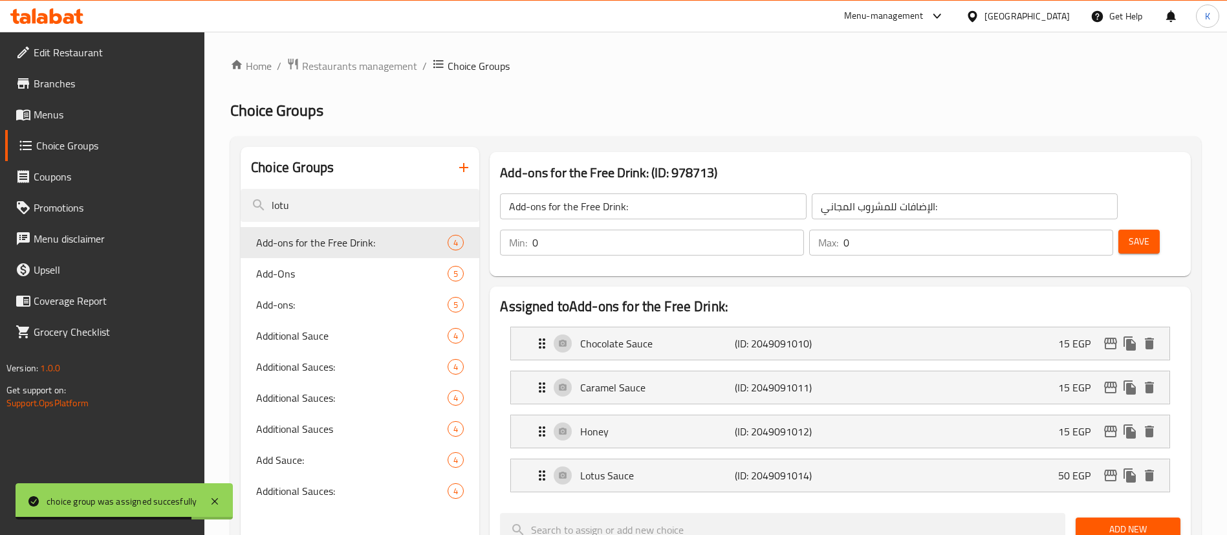
click at [62, 121] on span "Menus" at bounding box center [114, 115] width 161 height 16
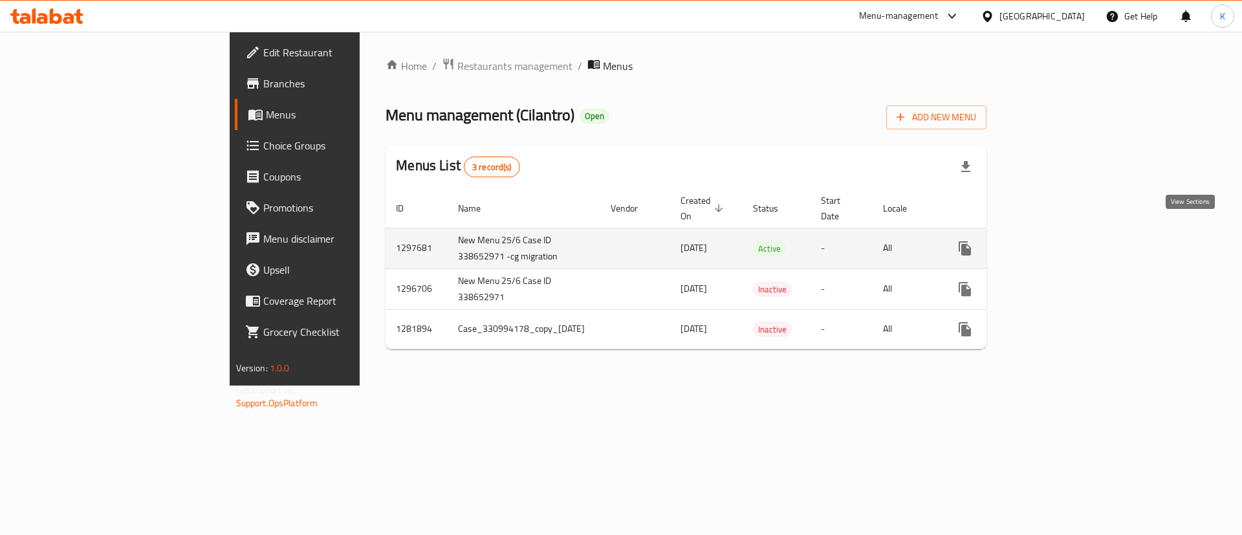
click at [1074, 233] on link "enhanced table" at bounding box center [1058, 248] width 31 height 31
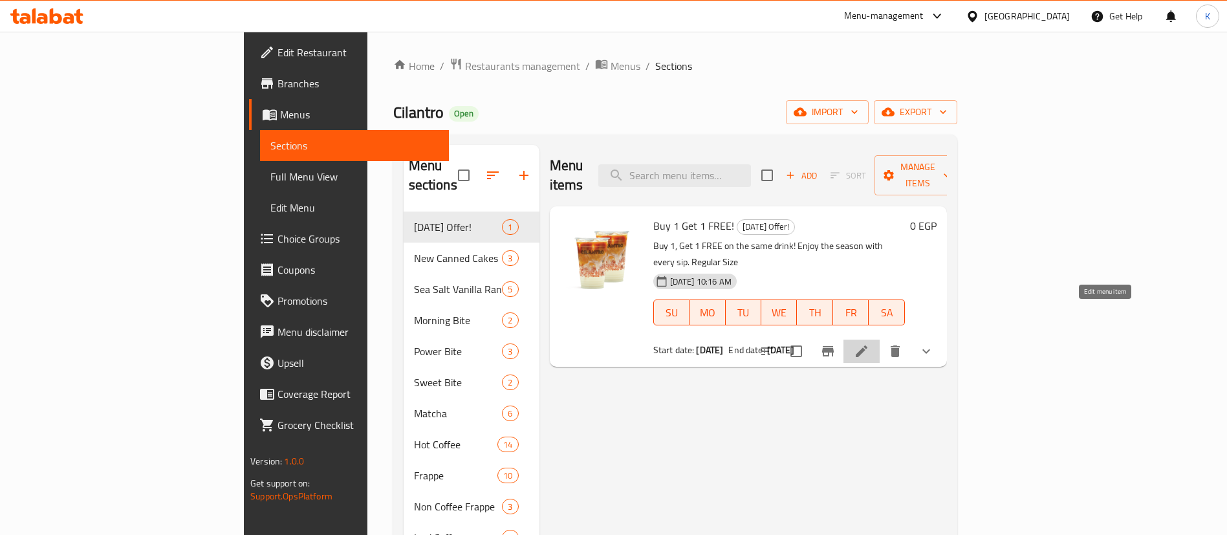
click at [869, 343] on icon at bounding box center [862, 351] width 16 height 16
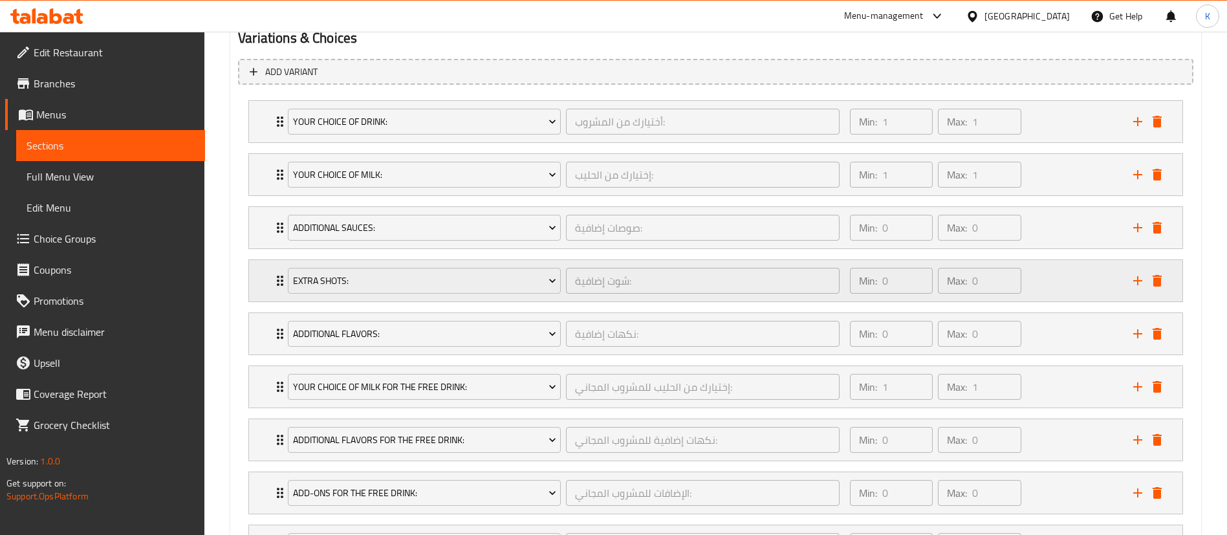
scroll to position [717, 0]
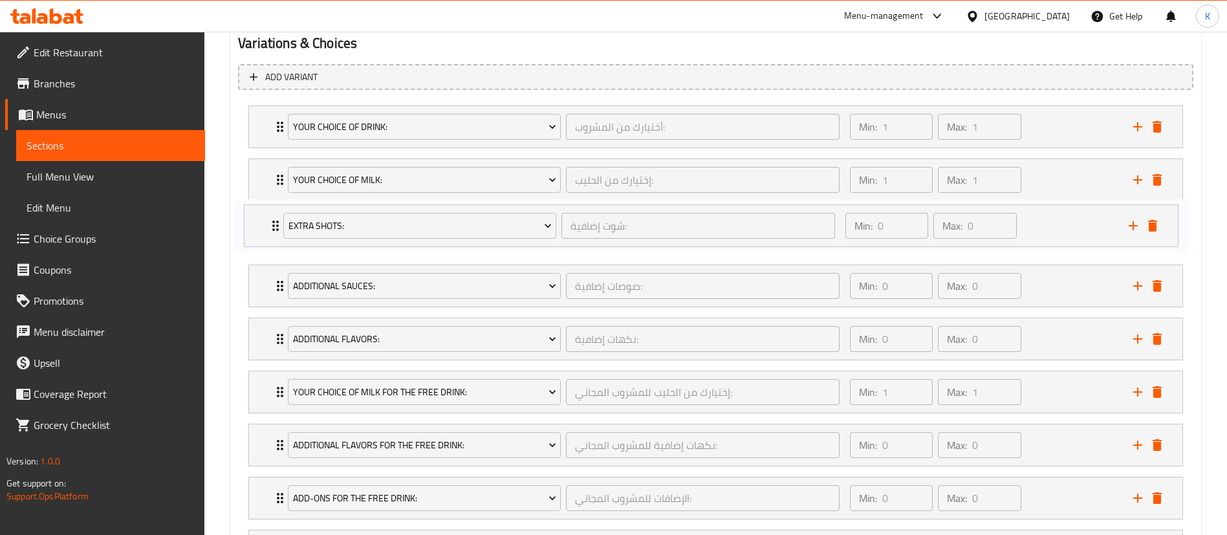
drag, startPoint x: 268, startPoint y: 288, endPoint x: 263, endPoint y: 224, distance: 64.2
click at [263, 224] on div "Your Choice Of Drink: أختيارك من المشروب: ​ Min: 1 ​ Max: 1 ​ Latte Frappe (ID:…" at bounding box center [715, 338] width 955 height 477
drag, startPoint x: 269, startPoint y: 342, endPoint x: 270, endPoint y: 294, distance: 47.2
click at [270, 294] on div "Your Choice Of Drink: أختيارك من المشروب: ​ Min: 1 ​ Max: 1 ​ Latte Frappe (ID:…" at bounding box center [715, 338] width 955 height 477
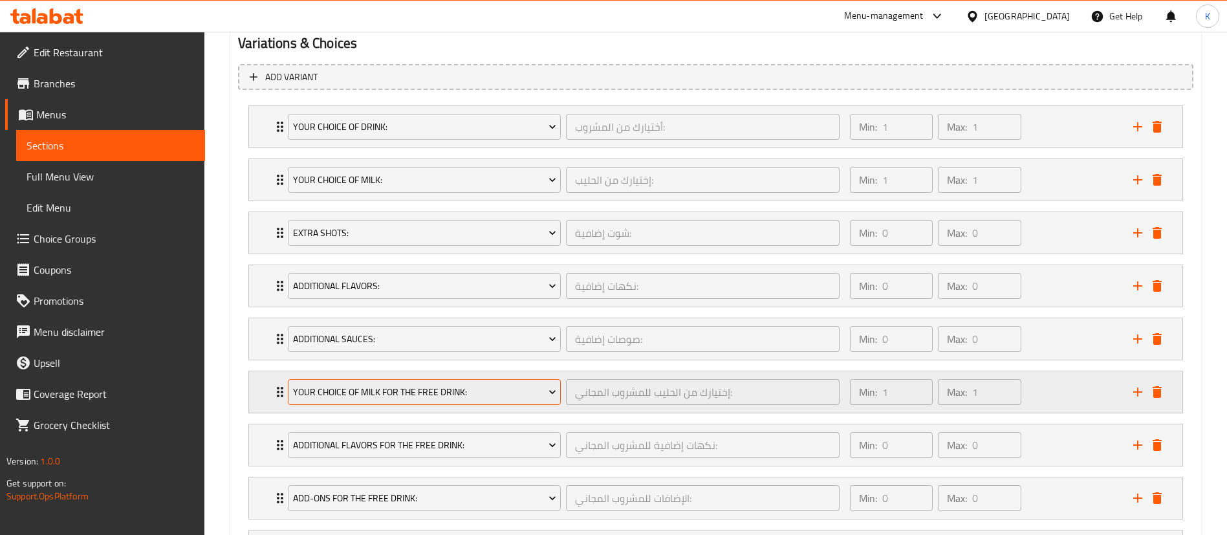
scroll to position [844, 0]
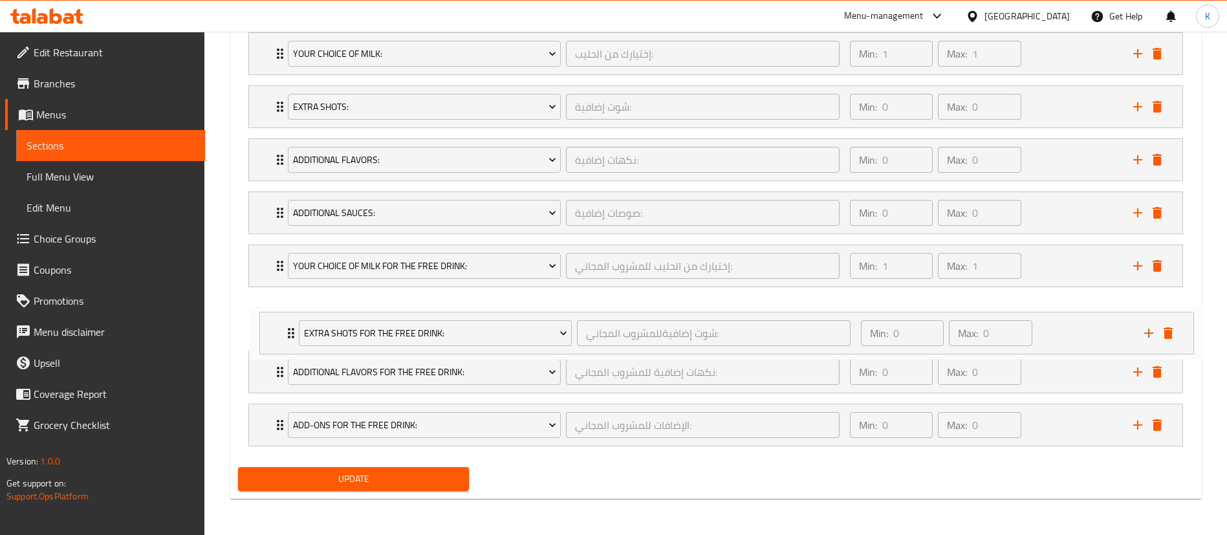
drag, startPoint x: 257, startPoint y: 433, endPoint x: 267, endPoint y: 334, distance: 100.1
click at [267, 334] on div "Your Choice Of Drink: أختيارك من المشروب: ​ Min: 1 ​ Max: 1 ​ Latte Frappe (ID:…" at bounding box center [715, 212] width 955 height 477
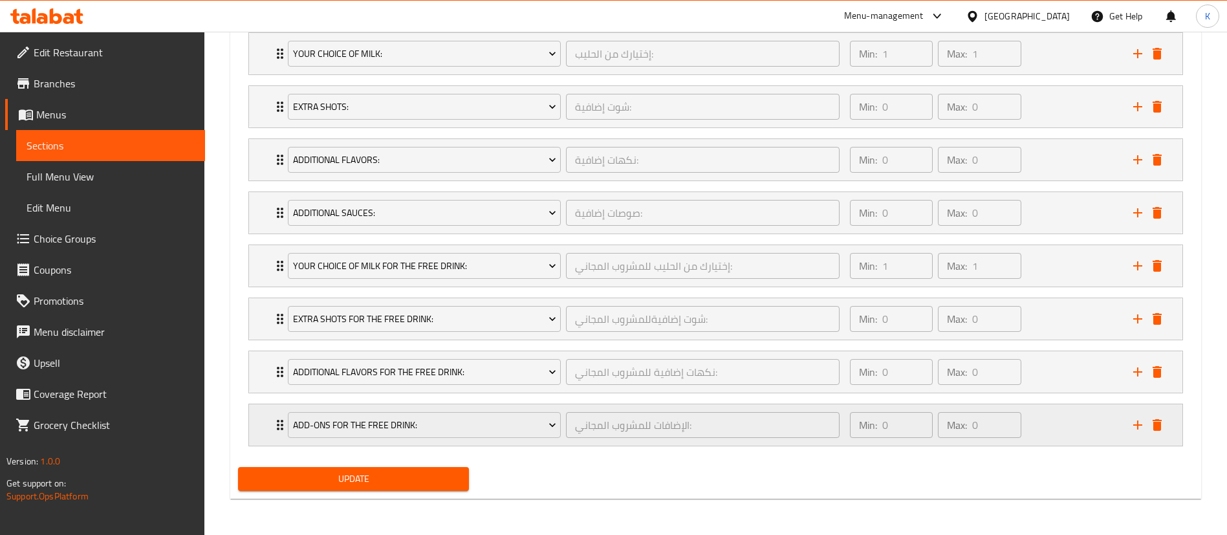
click at [1040, 431] on div "Min: 0 ​ Max: 0 ​" at bounding box center [983, 424] width 283 height 41
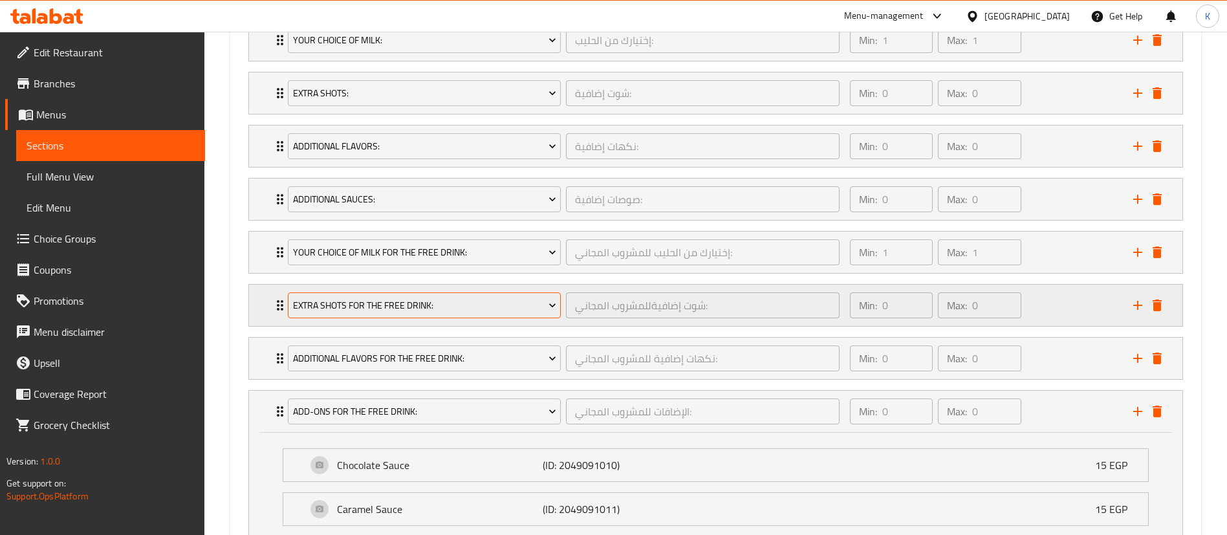
scroll to position [1046, 0]
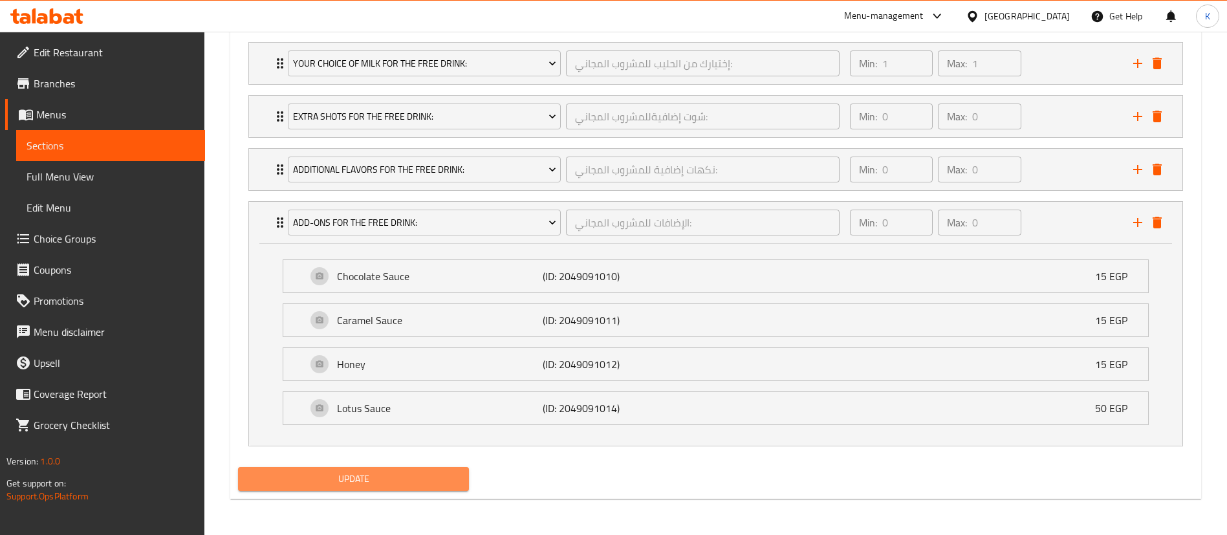
click at [347, 468] on button "Update" at bounding box center [353, 479] width 231 height 24
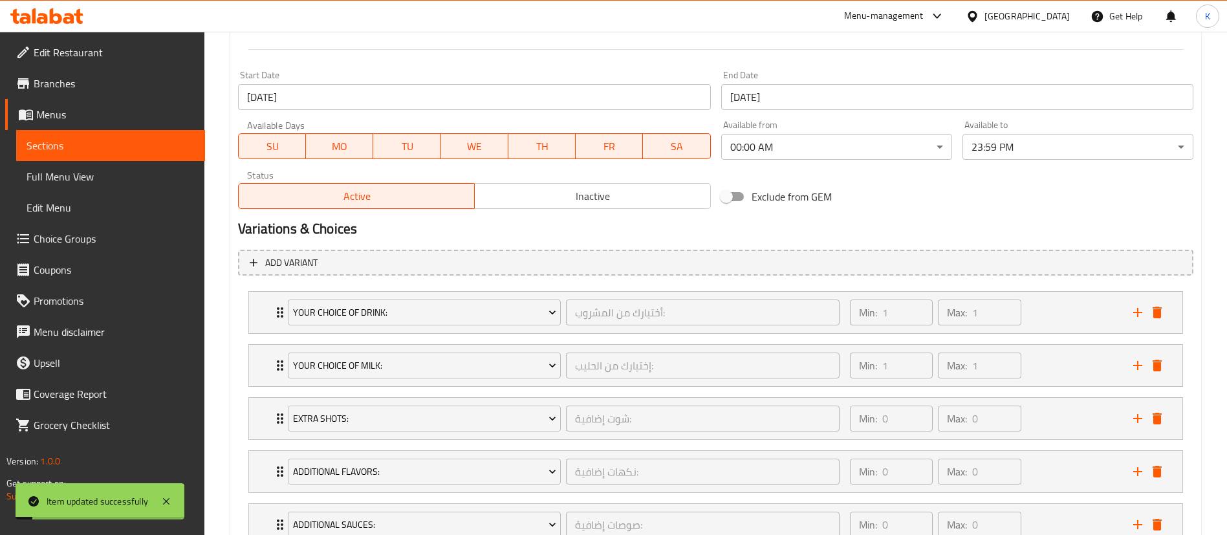
scroll to position [0, 0]
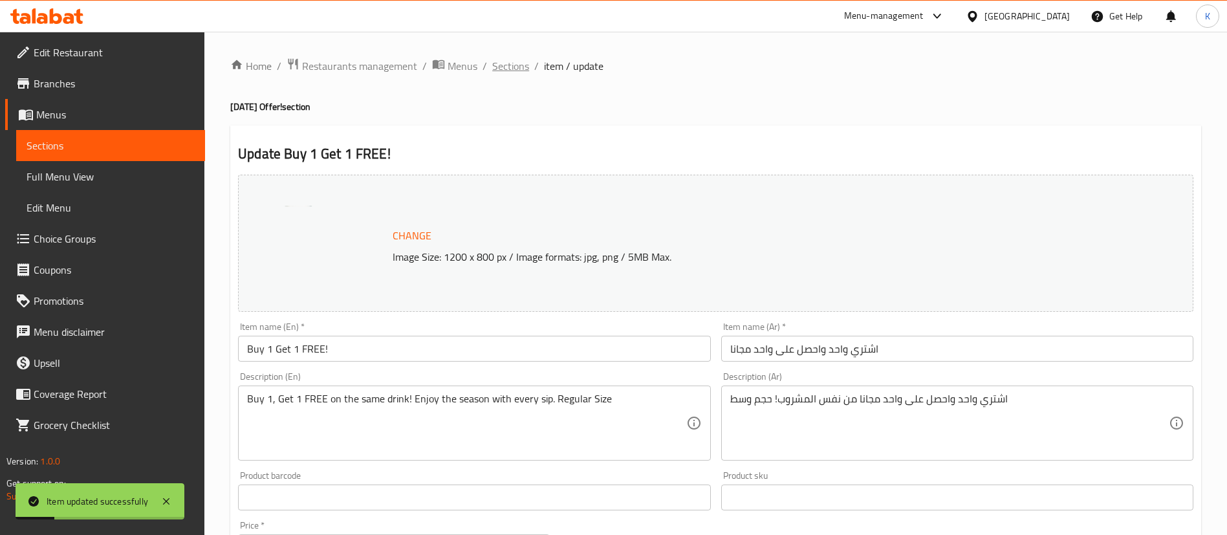
click at [507, 66] on span "Sections" at bounding box center [510, 66] width 37 height 16
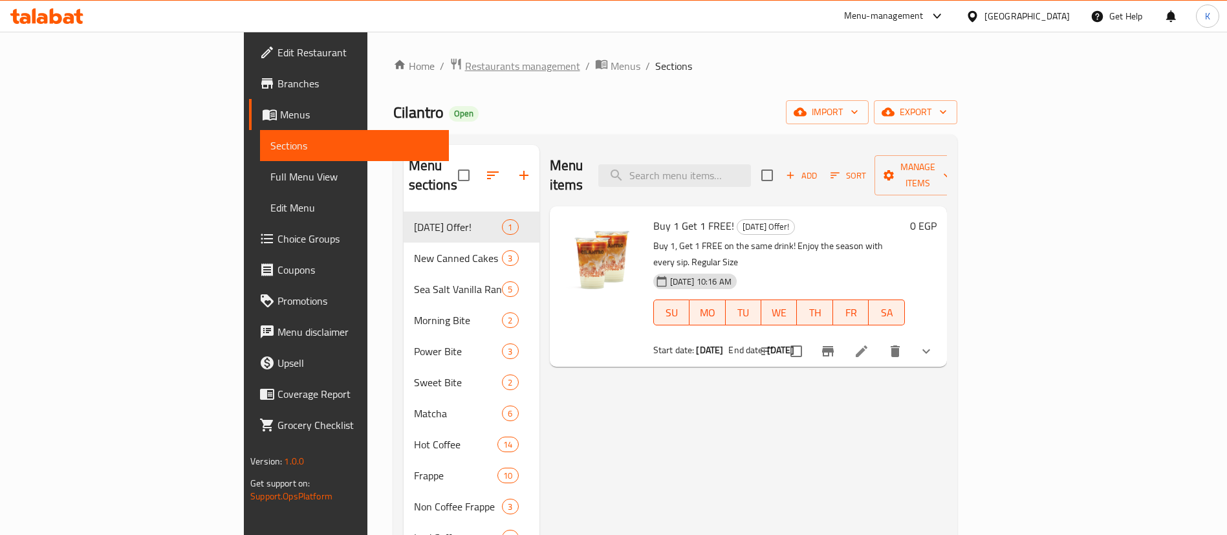
click at [465, 72] on span "Restaurants management" at bounding box center [522, 66] width 115 height 16
